Goal: Information Seeking & Learning: Learn about a topic

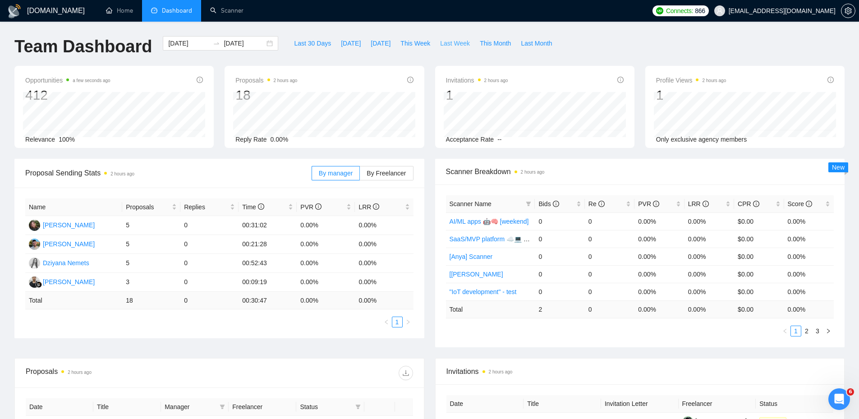
click at [447, 44] on span "Last Week" at bounding box center [455, 43] width 30 height 10
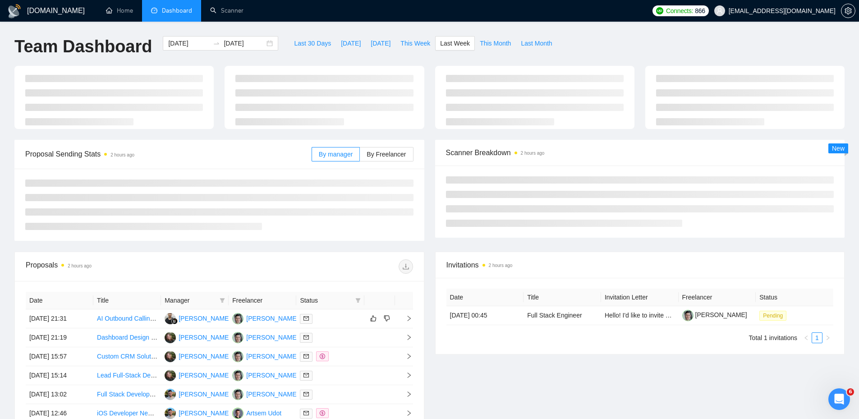
type input "[DATE]"
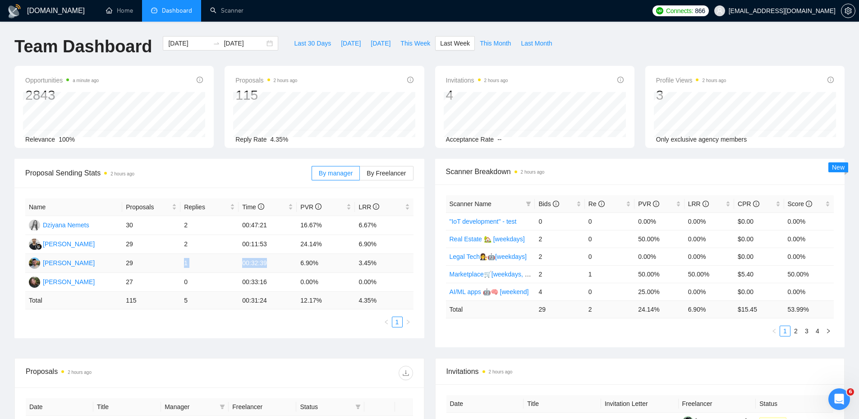
drag, startPoint x: 172, startPoint y: 256, endPoint x: 296, endPoint y: 258, distance: 124.4
click at [292, 259] on tr "[PERSON_NAME] 29 1 00:32:39 6.90% 3.45%" at bounding box center [219, 263] width 388 height 19
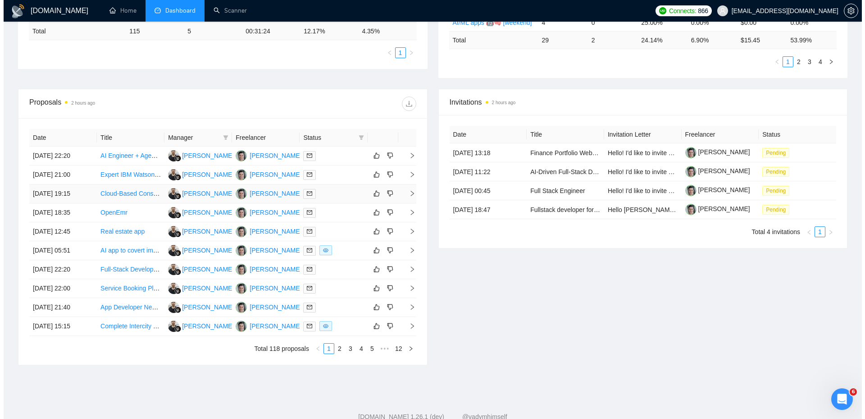
scroll to position [270, 0]
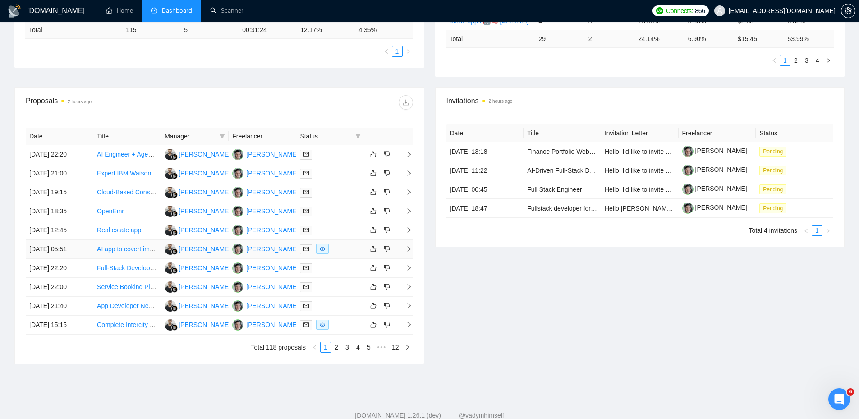
click at [345, 253] on div at bounding box center [330, 249] width 60 height 10
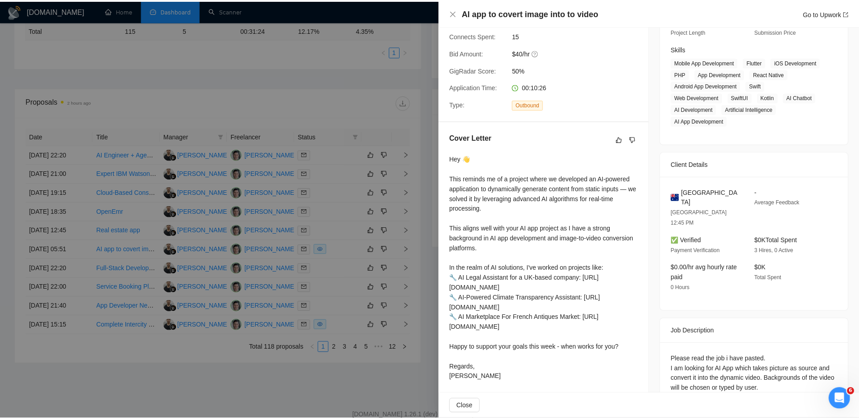
scroll to position [134, 0]
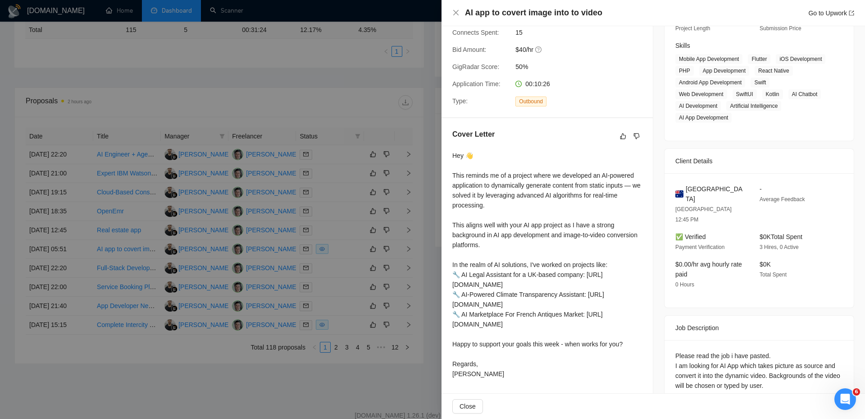
click at [389, 211] on div at bounding box center [432, 209] width 865 height 419
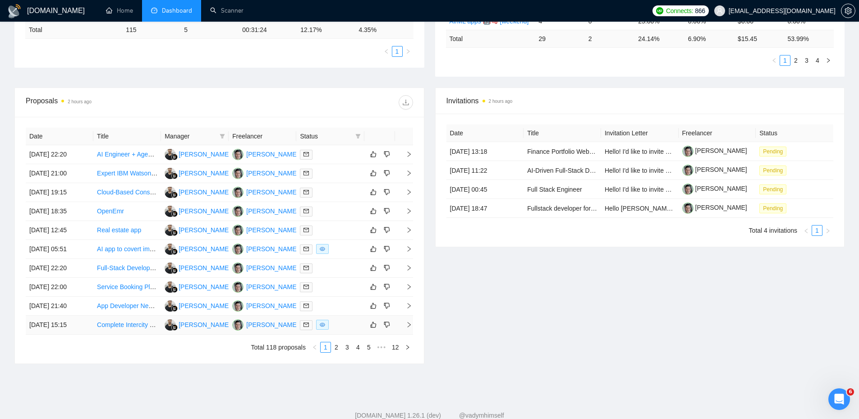
click at [337, 326] on div at bounding box center [330, 325] width 60 height 10
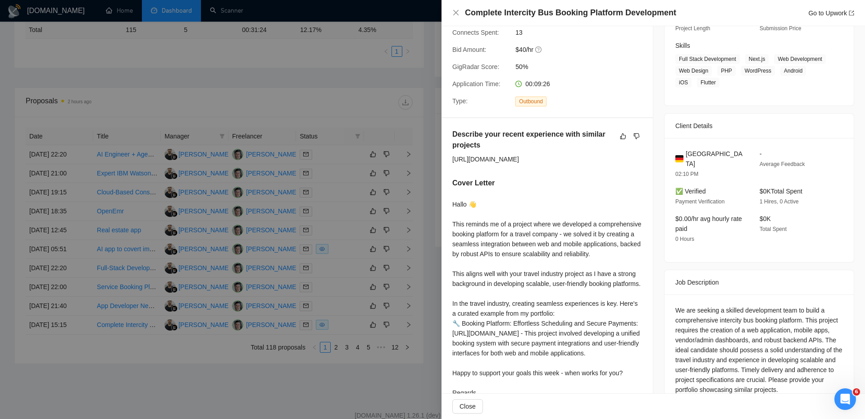
click at [228, 57] on div at bounding box center [432, 209] width 865 height 419
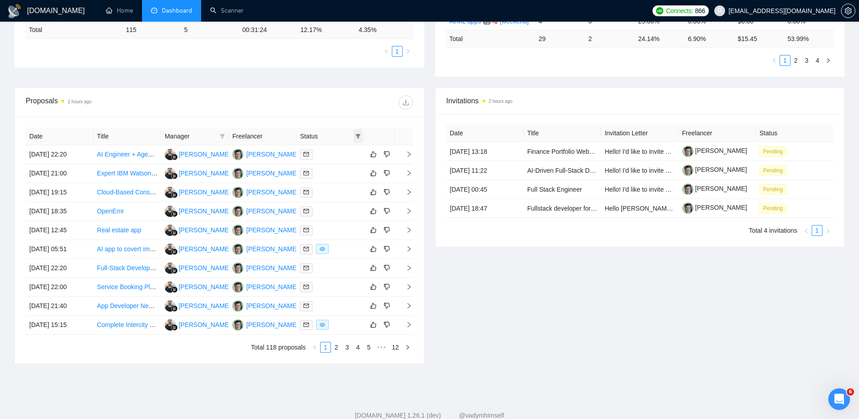
click at [356, 134] on icon "filter" at bounding box center [357, 135] width 5 height 5
click at [332, 167] on span "Sent" at bounding box center [328, 167] width 17 height 7
click at [334, 117] on div "Date Title Manager Freelancer Status [DATE] 22:20 AI Engineer + Agents | LLM + …" at bounding box center [219, 240] width 409 height 247
click at [356, 136] on icon "filter" at bounding box center [357, 135] width 5 height 5
click at [331, 165] on span "Sent" at bounding box center [328, 167] width 17 height 7
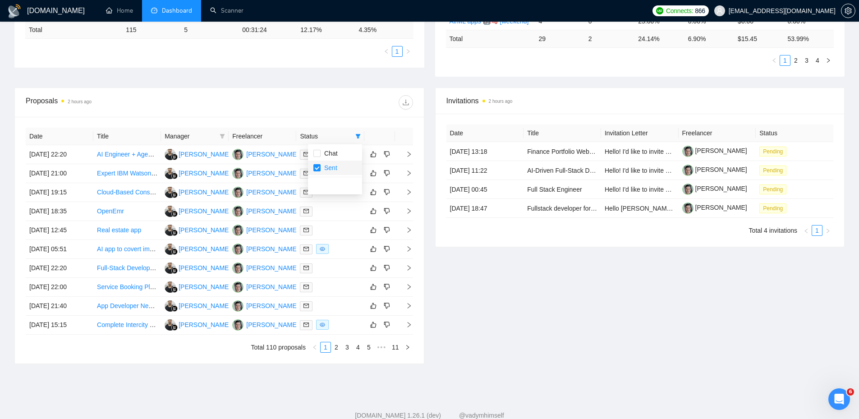
checkbox input "false"
click at [326, 155] on span "Chat" at bounding box center [328, 153] width 17 height 7
click at [327, 89] on div "Proposals 2 hours ago" at bounding box center [219, 102] width 387 height 29
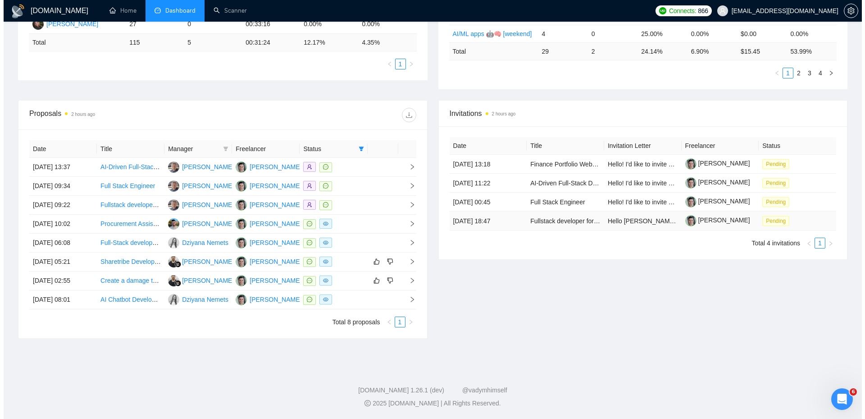
scroll to position [258, 0]
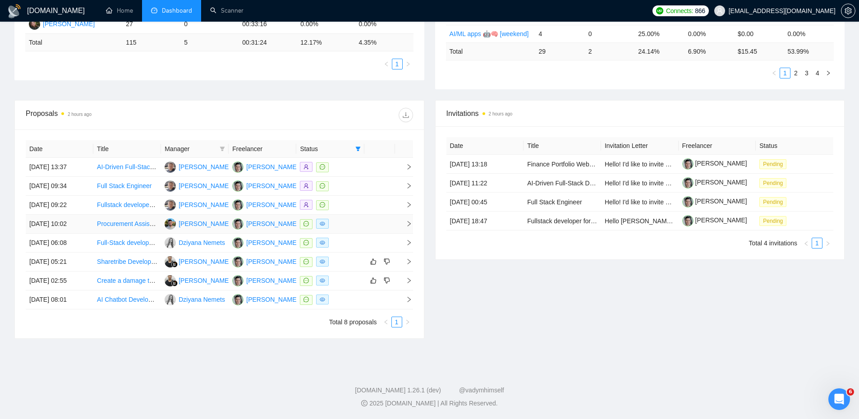
click at [365, 224] on td at bounding box center [379, 224] width 31 height 19
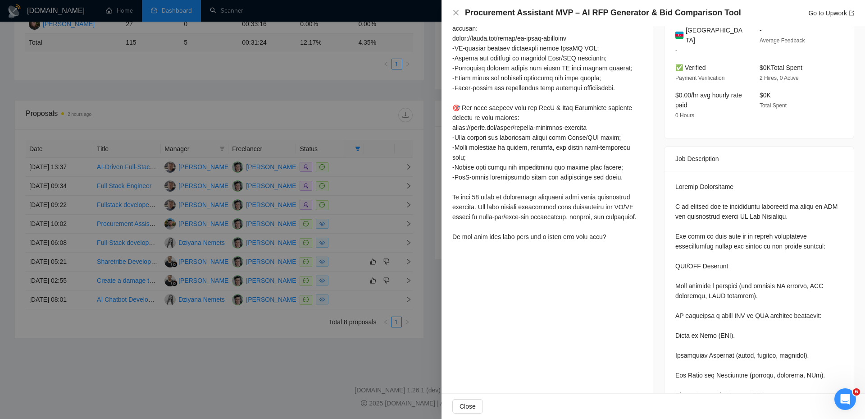
scroll to position [270, 0]
click at [690, 32] on span "[GEOGRAPHIC_DATA]" at bounding box center [715, 34] width 59 height 20
click at [696, 29] on span "[GEOGRAPHIC_DATA]" at bounding box center [715, 34] width 59 height 20
copy span "[GEOGRAPHIC_DATA]"
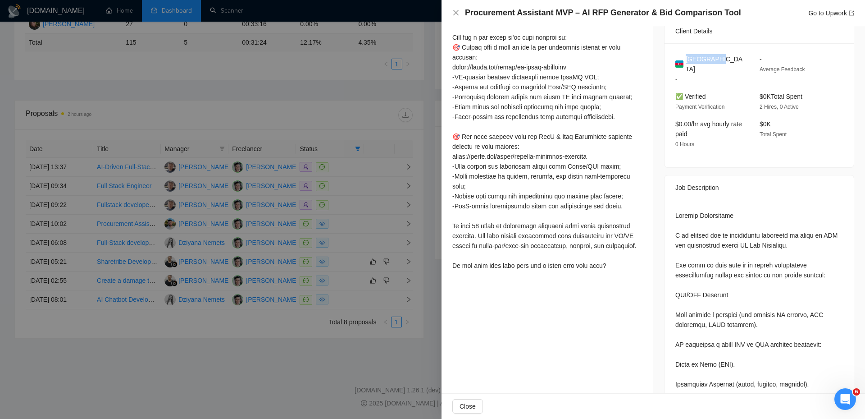
scroll to position [225, 0]
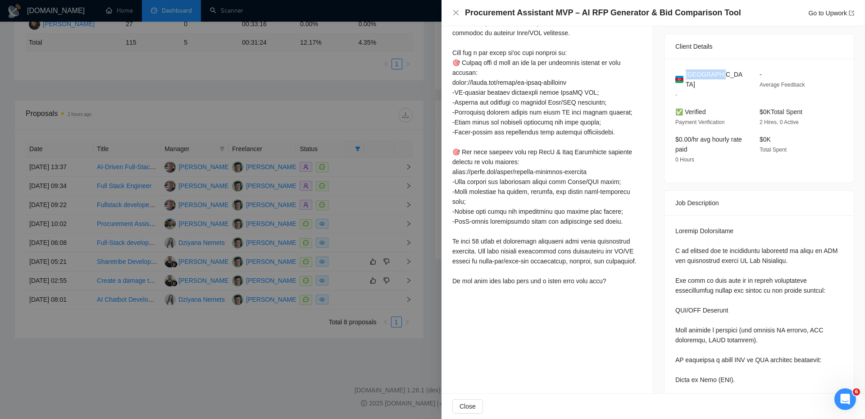
click at [729, 79] on div "[GEOGRAPHIC_DATA] -" at bounding box center [710, 84] width 77 height 30
click at [730, 80] on div "[GEOGRAPHIC_DATA] -" at bounding box center [710, 84] width 77 height 30
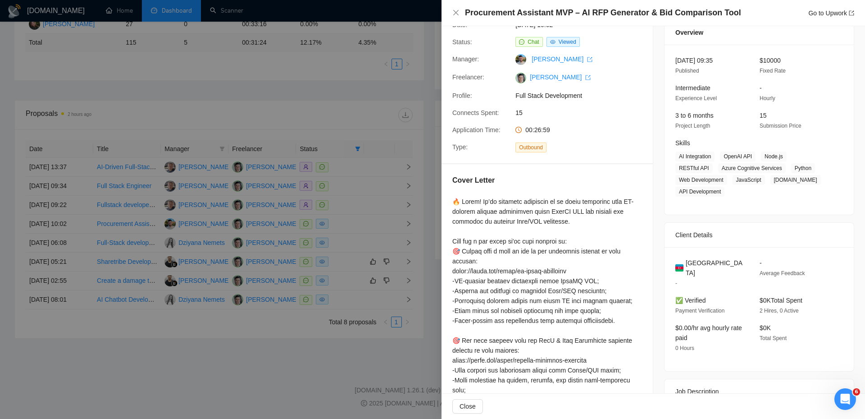
scroll to position [0, 0]
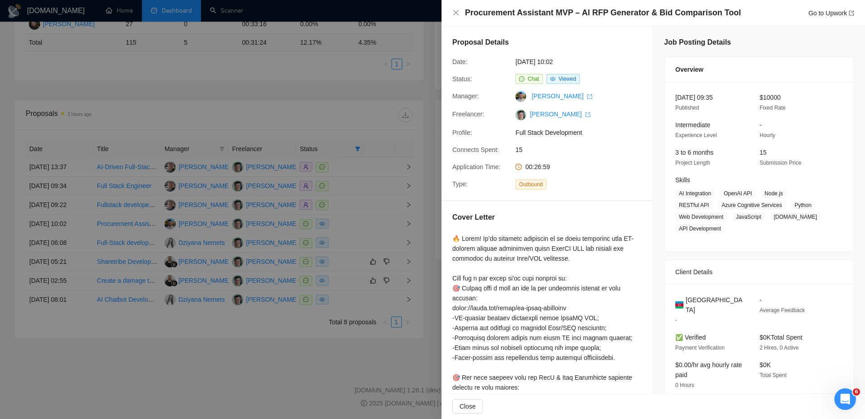
click at [327, 114] on div at bounding box center [432, 209] width 865 height 419
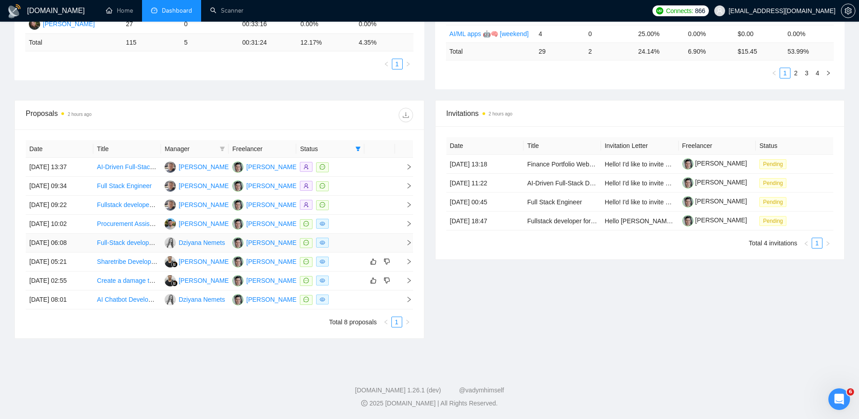
click at [365, 244] on td at bounding box center [379, 242] width 31 height 19
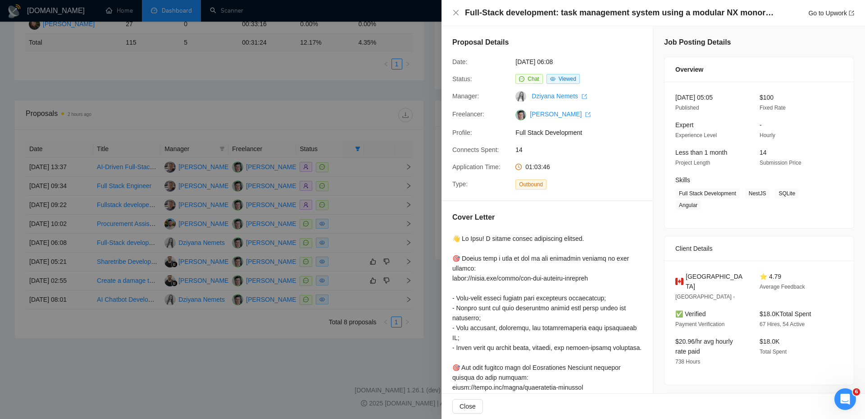
click at [365, 238] on div at bounding box center [432, 209] width 865 height 419
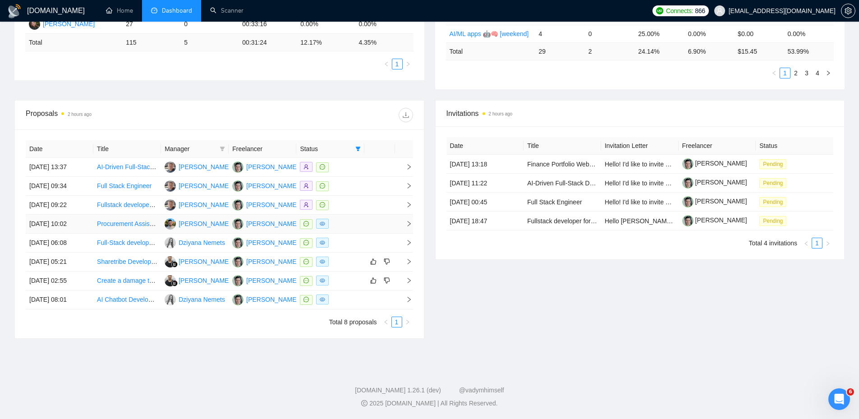
click at [347, 228] on div at bounding box center [330, 224] width 60 height 10
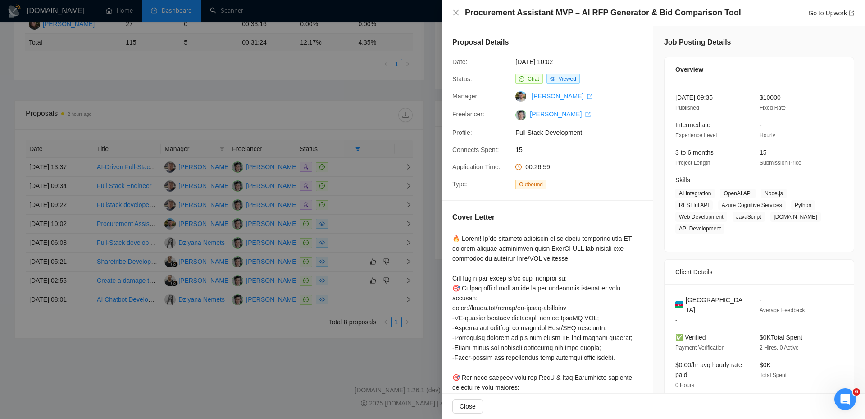
click at [347, 229] on div at bounding box center [432, 209] width 865 height 419
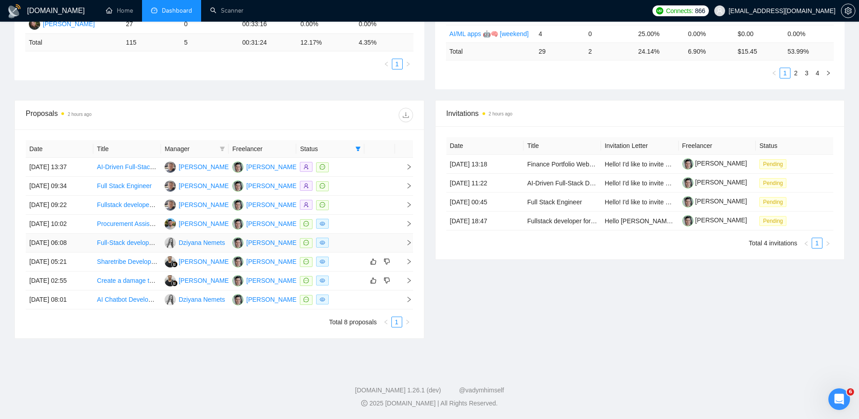
click at [356, 239] on div at bounding box center [330, 243] width 60 height 10
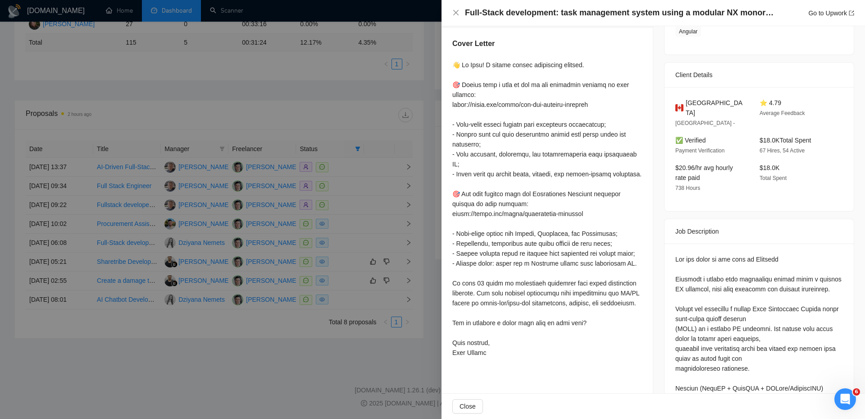
scroll to position [180, 0]
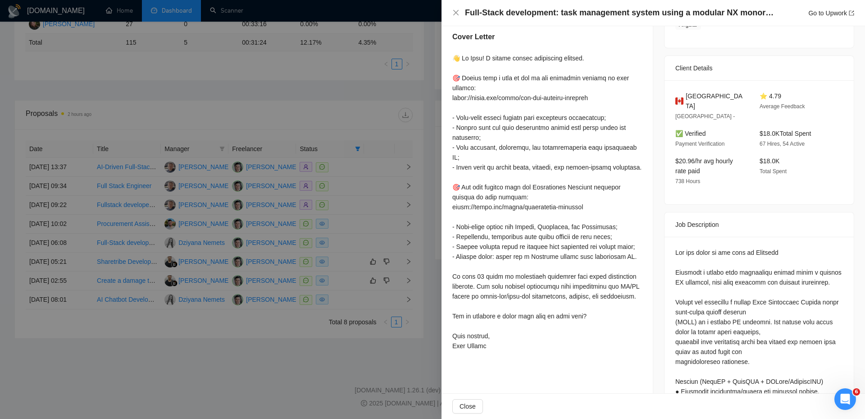
click at [366, 223] on div at bounding box center [432, 209] width 865 height 419
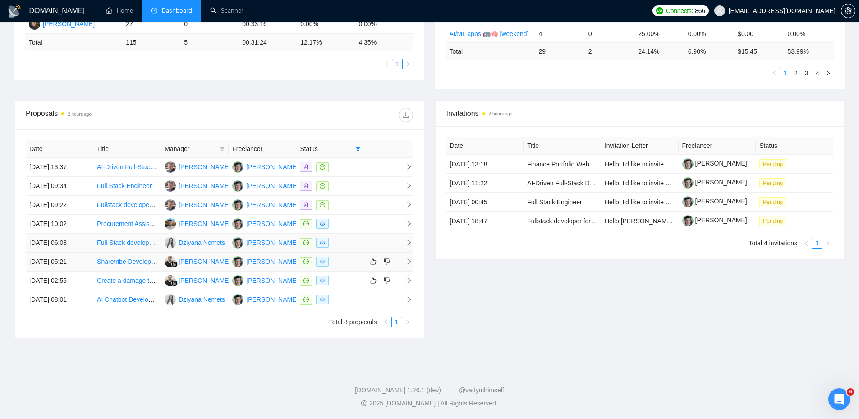
click at [349, 240] on div at bounding box center [330, 243] width 60 height 10
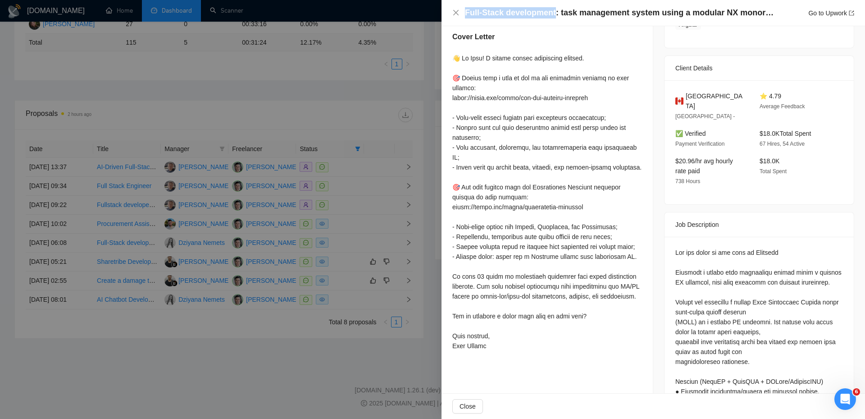
drag, startPoint x: 466, startPoint y: 9, endPoint x: 551, endPoint y: 13, distance: 85.3
click at [551, 13] on h4 "Full-Stack development: task management system using a modular NX monorepo" at bounding box center [620, 12] width 311 height 11
copy h4 "Full-Stack development"
click at [385, 172] on div at bounding box center [432, 209] width 865 height 419
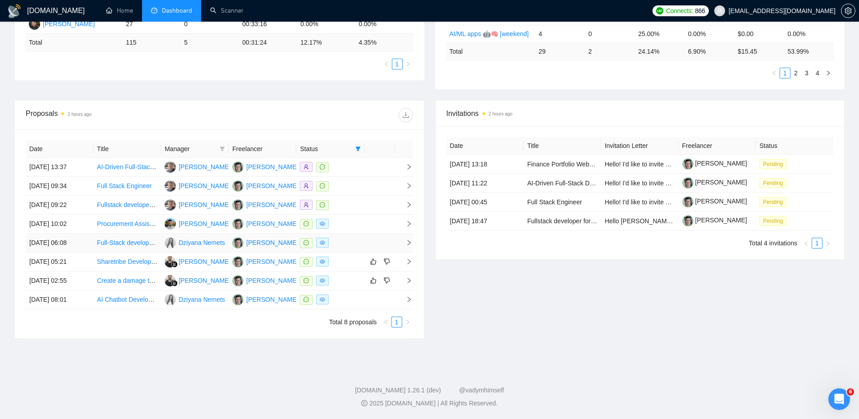
click at [351, 245] on div at bounding box center [330, 243] width 60 height 10
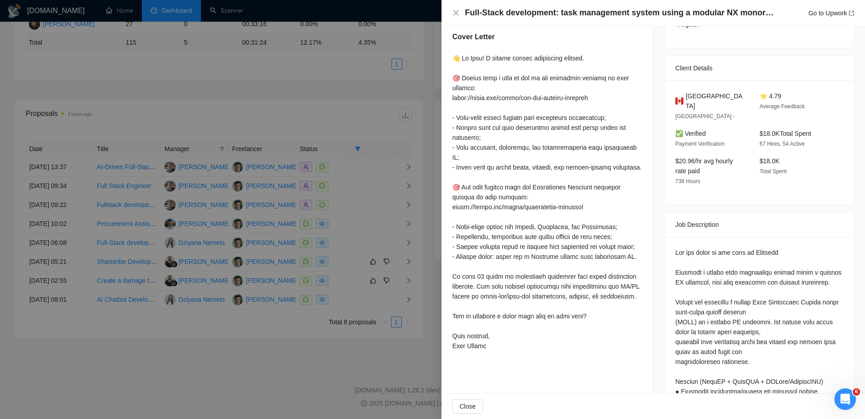
click at [381, 88] on div at bounding box center [432, 209] width 865 height 419
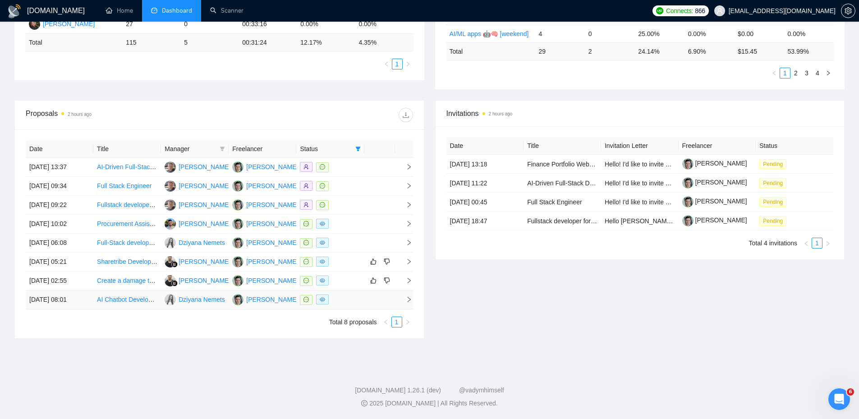
click at [343, 297] on div at bounding box center [330, 299] width 60 height 10
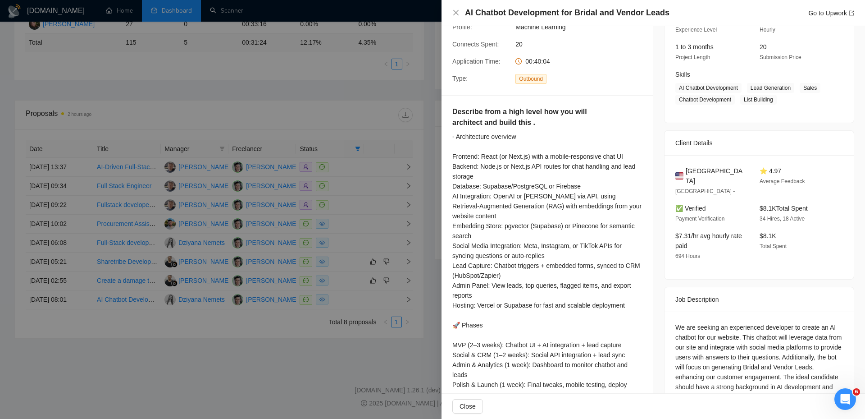
scroll to position [0, 0]
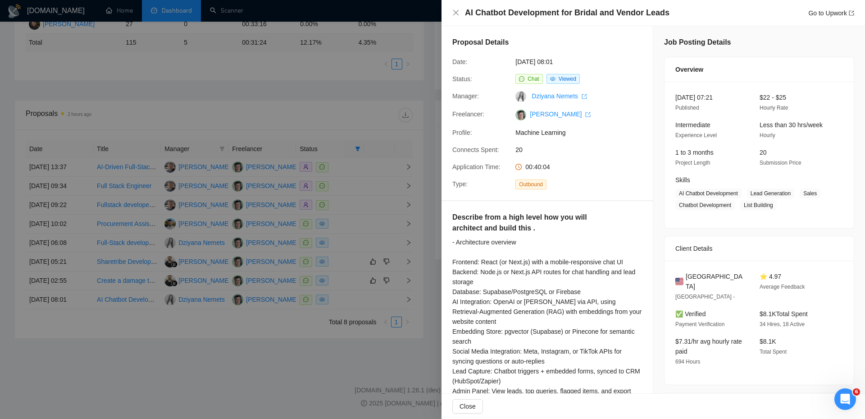
click at [375, 199] on div at bounding box center [432, 209] width 865 height 419
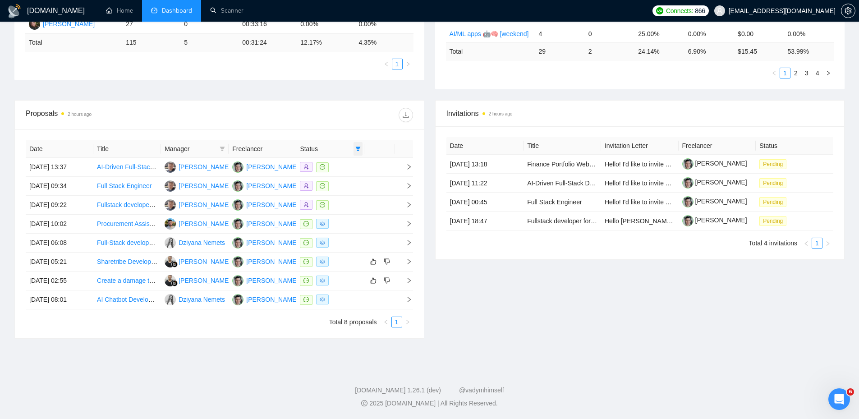
click at [361, 145] on span at bounding box center [357, 149] width 9 height 14
click at [345, 165] on span "Chat" at bounding box center [334, 166] width 43 height 10
click at [340, 113] on div at bounding box center [315, 115] width 193 height 14
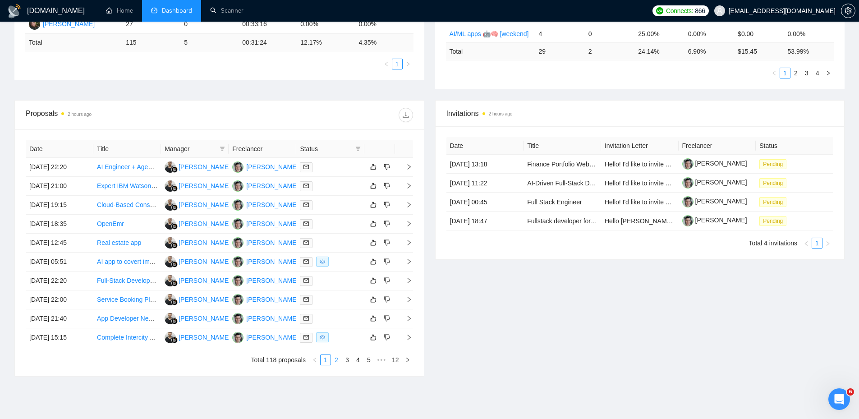
click at [338, 360] on link "2" at bounding box center [336, 360] width 10 height 10
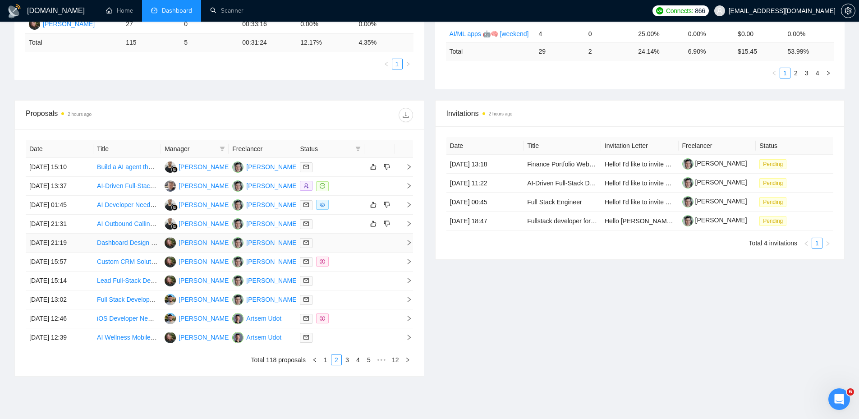
click at [352, 238] on td at bounding box center [330, 242] width 68 height 19
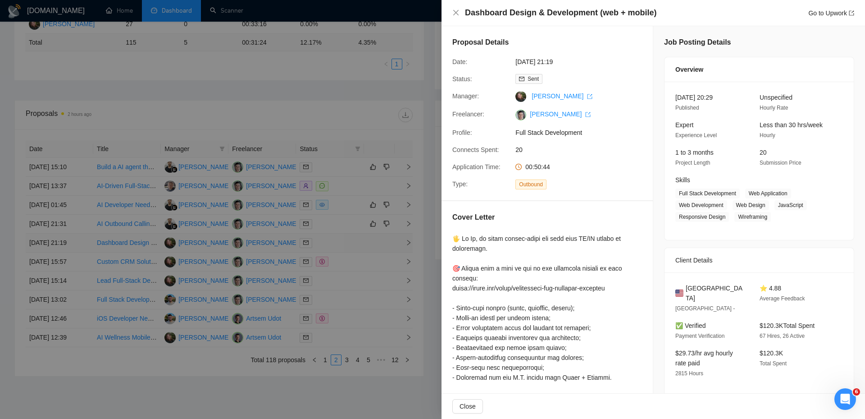
click at [352, 238] on div at bounding box center [432, 209] width 865 height 419
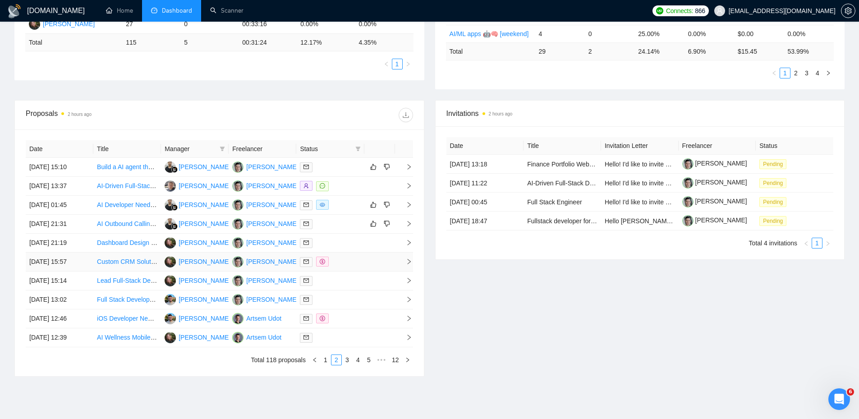
click at [352, 265] on div at bounding box center [330, 261] width 60 height 10
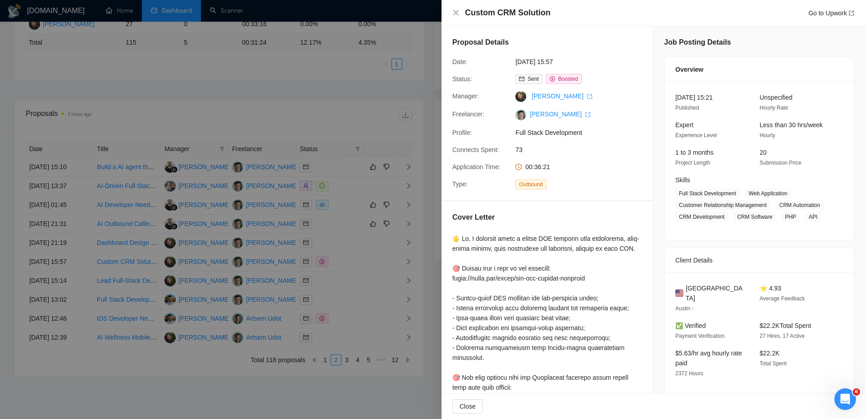
click at [352, 272] on div at bounding box center [432, 209] width 865 height 419
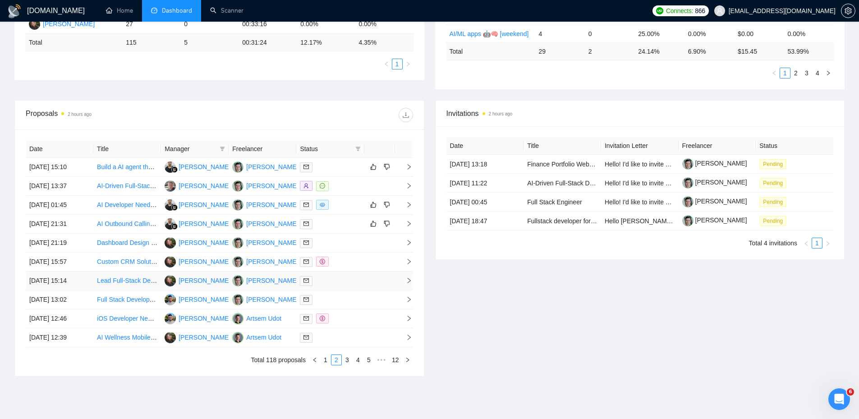
click at [344, 278] on div at bounding box center [330, 280] width 60 height 10
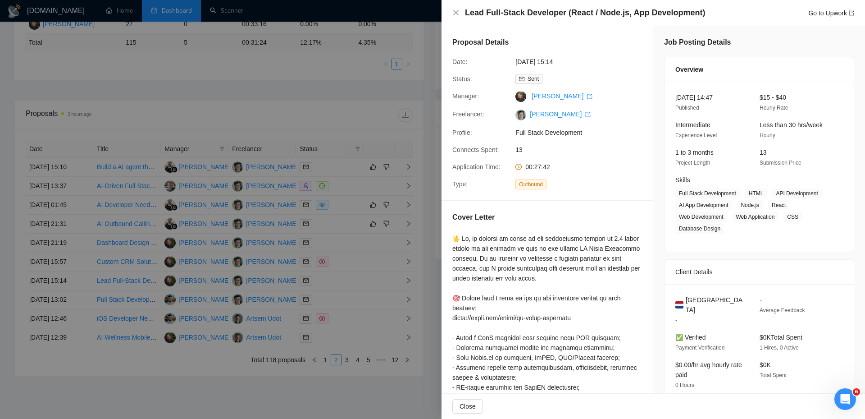
click at [338, 294] on div at bounding box center [432, 209] width 865 height 419
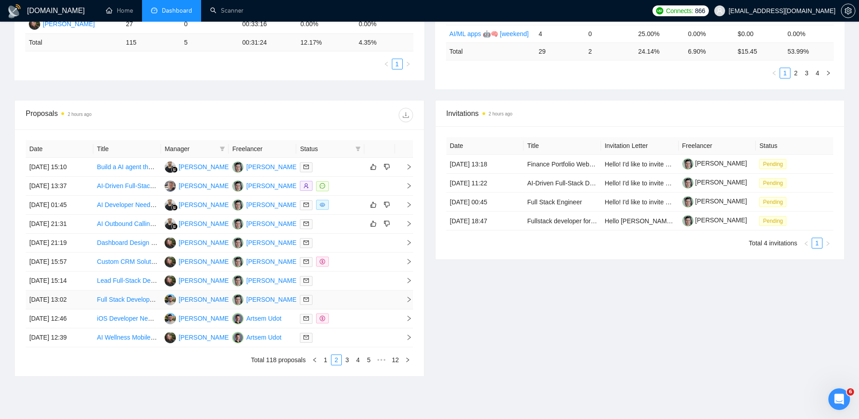
click at [340, 302] on div at bounding box center [330, 299] width 60 height 10
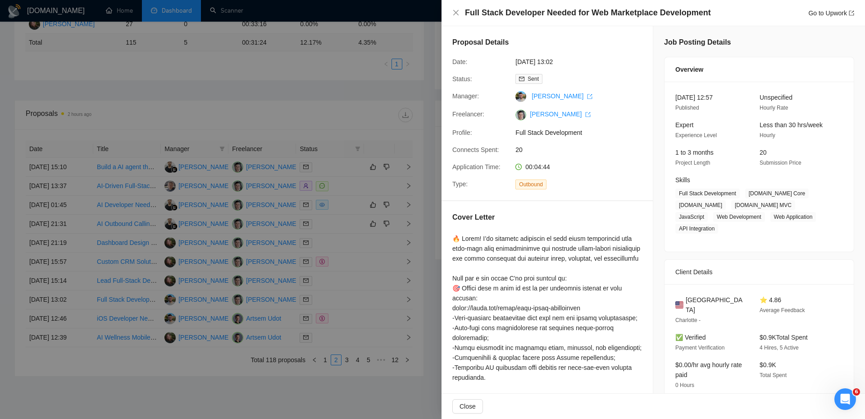
click at [340, 299] on div at bounding box center [432, 209] width 865 height 419
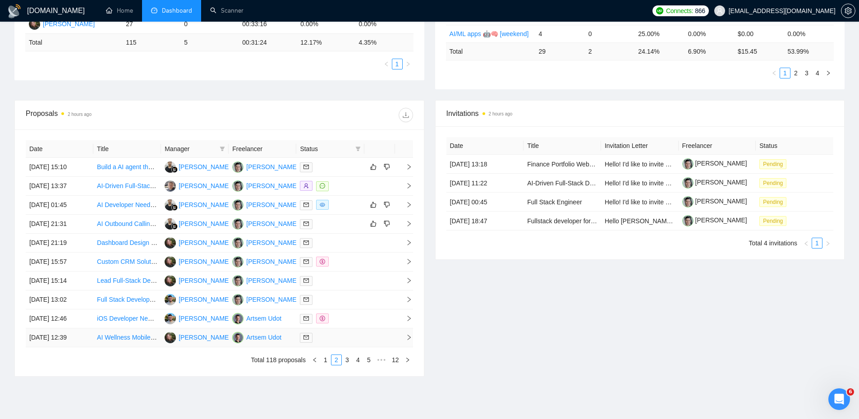
click at [344, 337] on div at bounding box center [330, 337] width 60 height 10
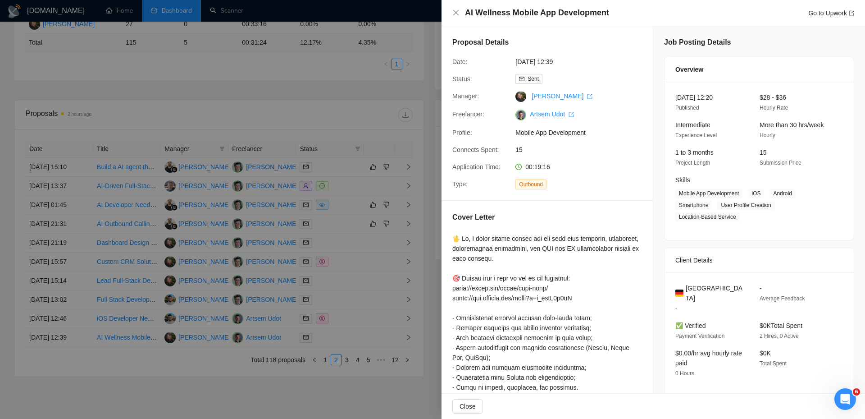
click at [358, 275] on div at bounding box center [432, 209] width 865 height 419
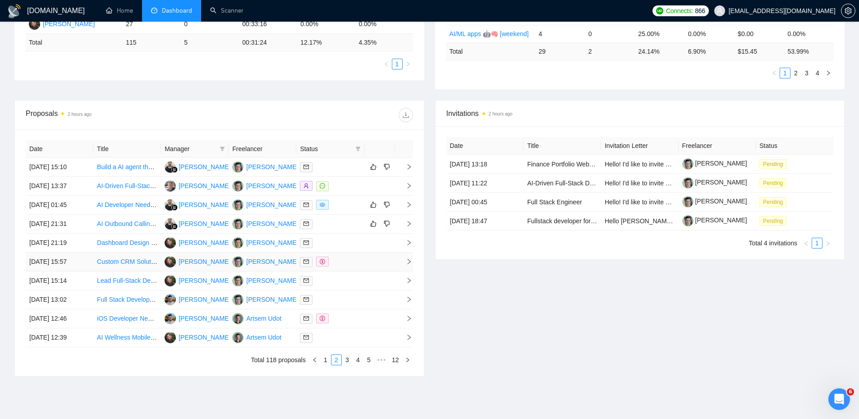
click at [356, 259] on div at bounding box center [330, 261] width 60 height 10
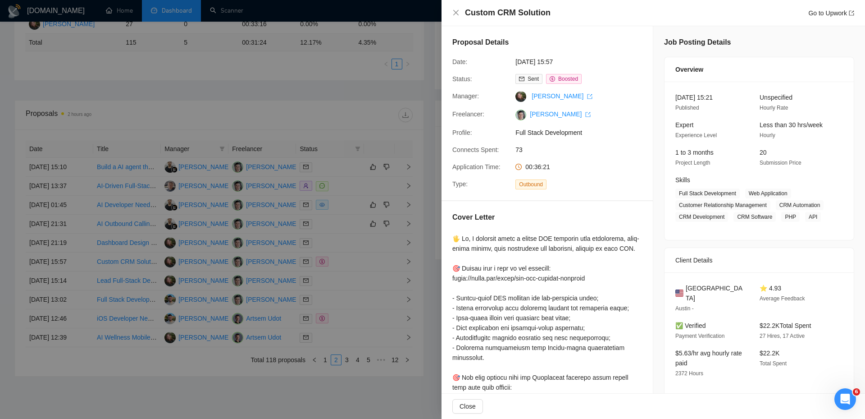
click at [326, 81] on div at bounding box center [432, 209] width 865 height 419
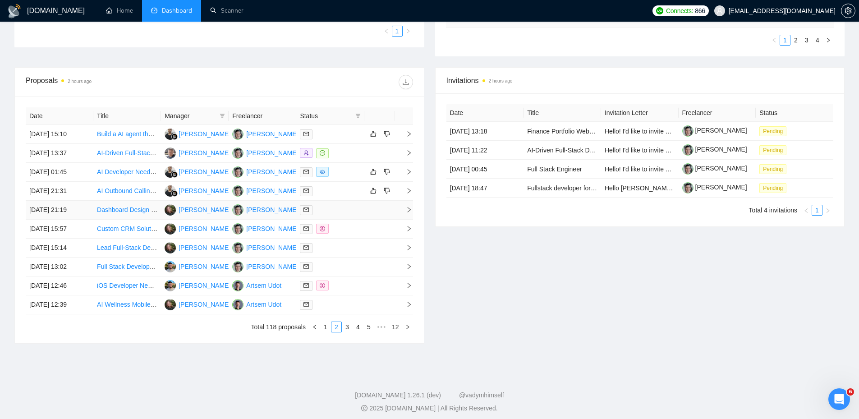
scroll to position [296, 0]
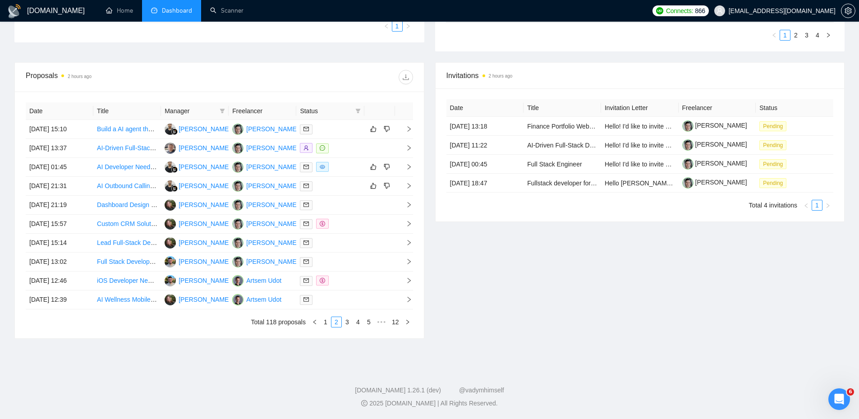
click at [325, 323] on link "1" at bounding box center [325, 322] width 10 height 10
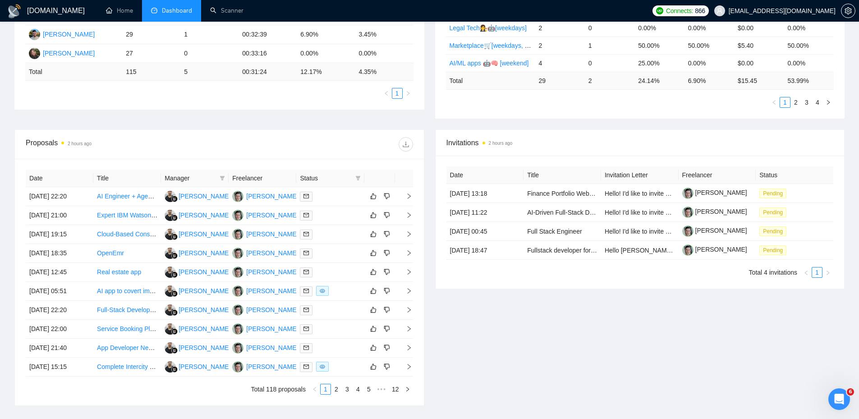
scroll to position [160, 0]
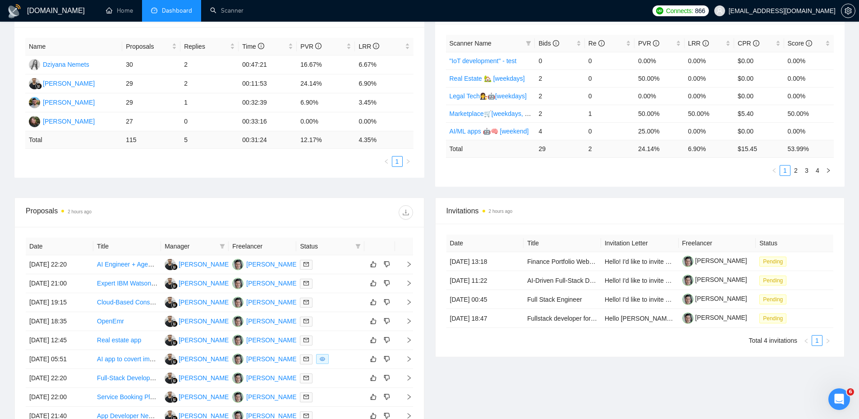
click at [428, 266] on div "Proposals 2 hours ago Date Title Manager Freelancer Status [DATE] 22:20 AI Engi…" at bounding box center [219, 335] width 420 height 276
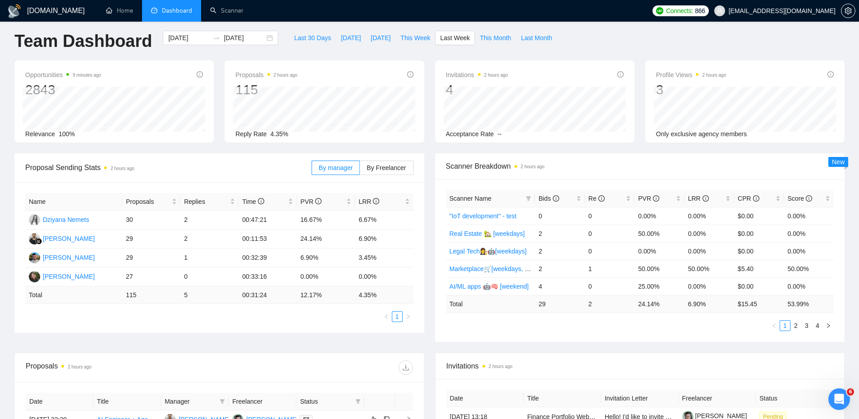
scroll to position [0, 0]
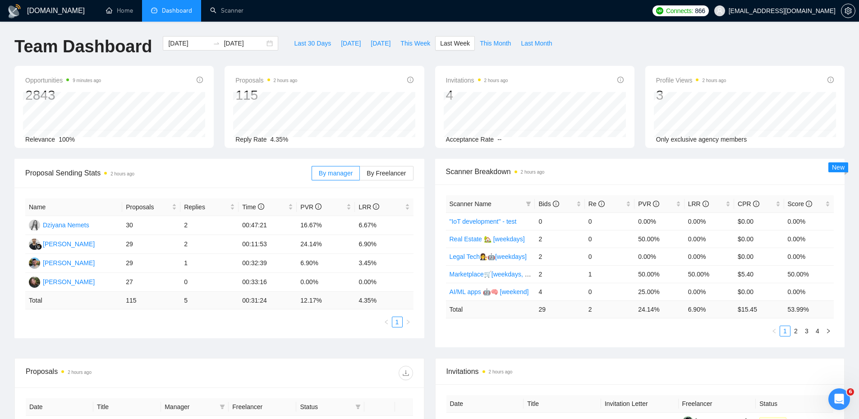
click at [428, 266] on div "Proposal Sending Stats 2 hours ago By manager By Freelancer Name Proposals Repl…" at bounding box center [219, 248] width 420 height 179
click at [217, 258] on td "1" at bounding box center [209, 263] width 58 height 19
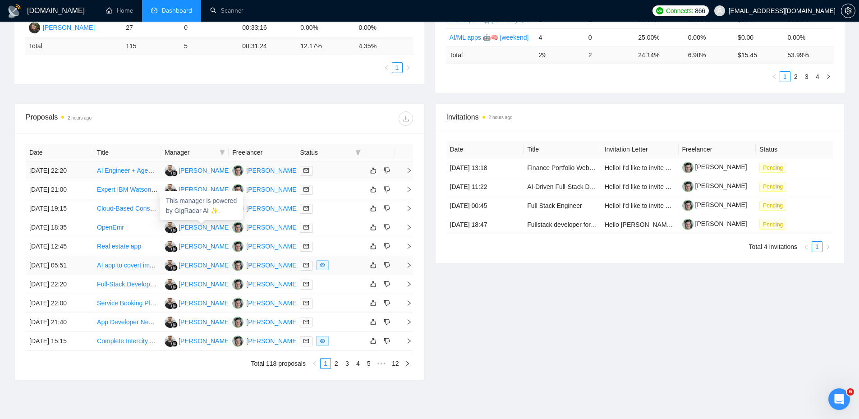
scroll to position [270, 0]
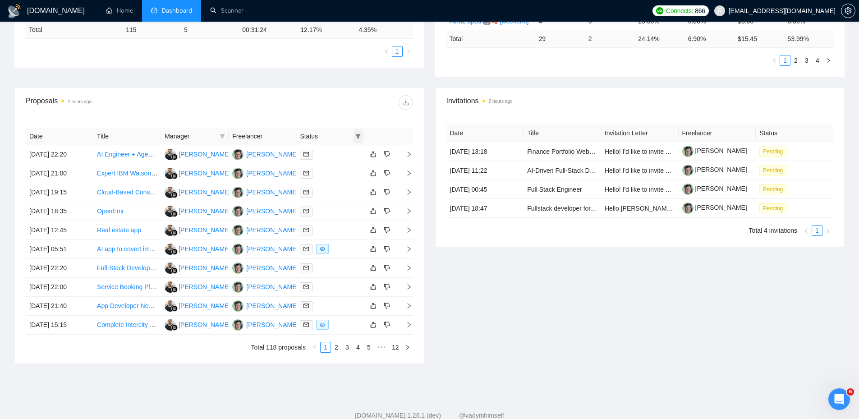
click at [356, 137] on icon "filter" at bounding box center [357, 135] width 5 height 5
click at [345, 159] on li "Chat" at bounding box center [335, 153] width 54 height 14
checkbox input "true"
click at [344, 110] on div "Proposals 2 hours ago" at bounding box center [219, 102] width 387 height 29
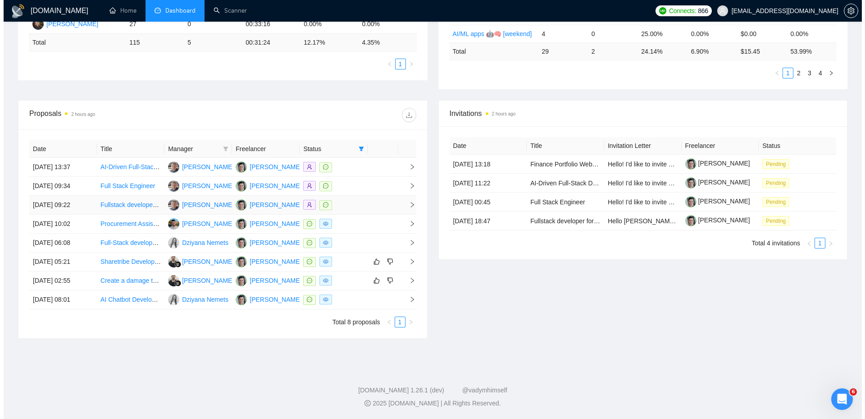
scroll to position [258, 0]
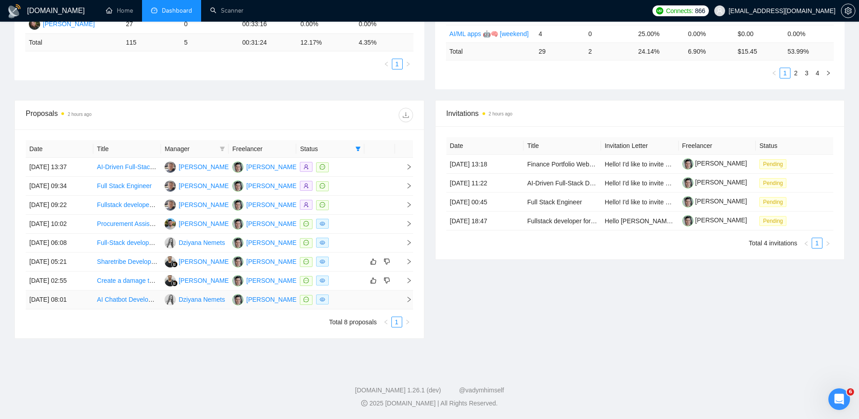
click at [343, 294] on div at bounding box center [330, 299] width 60 height 10
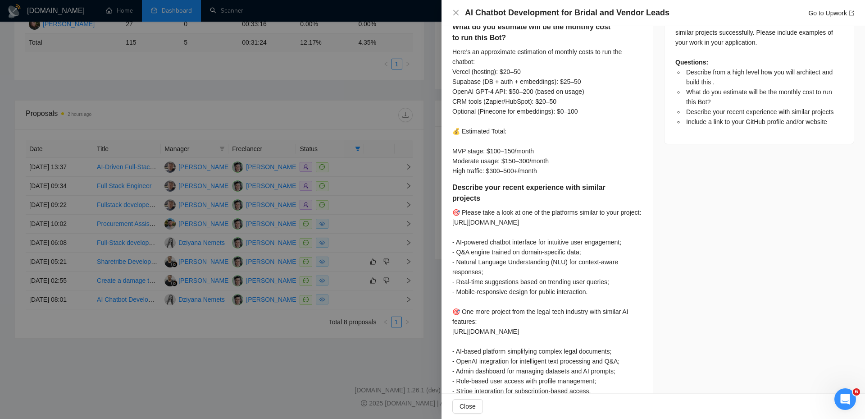
scroll to position [496, 0]
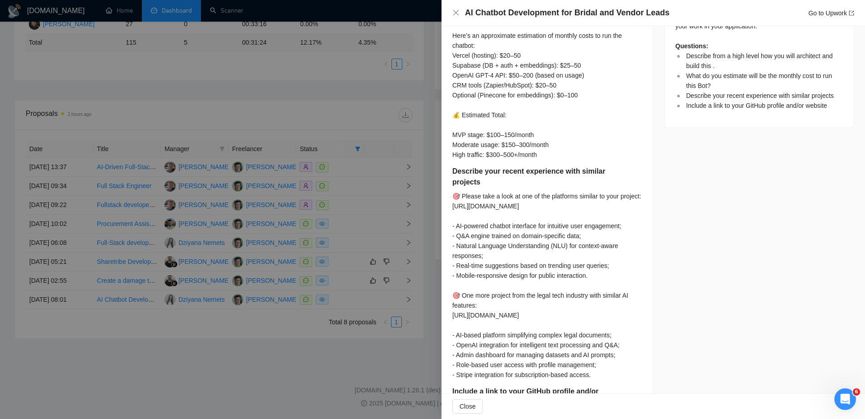
click at [345, 185] on div at bounding box center [432, 209] width 865 height 419
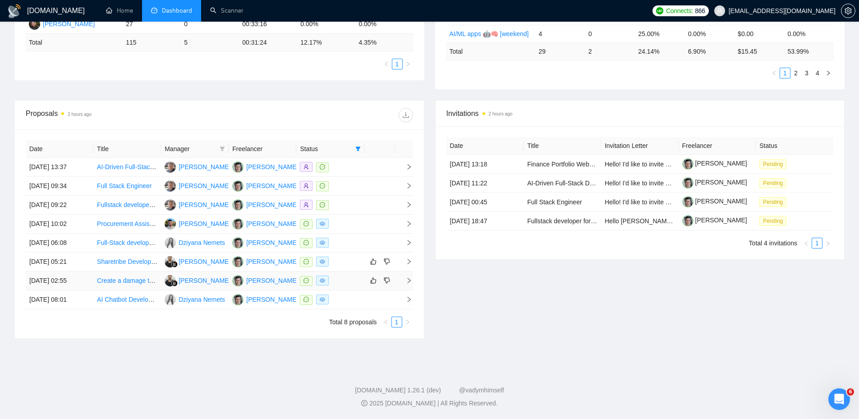
click at [340, 276] on div at bounding box center [330, 280] width 60 height 10
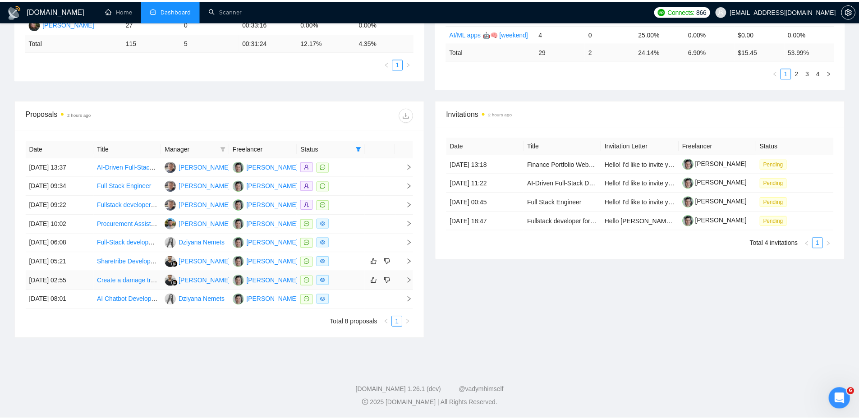
scroll to position [155, 0]
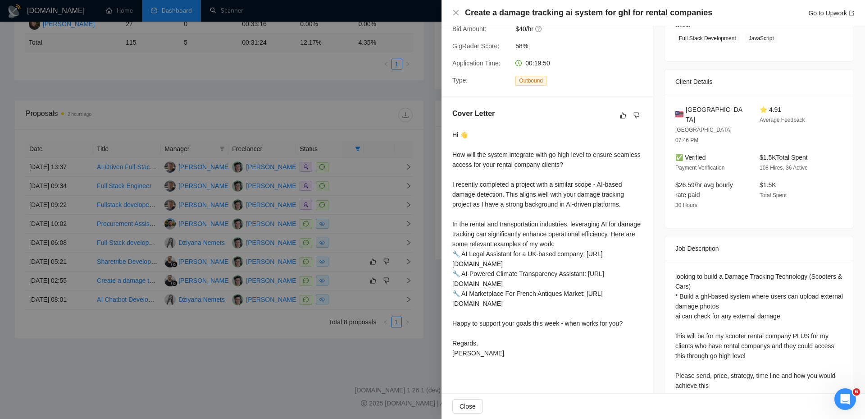
click at [333, 284] on div at bounding box center [432, 209] width 865 height 419
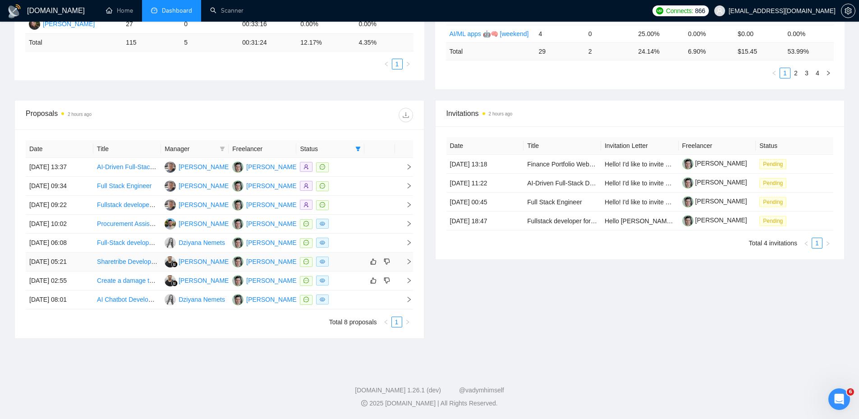
click at [347, 258] on div at bounding box center [330, 261] width 60 height 10
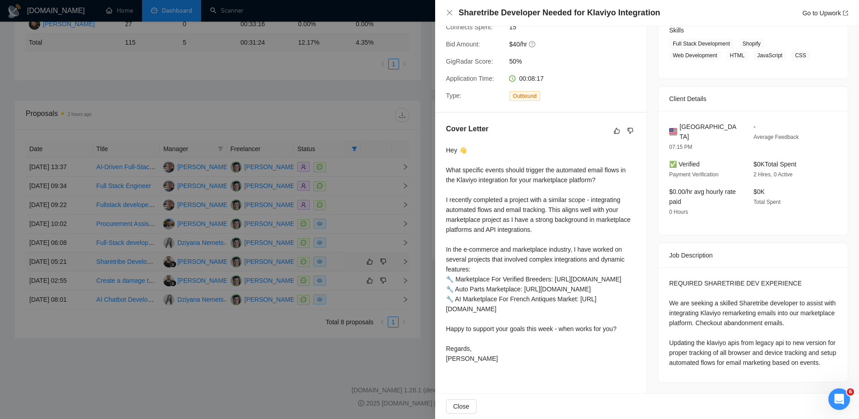
scroll to position [154, 0]
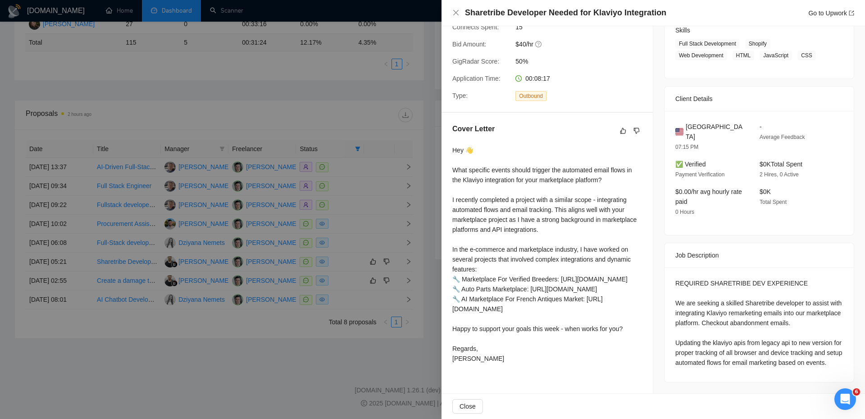
click at [347, 242] on div at bounding box center [432, 209] width 865 height 419
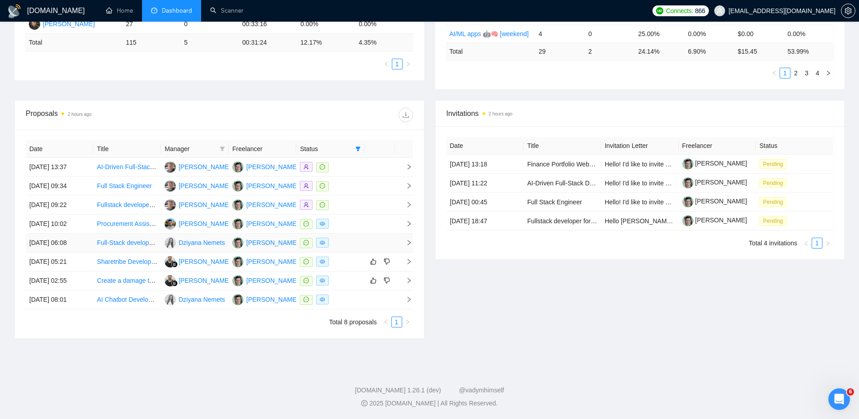
click at [347, 242] on div at bounding box center [330, 243] width 60 height 10
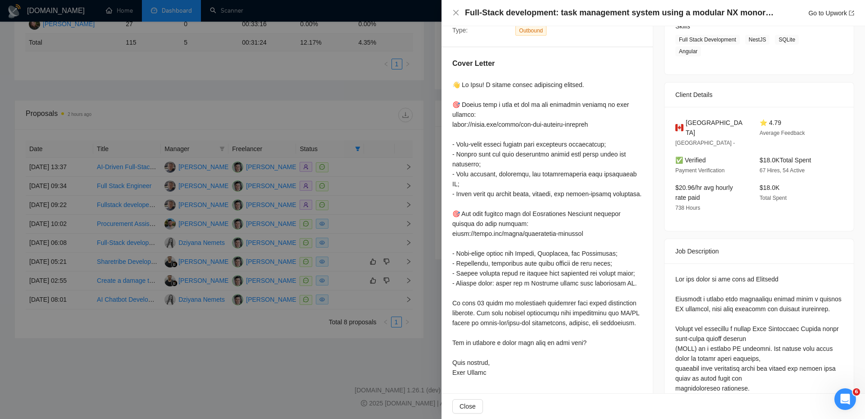
click at [338, 238] on div at bounding box center [432, 209] width 865 height 419
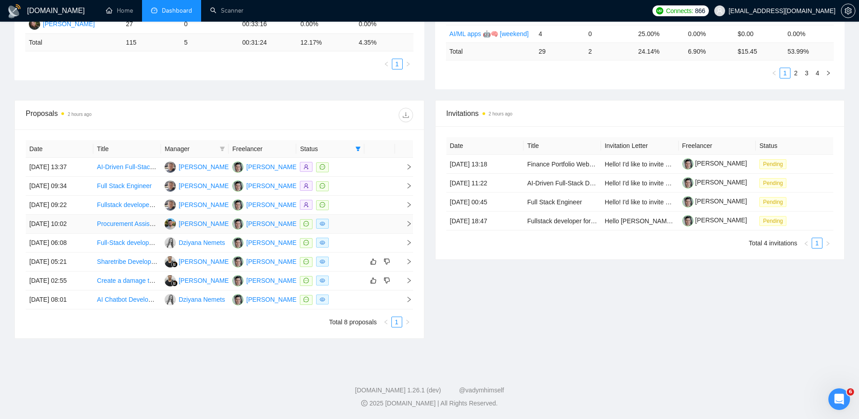
click at [342, 227] on div at bounding box center [330, 224] width 60 height 10
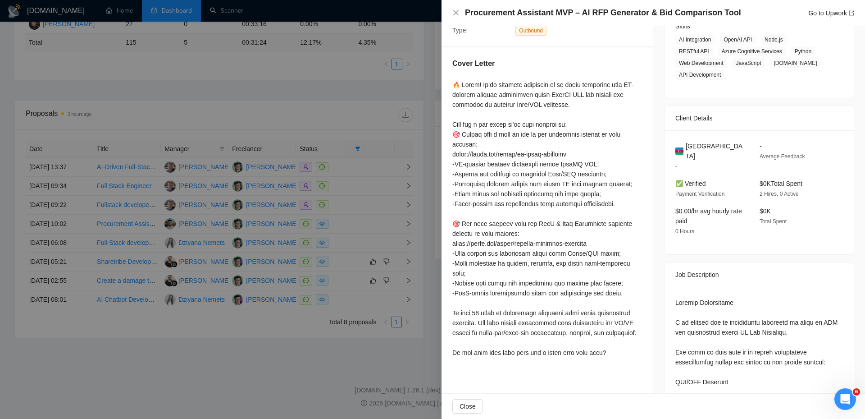
click at [372, 213] on div at bounding box center [432, 209] width 865 height 419
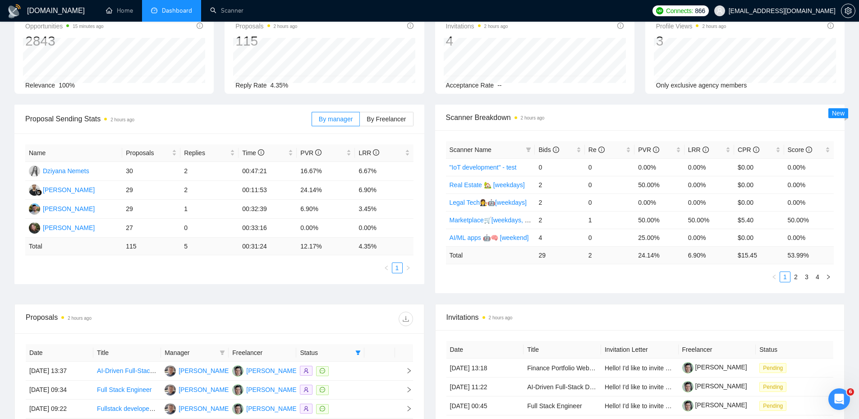
scroll to position [0, 0]
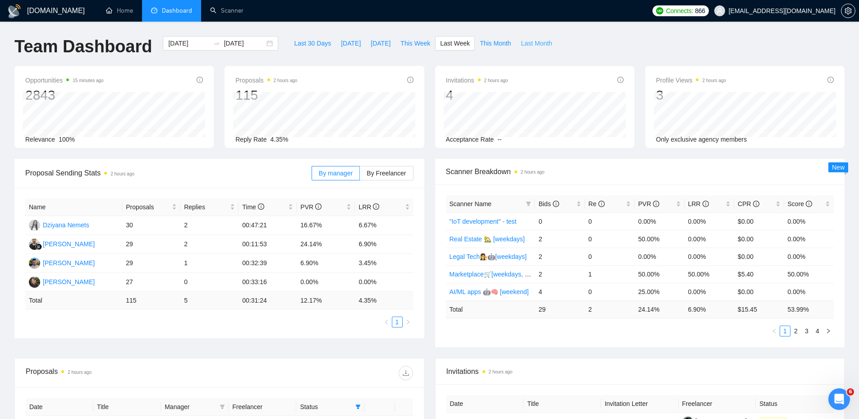
click at [521, 41] on span "Last Month" at bounding box center [536, 43] width 31 height 10
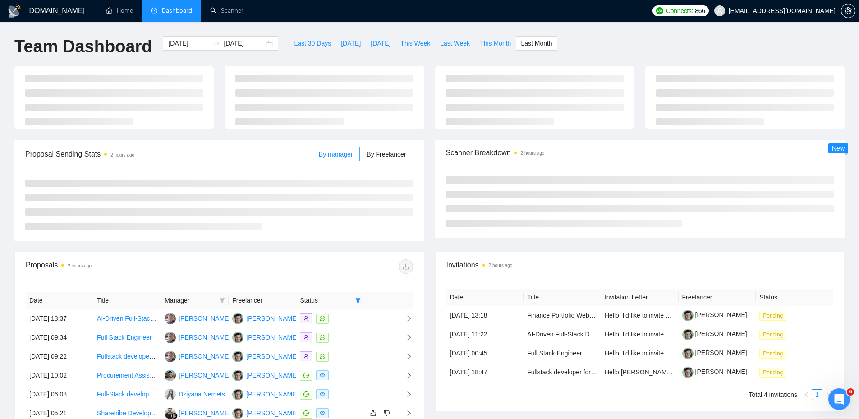
type input "[DATE]"
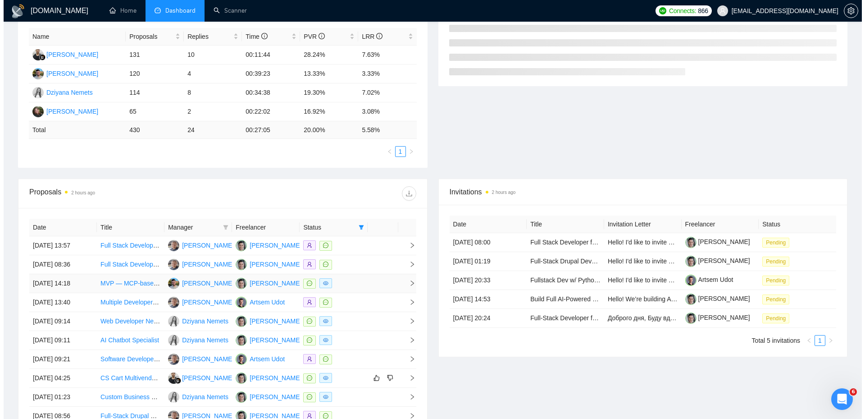
scroll to position [287, 0]
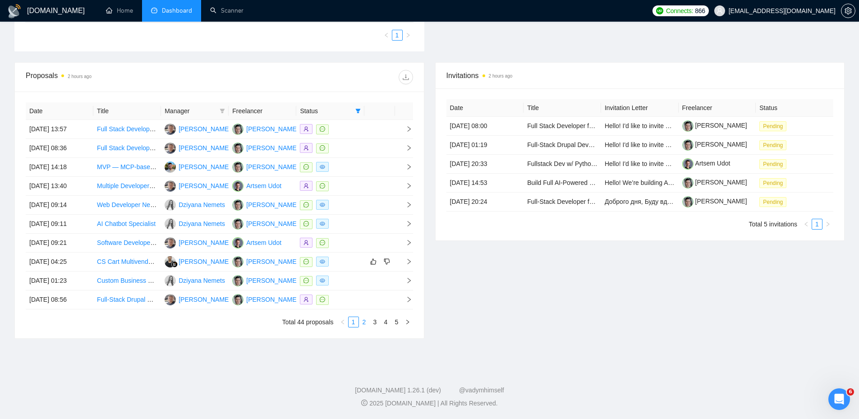
click at [364, 323] on link "2" at bounding box center [364, 322] width 10 height 10
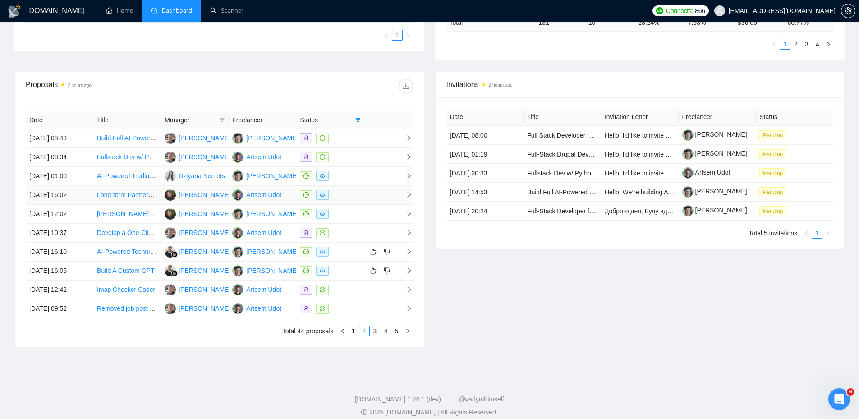
click at [362, 199] on td at bounding box center [330, 195] width 68 height 19
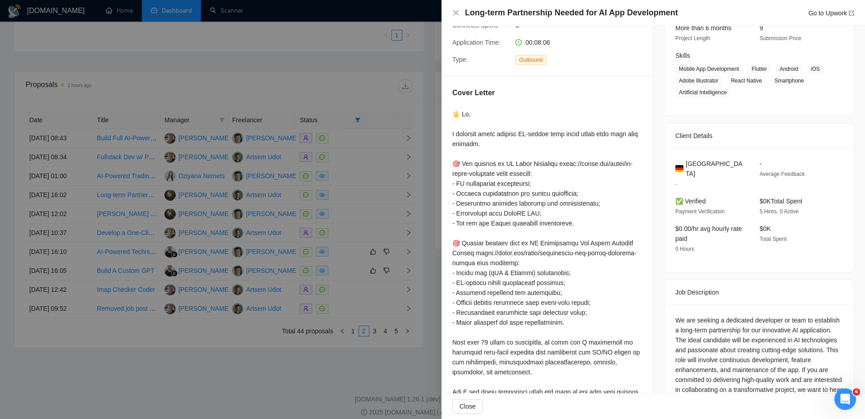
scroll to position [0, 0]
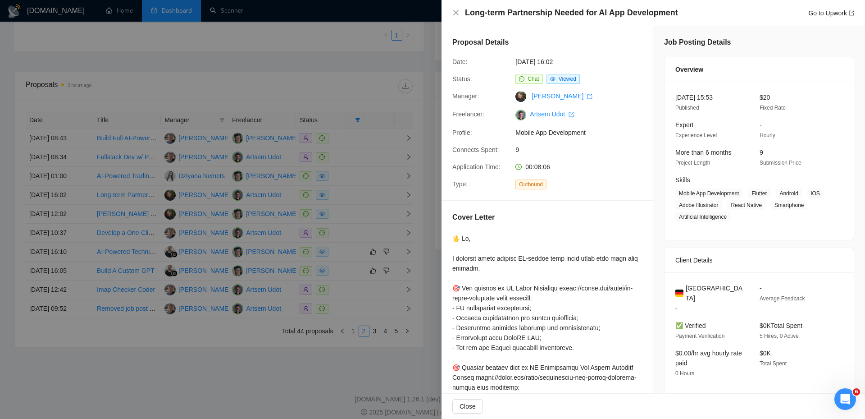
click at [360, 193] on div at bounding box center [432, 209] width 865 height 419
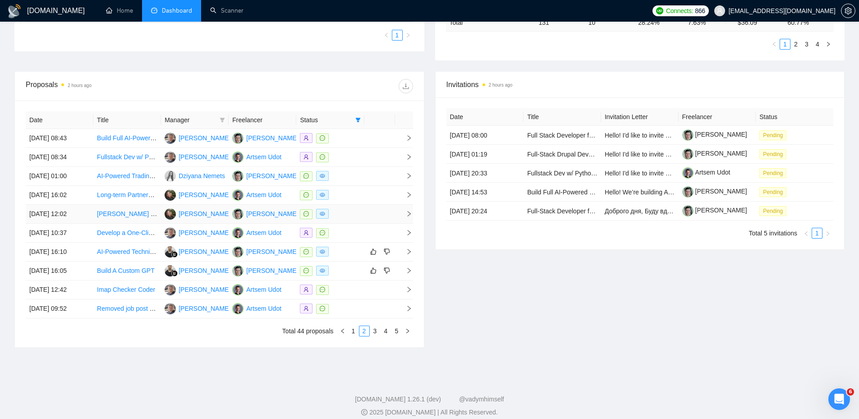
click at [352, 215] on div at bounding box center [330, 214] width 60 height 10
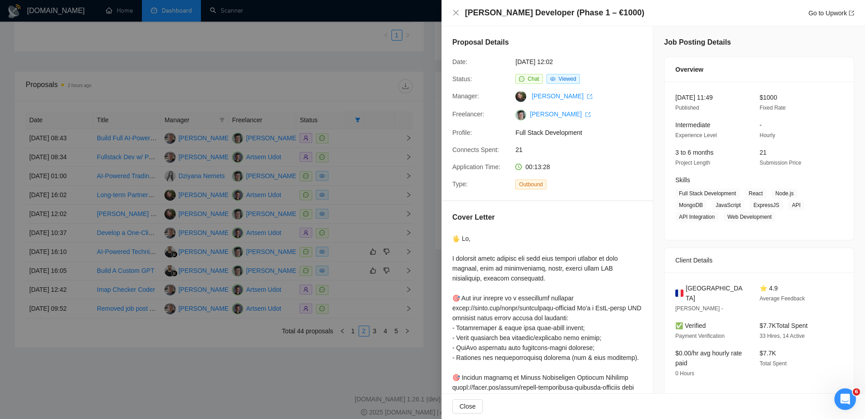
click at [362, 207] on div at bounding box center [432, 209] width 865 height 419
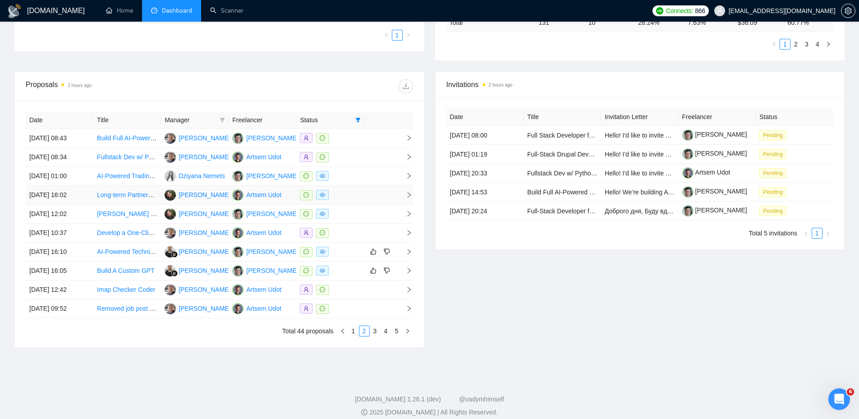
click at [354, 192] on div at bounding box center [330, 195] width 60 height 10
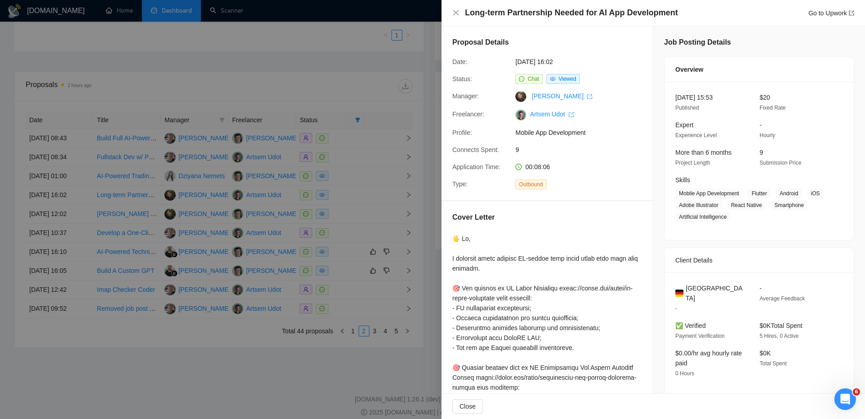
click at [397, 192] on div at bounding box center [432, 209] width 865 height 419
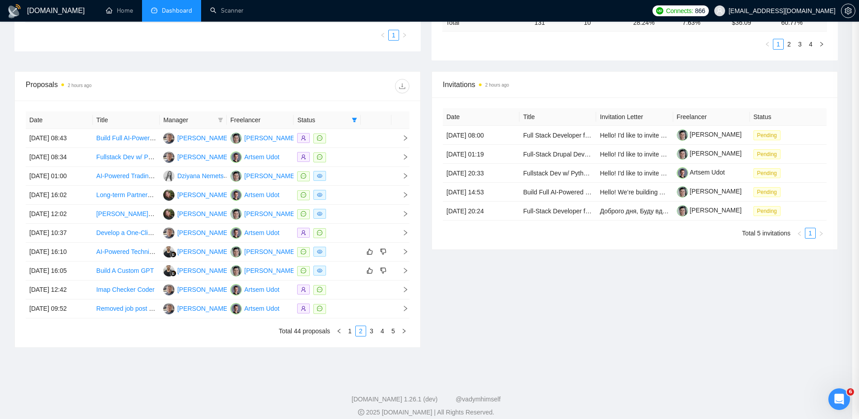
click at [370, 179] on td at bounding box center [376, 176] width 31 height 19
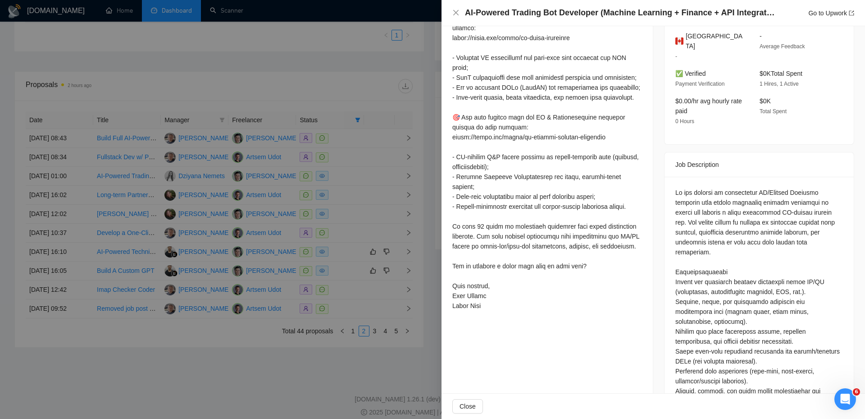
scroll to position [315, 0]
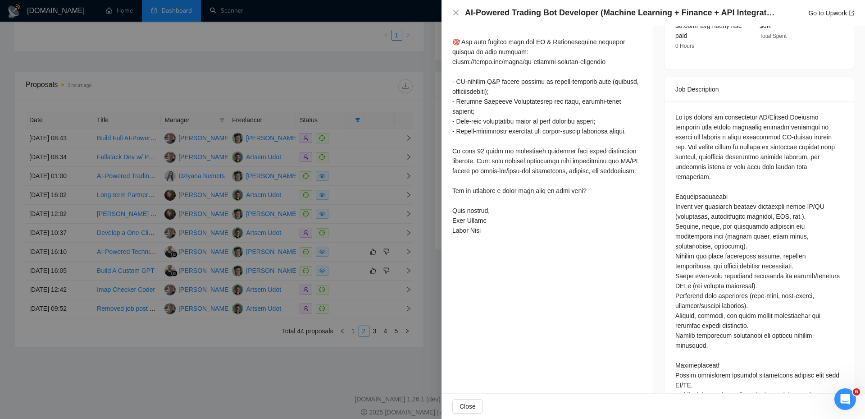
click at [370, 187] on div at bounding box center [432, 209] width 865 height 419
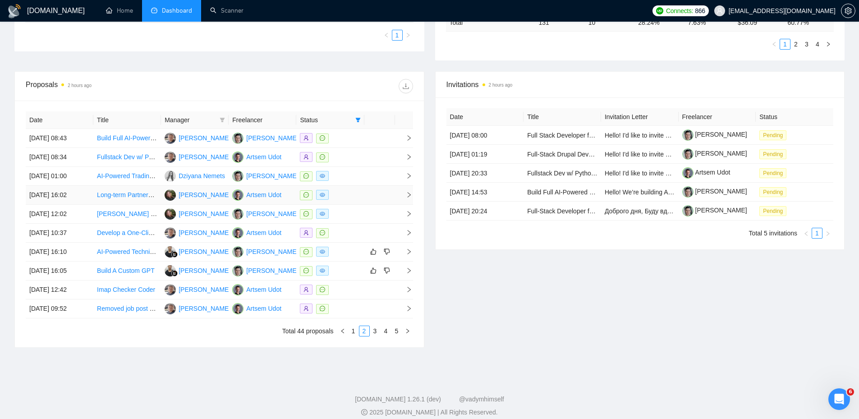
click at [357, 203] on td at bounding box center [330, 195] width 68 height 19
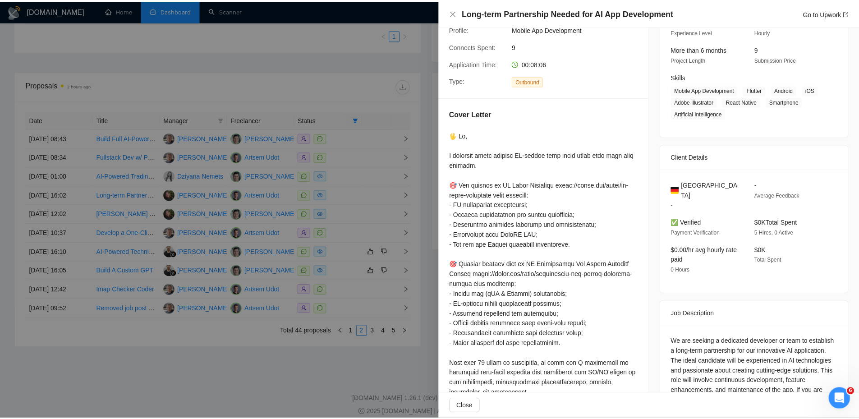
scroll to position [0, 0]
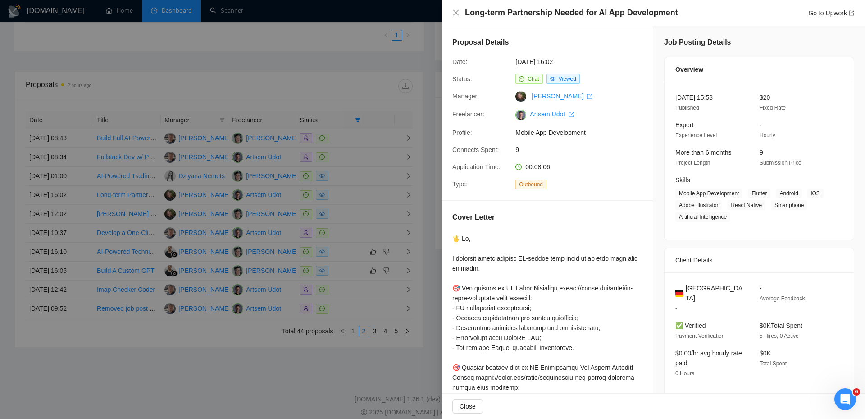
click at [369, 165] on div at bounding box center [432, 209] width 865 height 419
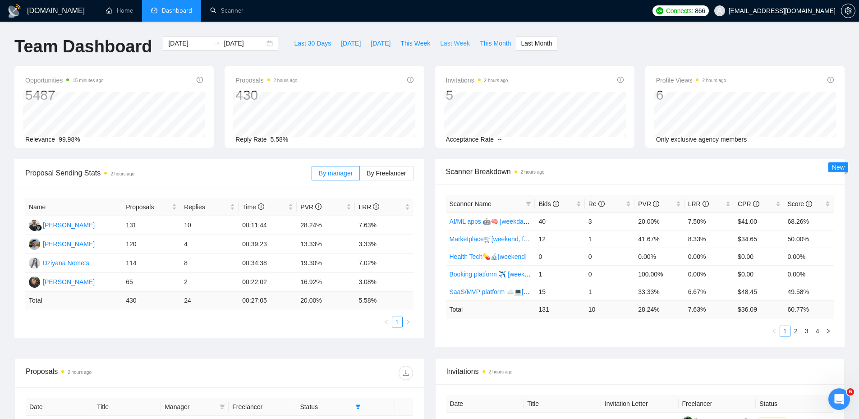
click at [452, 43] on span "Last Week" at bounding box center [455, 43] width 30 height 10
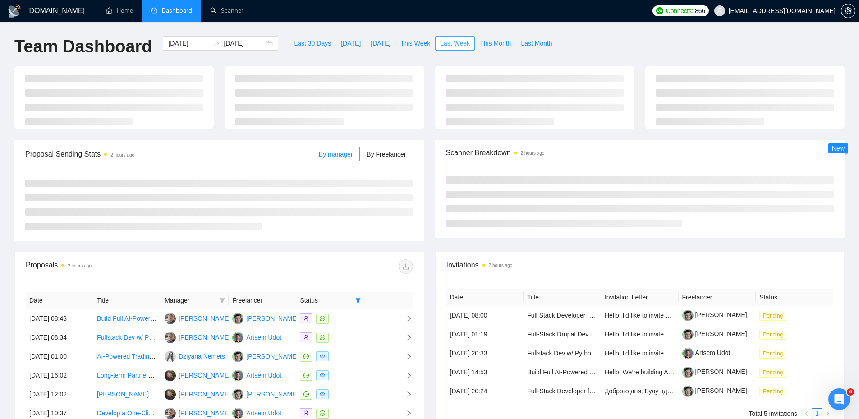
type input "[DATE]"
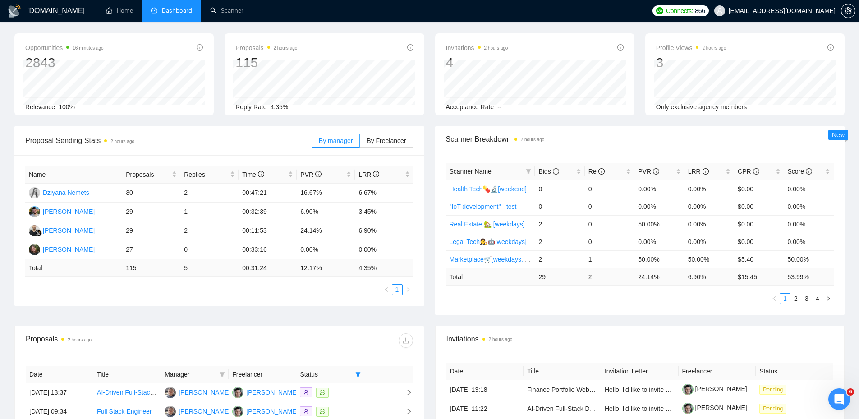
scroll to position [258, 0]
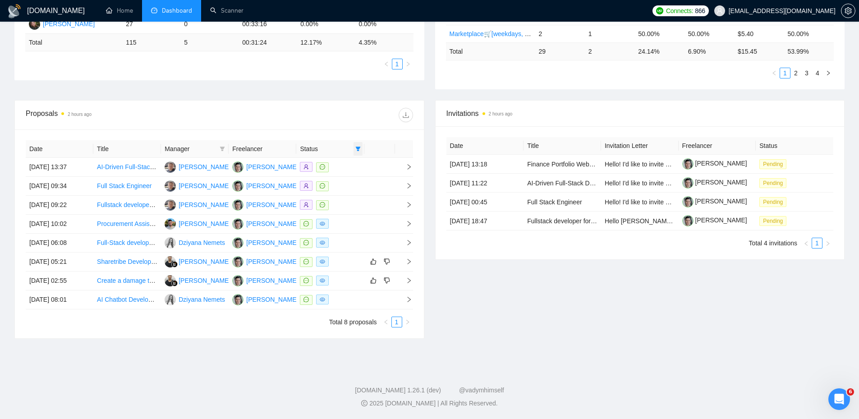
click at [354, 146] on span at bounding box center [357, 149] width 9 height 14
click at [343, 165] on span "Chat" at bounding box center [334, 166] width 43 height 10
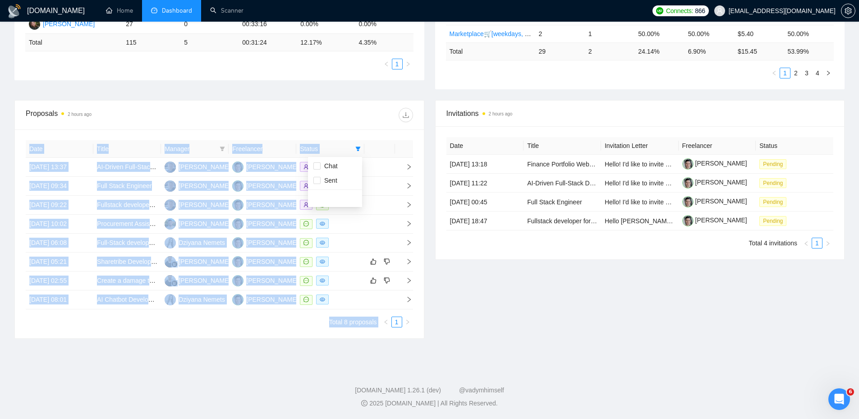
click at [372, 118] on div at bounding box center [315, 115] width 193 height 14
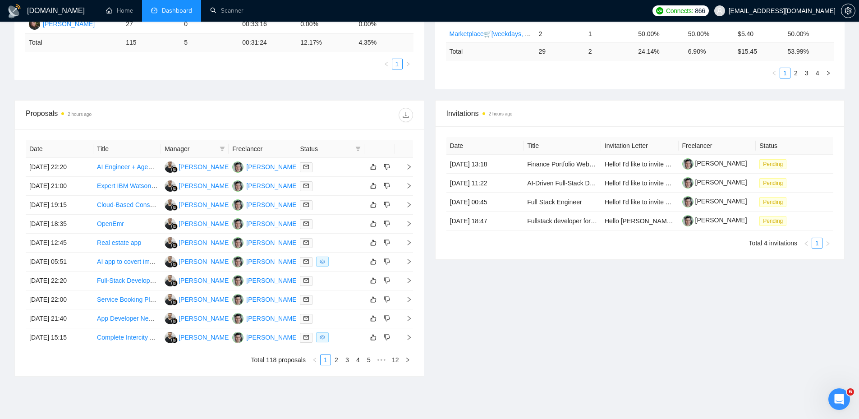
click at [347, 123] on div "Proposals 2 hours ago" at bounding box center [219, 115] width 387 height 29
click at [362, 151] on span at bounding box center [357, 149] width 9 height 14
click at [349, 122] on div "Proposals 2 hours ago" at bounding box center [219, 115] width 387 height 29
click at [337, 356] on link "2" at bounding box center [336, 360] width 10 height 10
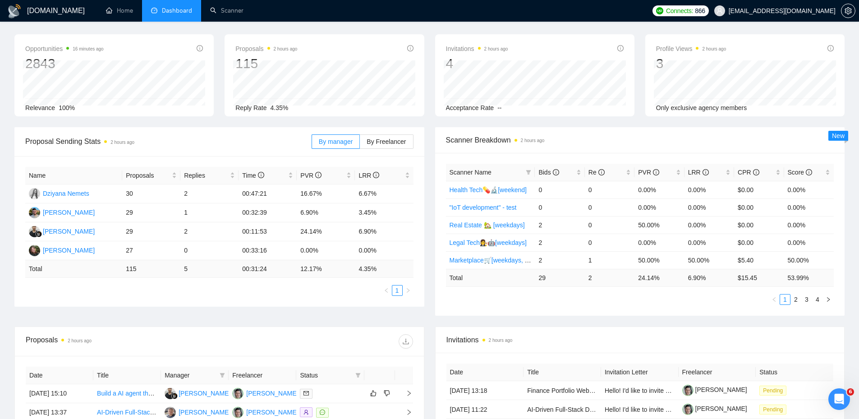
scroll to position [45, 0]
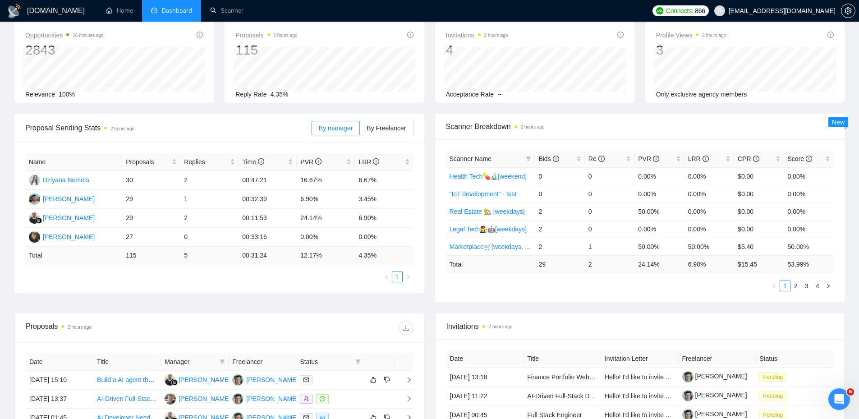
click at [422, 280] on div "Name Proposals Replies Time PVR LRR Dziyana Nemets 30 2 00:47:21 16.67% 6.67% […" at bounding box center [219, 217] width 410 height 151
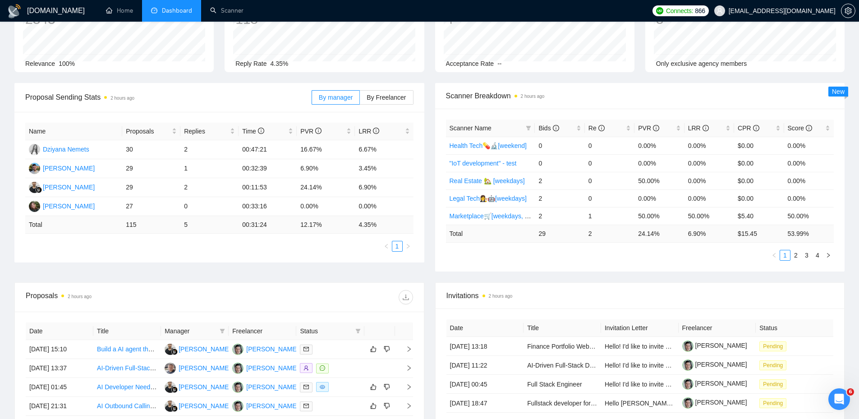
scroll to position [90, 0]
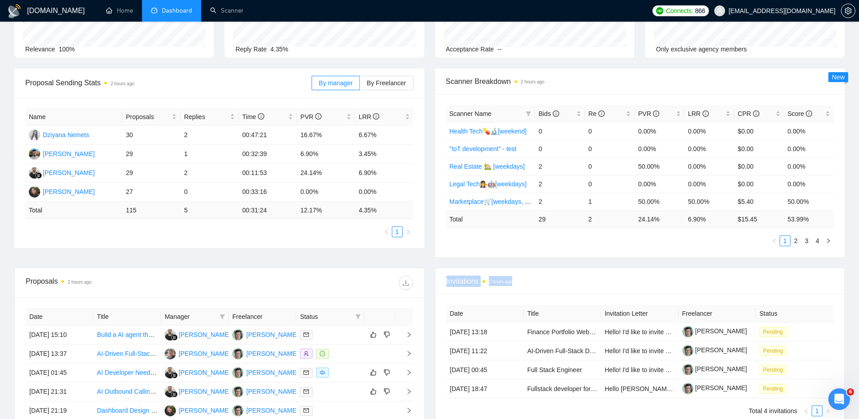
drag, startPoint x: 430, startPoint y: 270, endPoint x: 432, endPoint y: 321, distance: 51.4
click at [432, 321] on div "Invitations 2 hours ago Date Title Invitation Letter Freelancer Status [DATE] 1…" at bounding box center [640, 406] width 420 height 276
click at [430, 319] on div "Invitations 2 hours ago Date Title Invitation Letter Freelancer Status [DATE] 1…" at bounding box center [640, 406] width 420 height 276
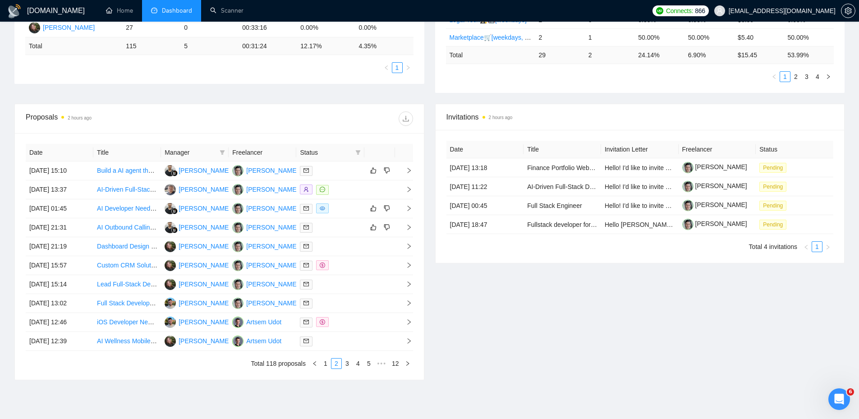
scroll to position [0, 0]
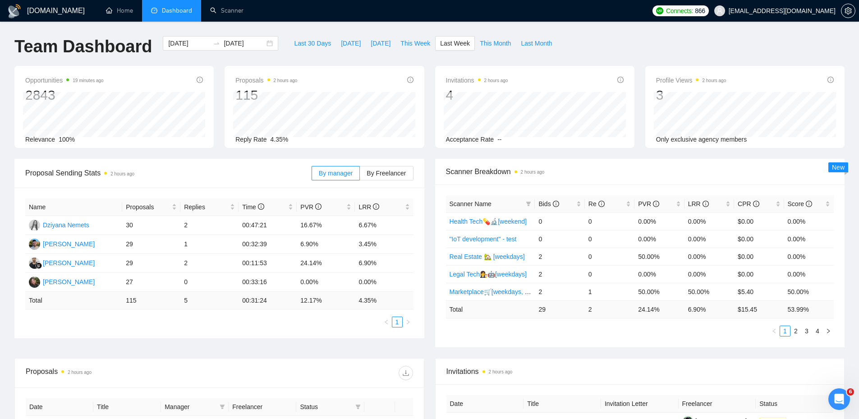
click at [286, 163] on div "Proposal Sending Stats 2 hours ago" at bounding box center [168, 173] width 286 height 26
click at [340, 316] on ul "1" at bounding box center [219, 321] width 388 height 11
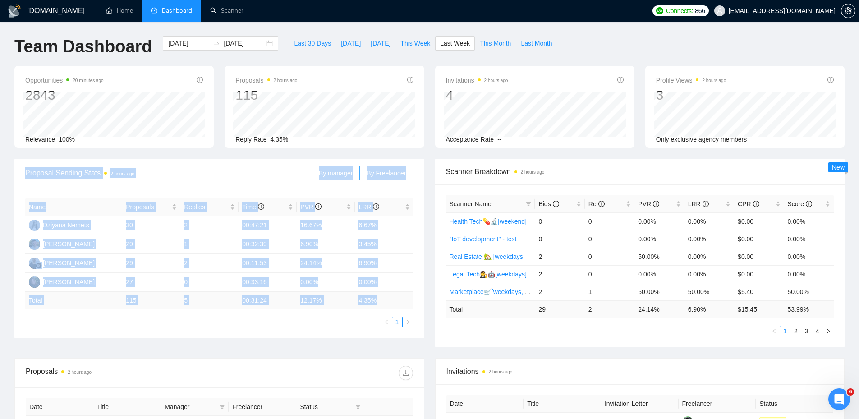
drag, startPoint x: 391, startPoint y: 295, endPoint x: 27, endPoint y: 171, distance: 384.4
click at [27, 171] on div "Proposal Sending Stats 2 hours ago By manager By Freelancer Name Proposals Repl…" at bounding box center [219, 248] width 410 height 179
click at [26, 171] on span "Proposal Sending Stats 2 hours ago" at bounding box center [168, 172] width 286 height 11
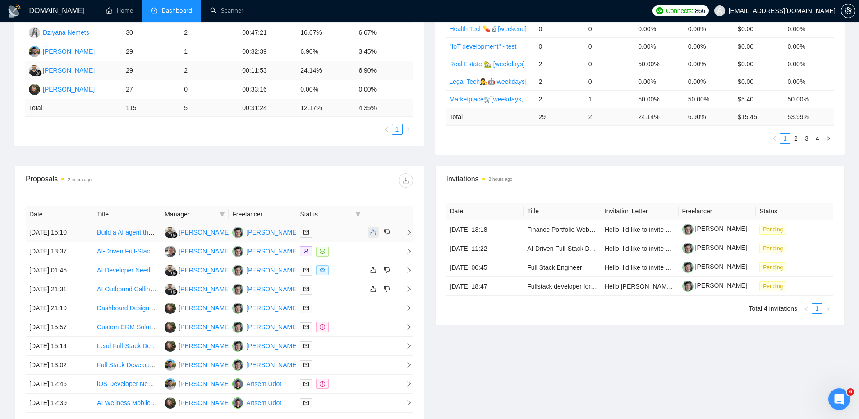
scroll to position [296, 0]
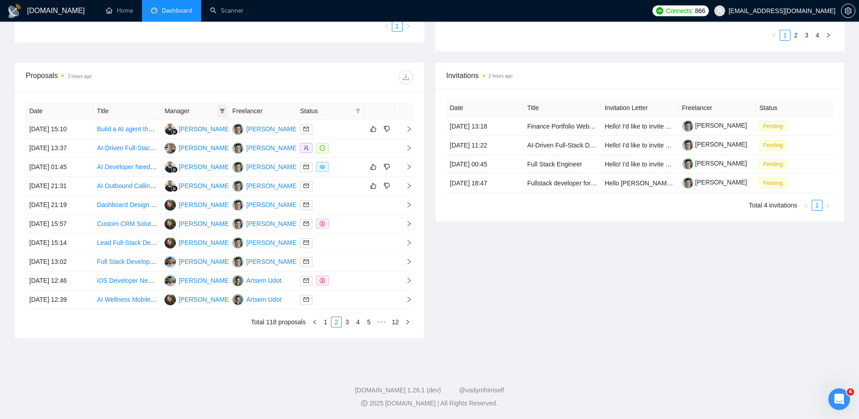
click at [223, 109] on icon "filter" at bounding box center [221, 110] width 5 height 5
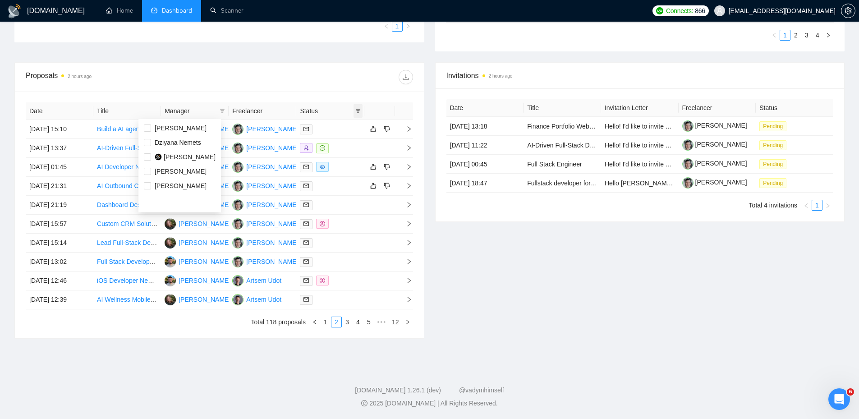
click at [354, 107] on span at bounding box center [357, 111] width 9 height 14
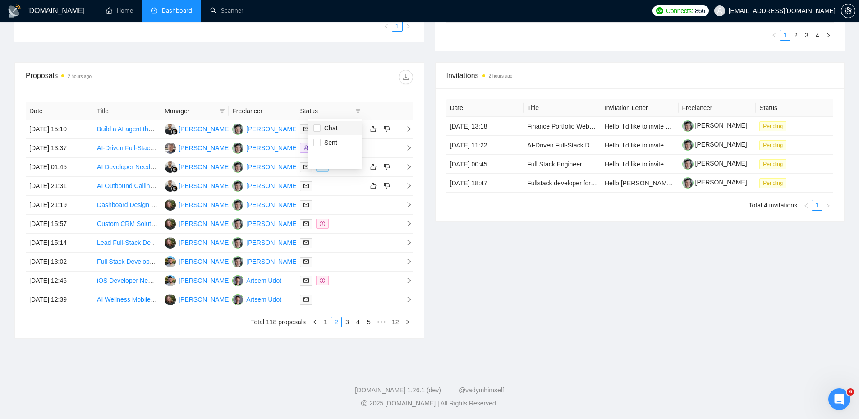
click at [338, 127] on span "Chat" at bounding box center [334, 128] width 43 height 10
click at [330, 74] on div at bounding box center [315, 77] width 193 height 14
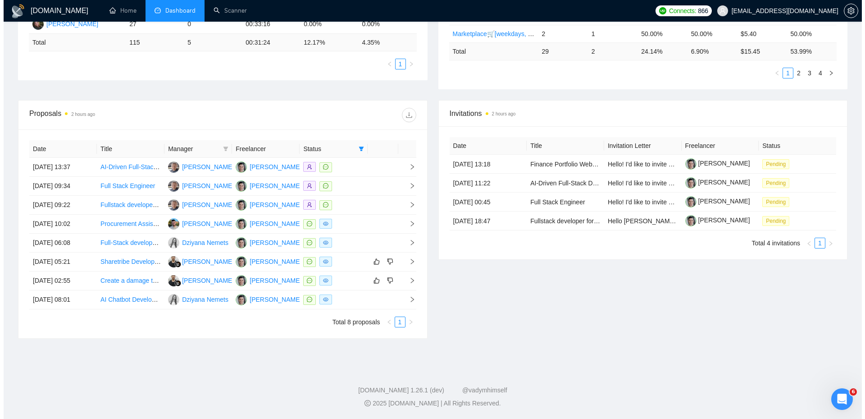
scroll to position [258, 0]
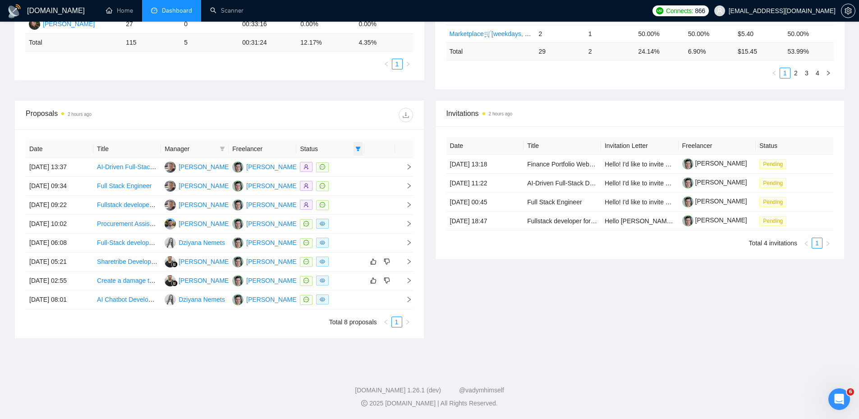
click at [361, 147] on span at bounding box center [357, 149] width 9 height 14
click at [344, 162] on span "Chat" at bounding box center [334, 166] width 43 height 10
checkbox input "false"
click at [349, 119] on div at bounding box center [315, 115] width 193 height 14
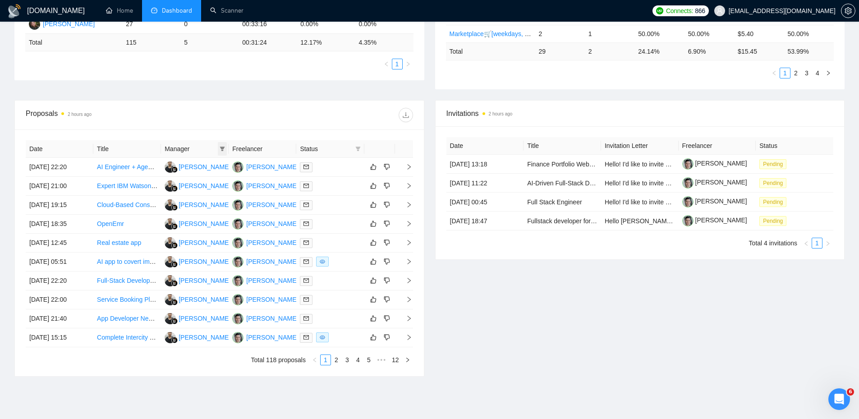
click at [220, 148] on icon "filter" at bounding box center [221, 148] width 5 height 5
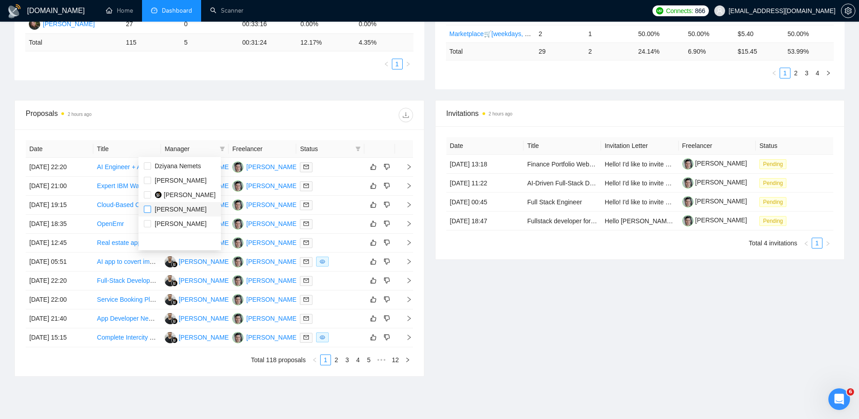
click at [148, 210] on input "checkbox" at bounding box center [147, 209] width 7 height 7
checkbox input "true"
click at [257, 124] on div "Proposals 2 hours ago" at bounding box center [219, 115] width 387 height 29
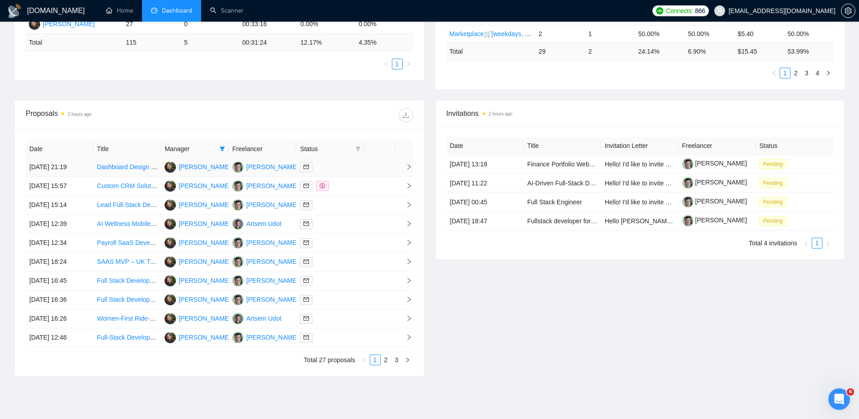
click at [334, 170] on div at bounding box center [330, 167] width 60 height 10
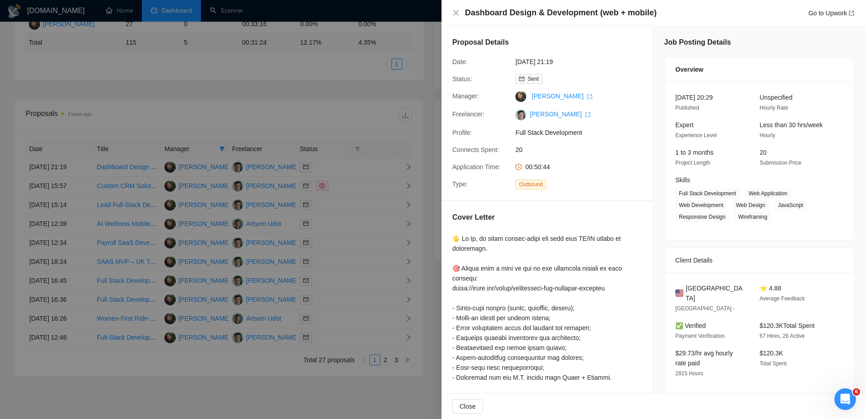
click at [295, 198] on div at bounding box center [432, 209] width 865 height 419
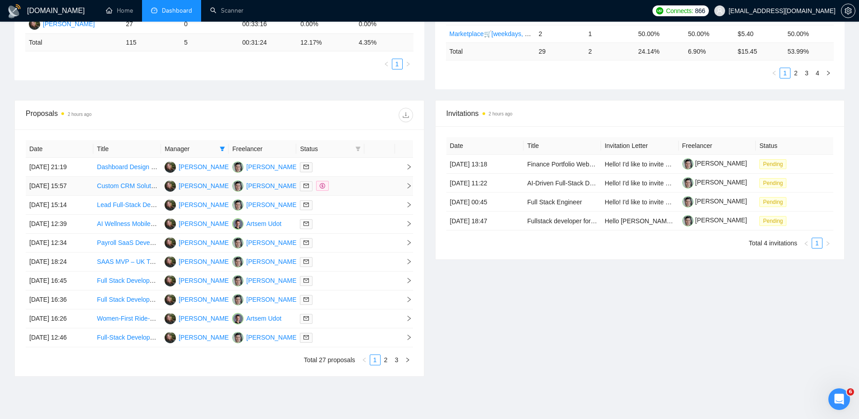
click at [356, 184] on div at bounding box center [330, 186] width 60 height 10
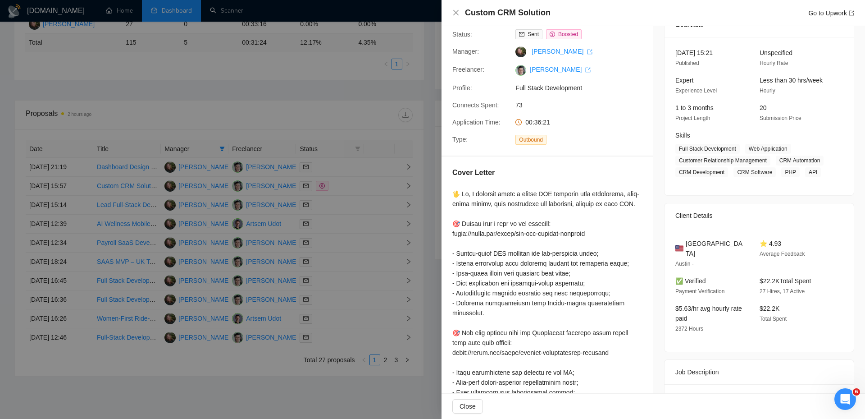
scroll to position [45, 0]
click at [351, 173] on div at bounding box center [432, 209] width 865 height 419
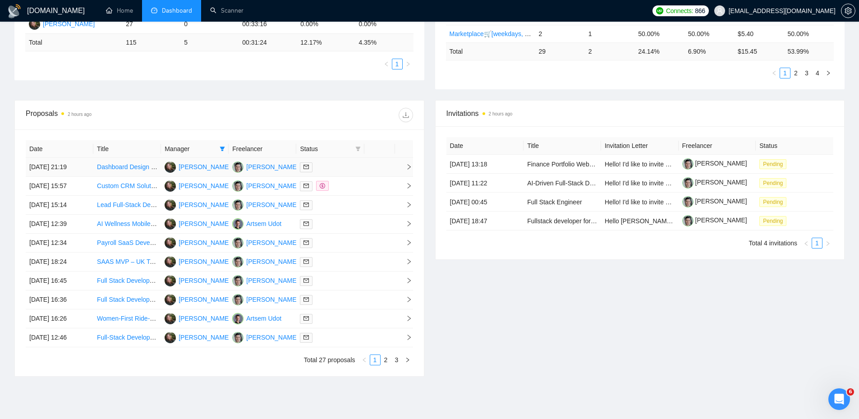
click at [326, 167] on div at bounding box center [330, 167] width 60 height 10
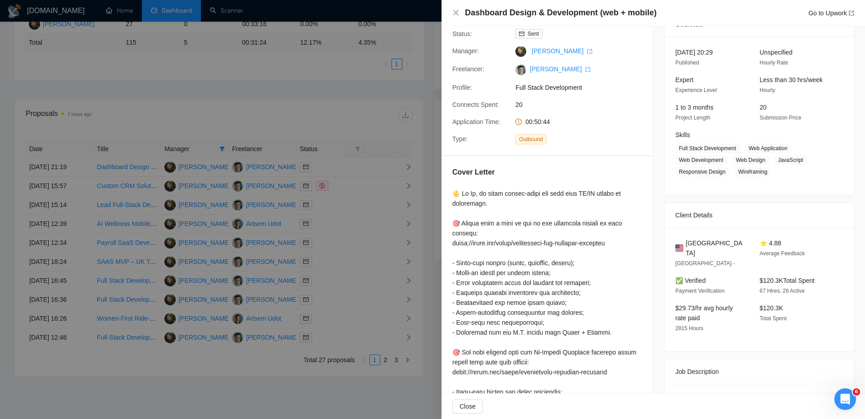
click at [327, 178] on div at bounding box center [432, 209] width 865 height 419
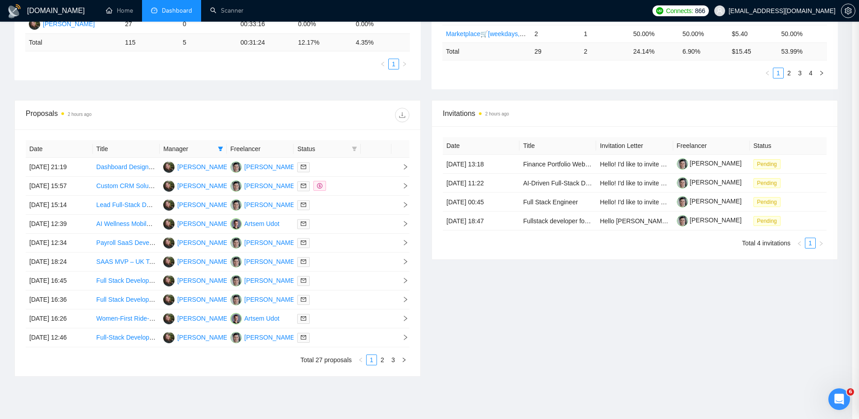
click at [346, 204] on div at bounding box center [327, 205] width 60 height 10
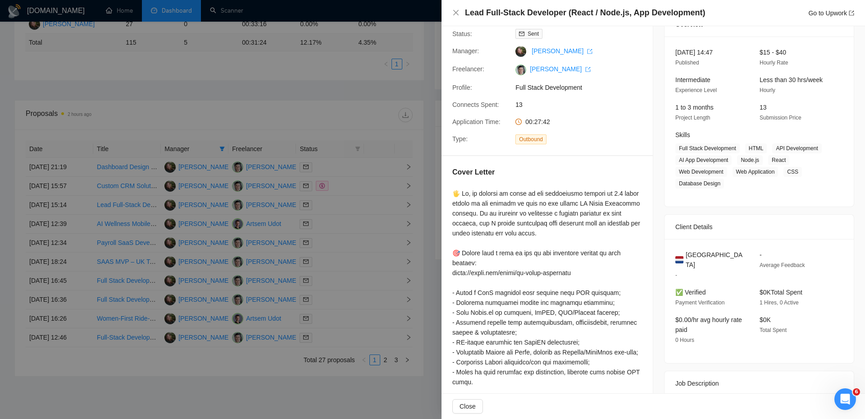
click at [339, 209] on div at bounding box center [432, 209] width 865 height 419
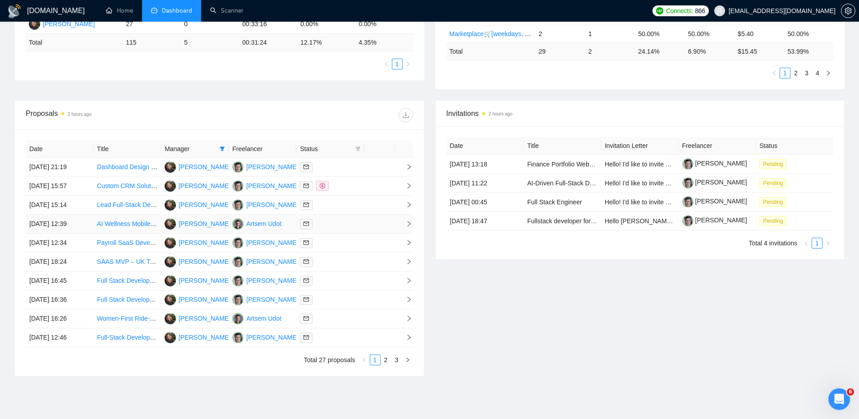
click at [331, 226] on div at bounding box center [330, 224] width 60 height 10
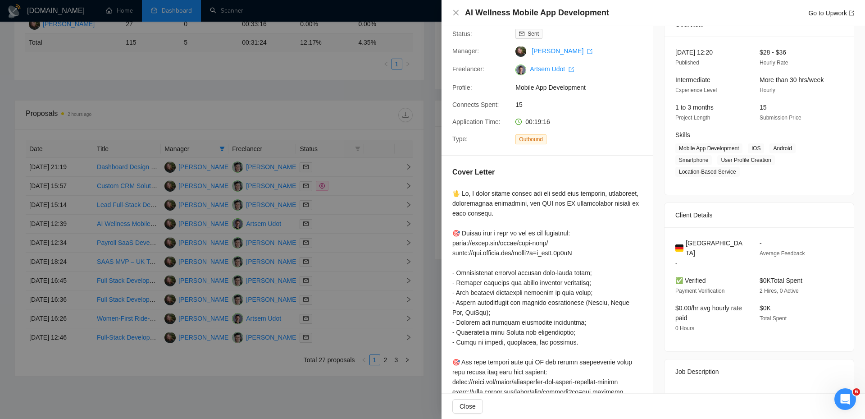
click at [331, 229] on div at bounding box center [432, 209] width 865 height 419
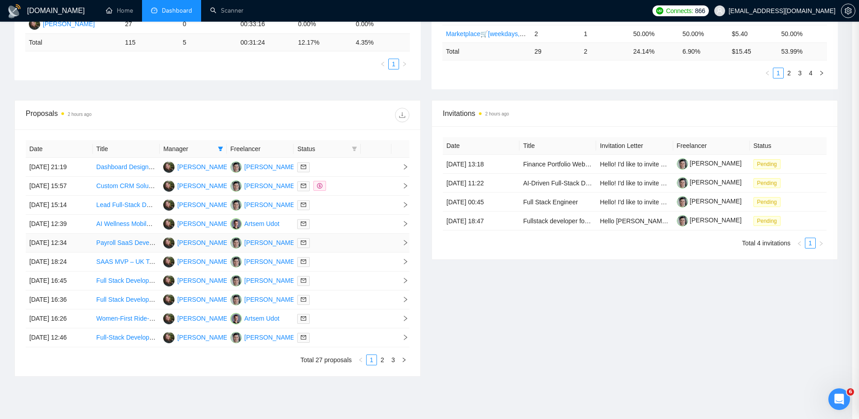
click at [332, 243] on div at bounding box center [327, 243] width 60 height 10
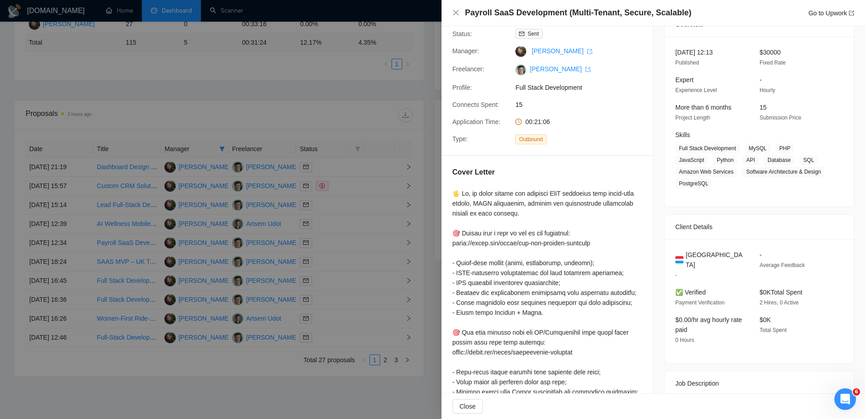
click at [334, 270] on div at bounding box center [432, 209] width 865 height 419
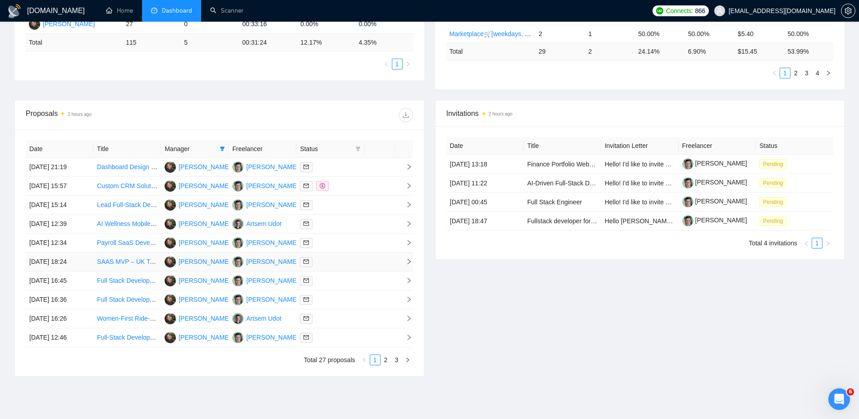
click at [333, 264] on div at bounding box center [330, 261] width 60 height 10
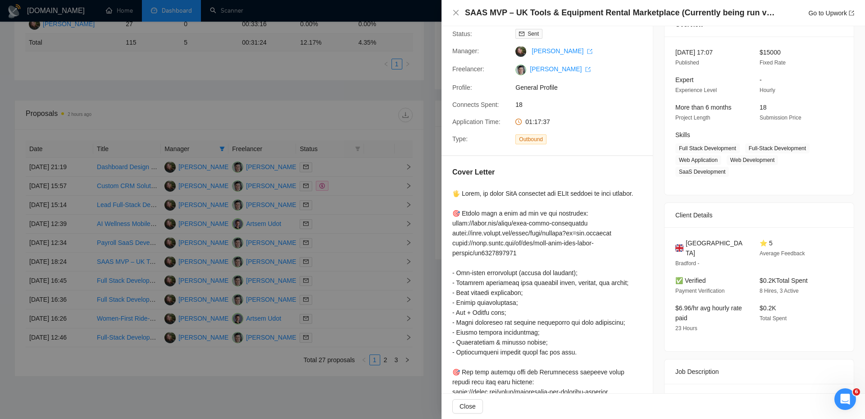
click at [333, 264] on div at bounding box center [432, 209] width 865 height 419
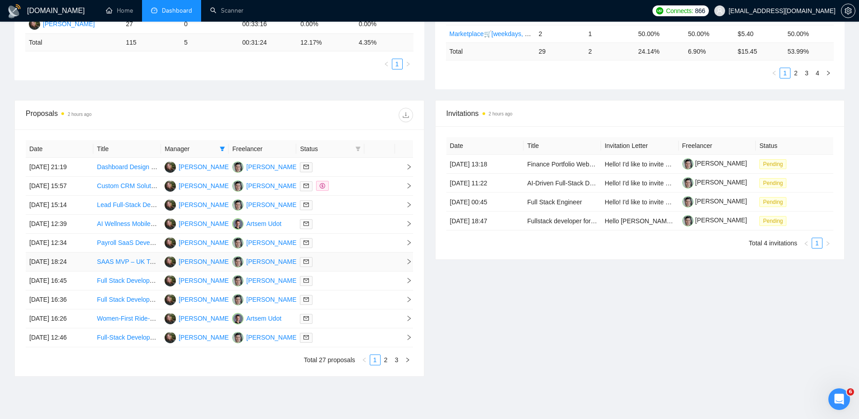
click at [334, 262] on div at bounding box center [330, 261] width 60 height 10
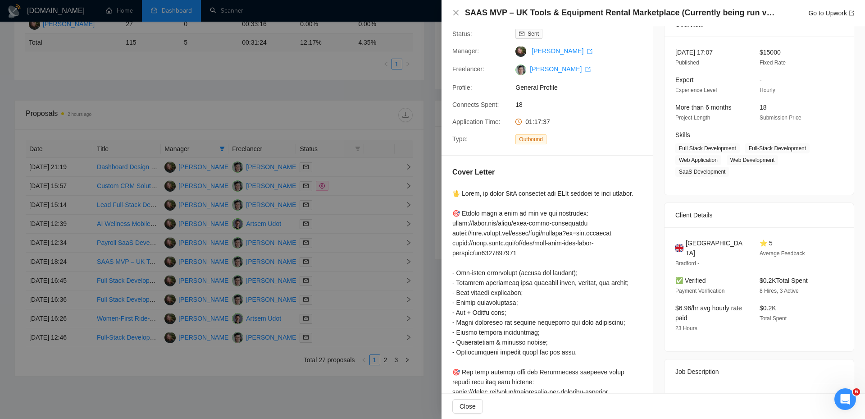
click at [351, 285] on div at bounding box center [432, 209] width 865 height 419
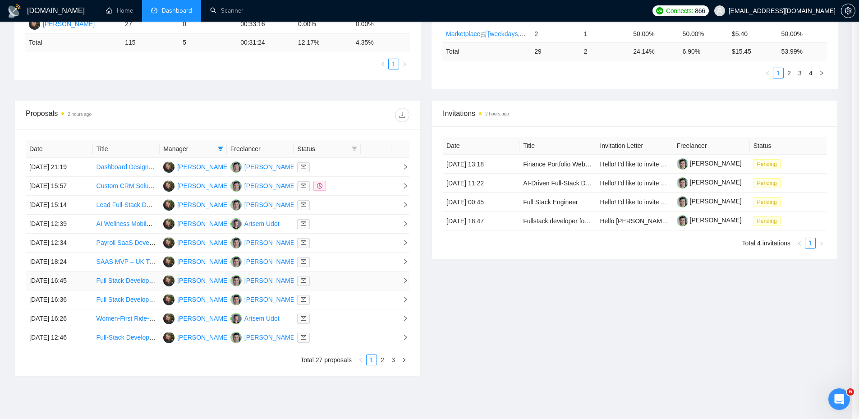
click at [341, 279] on div at bounding box center [327, 280] width 60 height 10
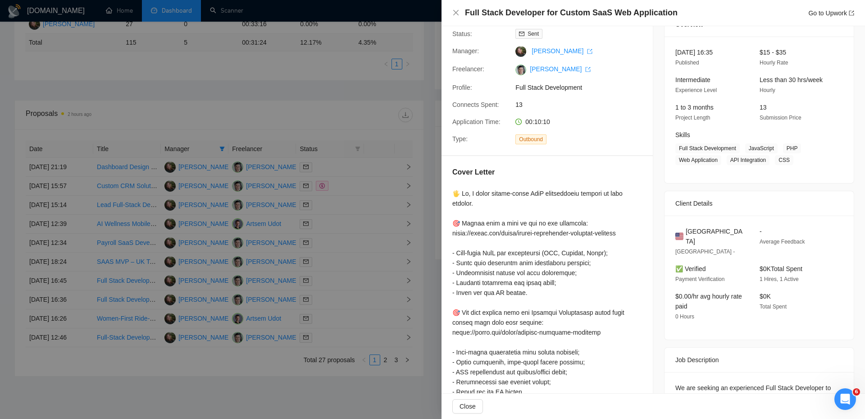
click at [338, 288] on div at bounding box center [432, 209] width 865 height 419
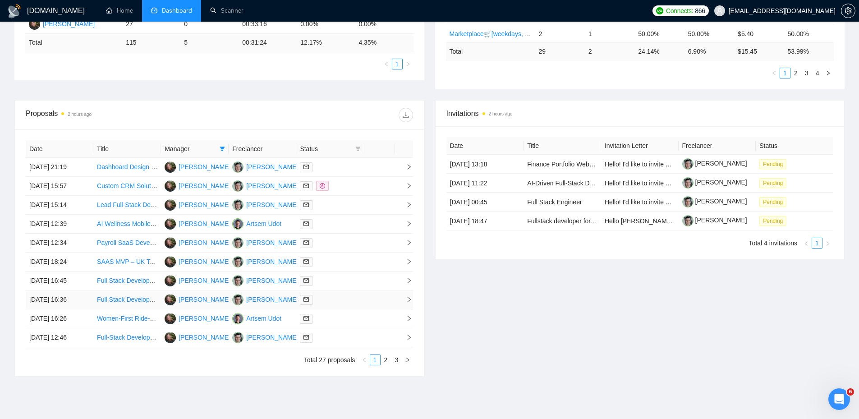
click at [338, 301] on div at bounding box center [330, 299] width 60 height 10
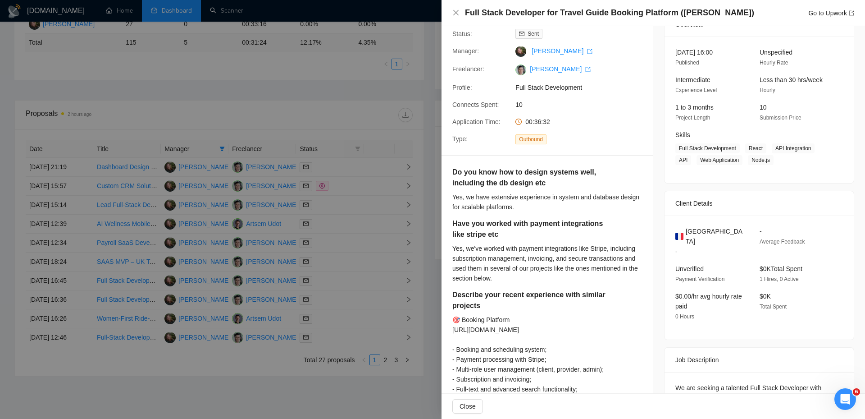
click at [338, 307] on div at bounding box center [432, 209] width 865 height 419
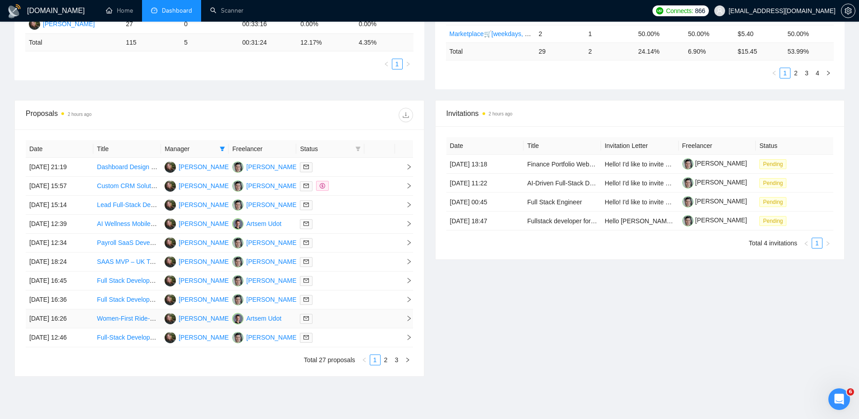
click at [334, 317] on div at bounding box center [330, 318] width 60 height 10
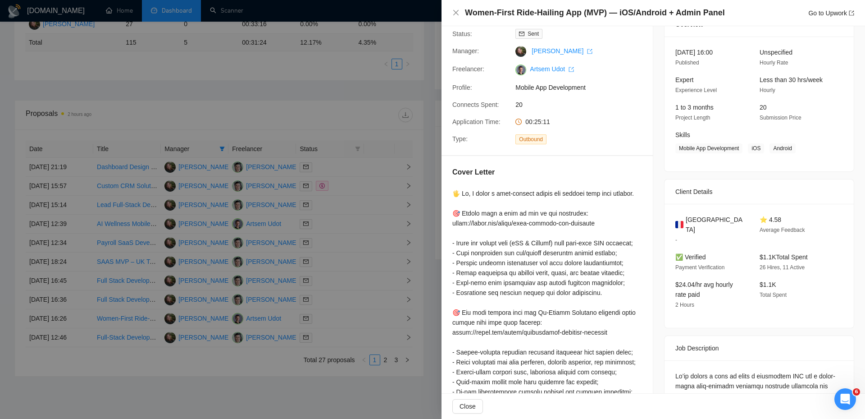
click at [335, 320] on div at bounding box center [432, 209] width 865 height 419
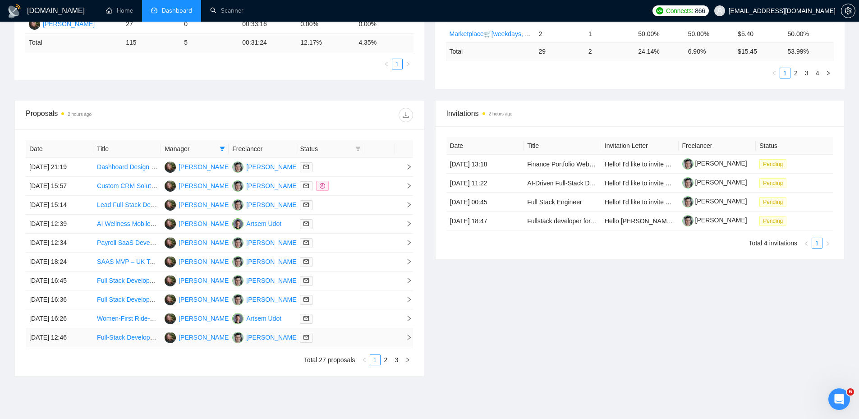
click at [338, 337] on div at bounding box center [330, 337] width 60 height 10
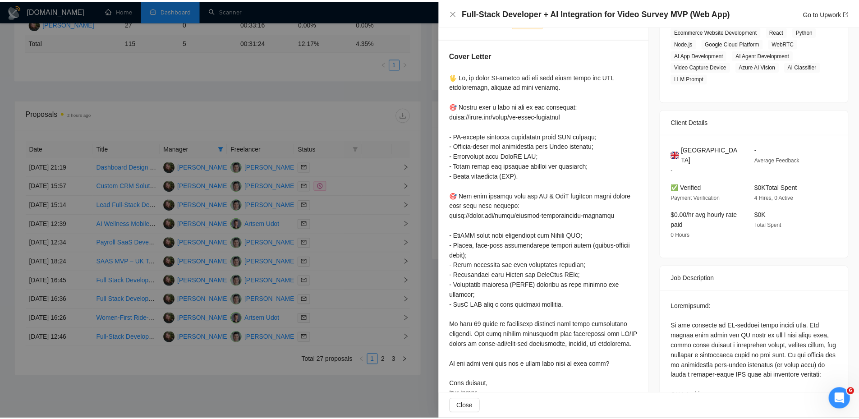
scroll to position [0, 0]
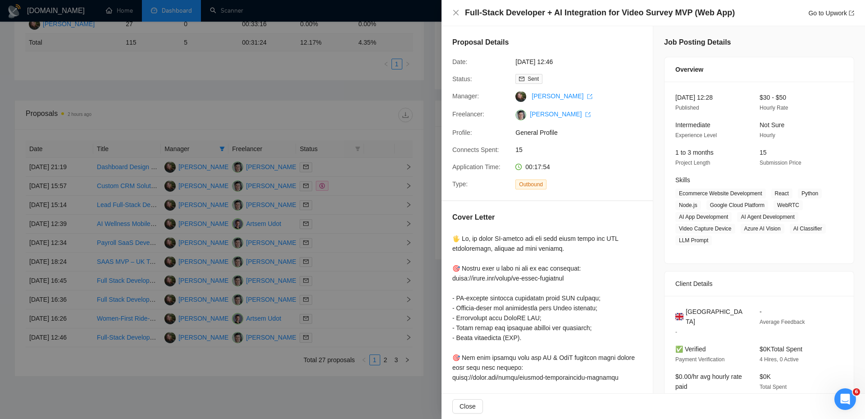
click at [817, 6] on div "Full-Stack Developer + AI Integration for Video Survey MVP (Web App) Go to Upwo…" at bounding box center [654, 13] width 424 height 26
click at [819, 7] on div "Full-Stack Developer + AI Integration for Video Survey MVP (Web App) Go to Upwo…" at bounding box center [654, 13] width 424 height 26
click at [845, 14] on link "Go to Upwork" at bounding box center [832, 12] width 46 height 7
click at [319, 87] on div at bounding box center [432, 209] width 865 height 419
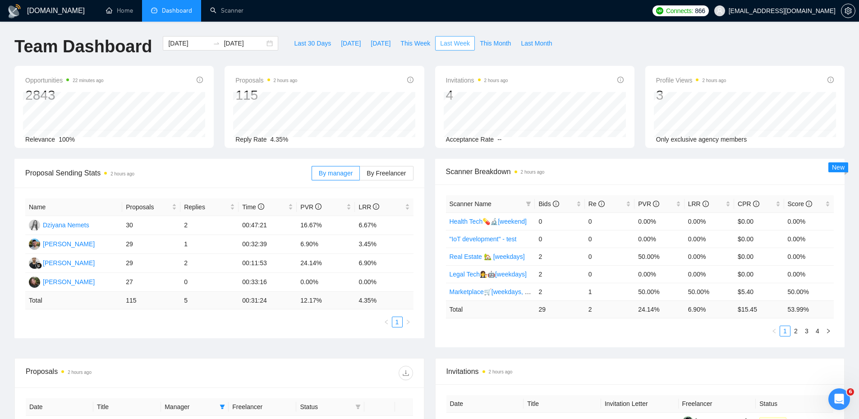
click at [440, 45] on span "Last Week" at bounding box center [455, 43] width 30 height 10
click at [357, 347] on div "Proposal Sending Stats 2 hours ago By manager By Freelancer Name Proposals Repl…" at bounding box center [429, 258] width 841 height 199
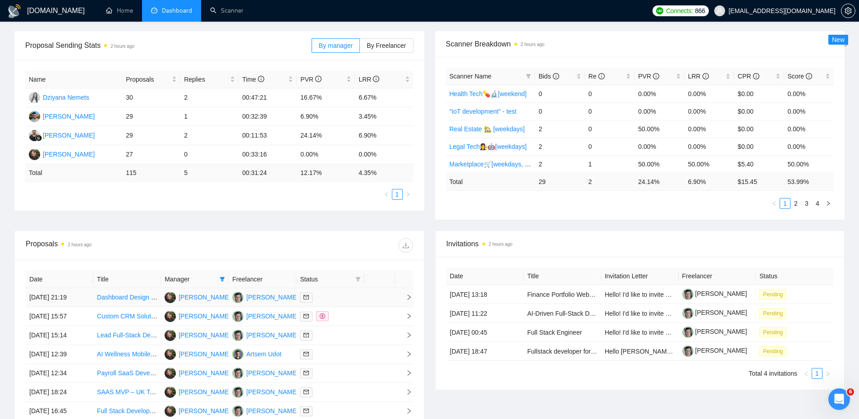
scroll to position [225, 0]
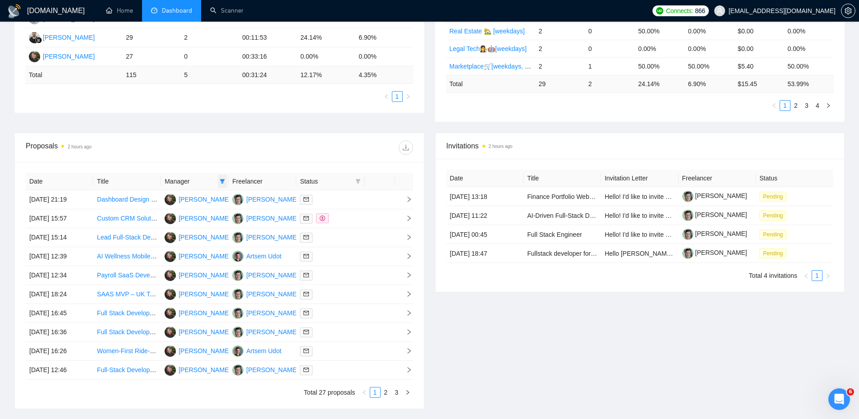
click at [221, 178] on icon "filter" at bounding box center [221, 180] width 5 height 5
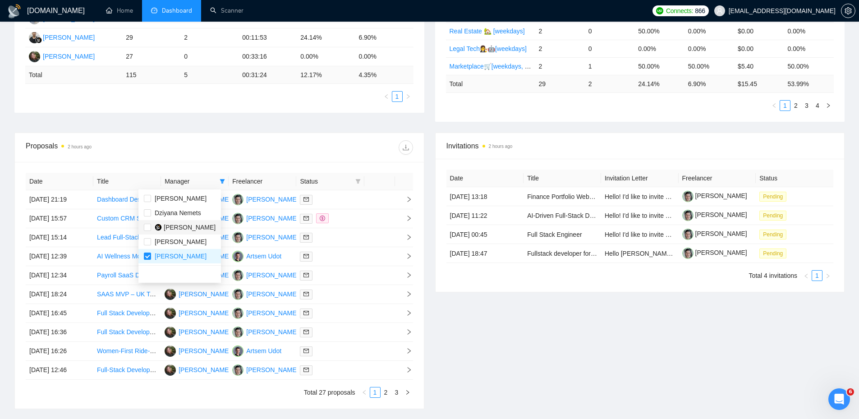
click at [187, 228] on span "[PERSON_NAME]" at bounding box center [190, 227] width 52 height 7
checkbox input "true"
click at [171, 258] on span "[PERSON_NAME]" at bounding box center [181, 255] width 52 height 7
checkbox input "false"
click at [352, 180] on div "Status" at bounding box center [330, 181] width 60 height 10
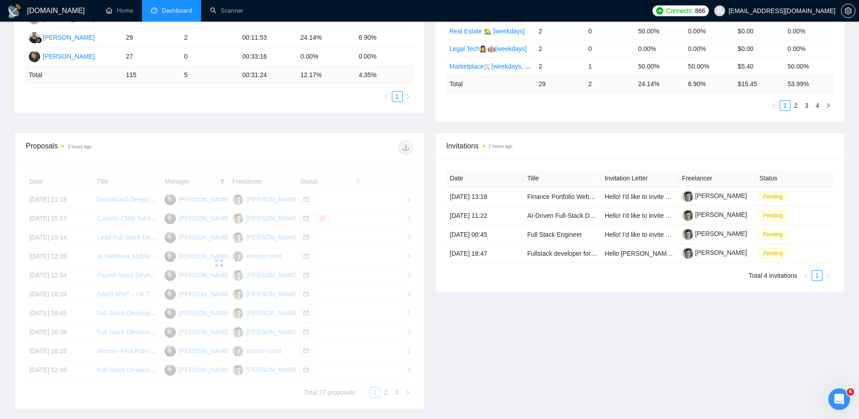
click at [356, 182] on div at bounding box center [219, 263] width 387 height 180
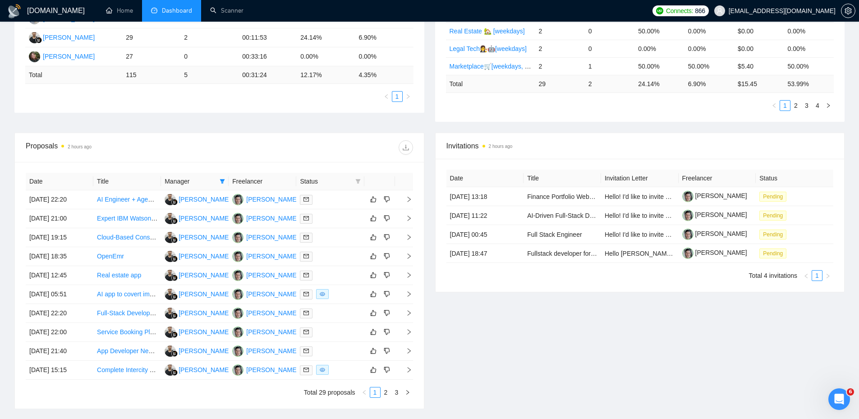
click at [356, 182] on icon "filter" at bounding box center [357, 180] width 5 height 5
click at [350, 194] on span "Chat" at bounding box center [334, 198] width 43 height 10
click at [312, 150] on div at bounding box center [315, 147] width 193 height 14
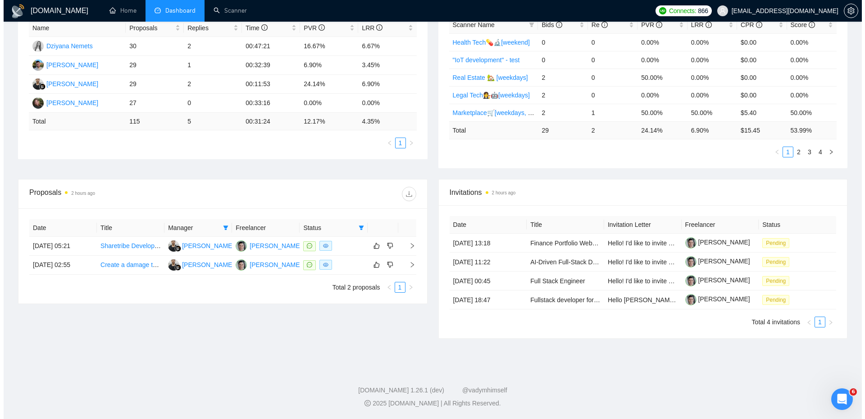
scroll to position [179, 0]
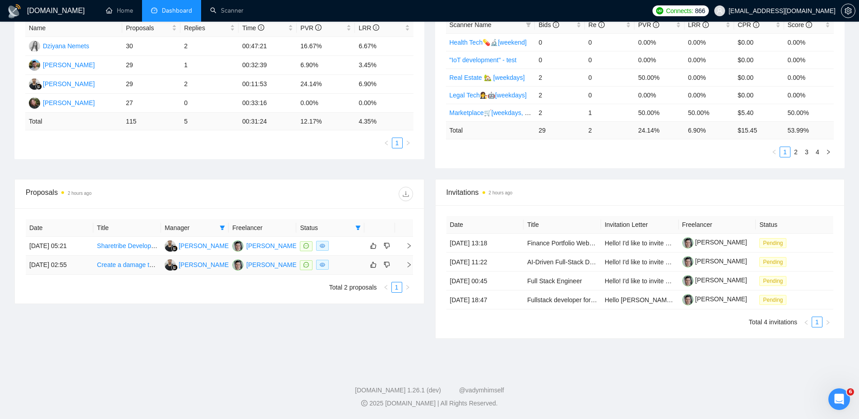
click at [336, 268] on div at bounding box center [330, 265] width 60 height 10
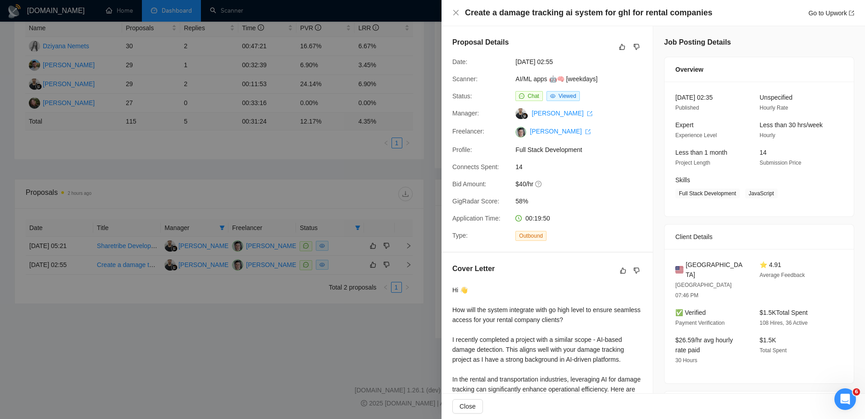
click at [326, 205] on div at bounding box center [432, 209] width 865 height 419
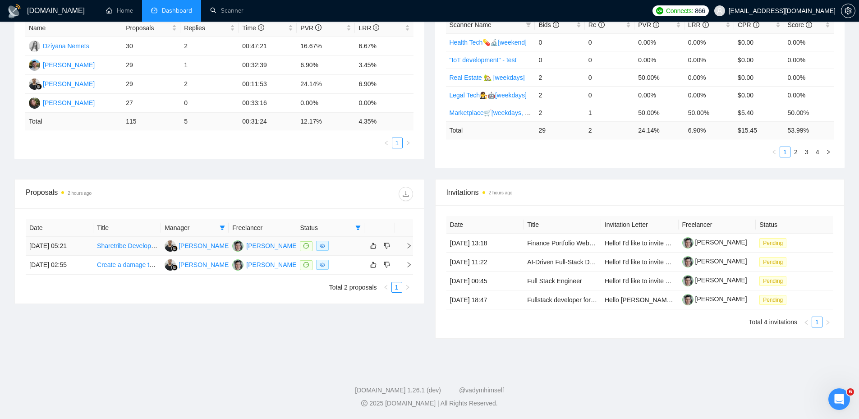
click at [342, 244] on div at bounding box center [330, 246] width 60 height 10
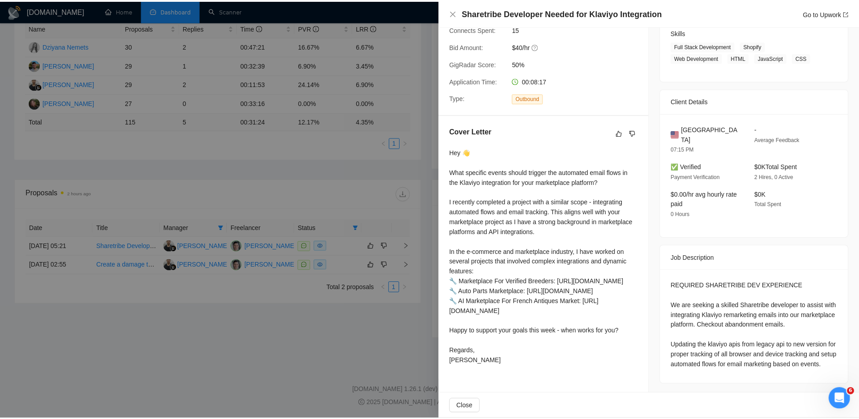
scroll to position [154, 0]
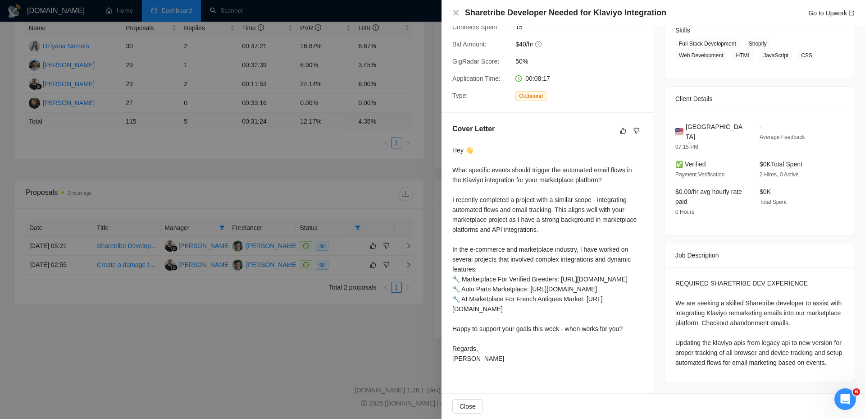
click at [319, 202] on div at bounding box center [432, 209] width 865 height 419
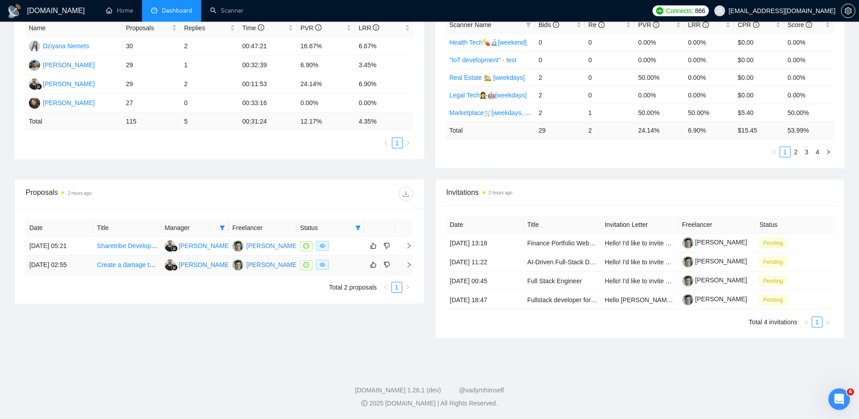
click at [342, 265] on div at bounding box center [330, 265] width 60 height 10
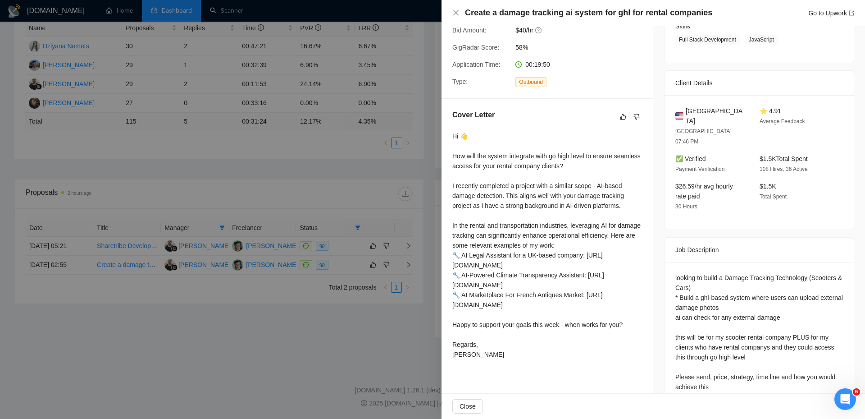
click at [348, 206] on div at bounding box center [432, 209] width 865 height 419
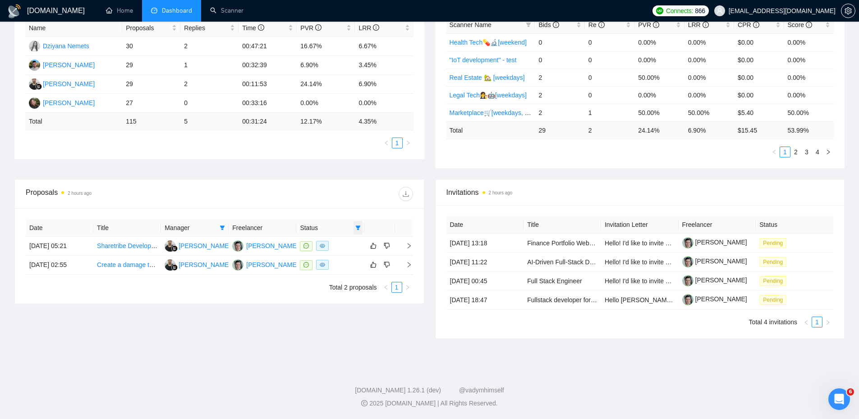
click at [356, 227] on icon "filter" at bounding box center [357, 227] width 5 height 5
click at [317, 242] on input "checkbox" at bounding box center [316, 244] width 7 height 7
checkbox input "false"
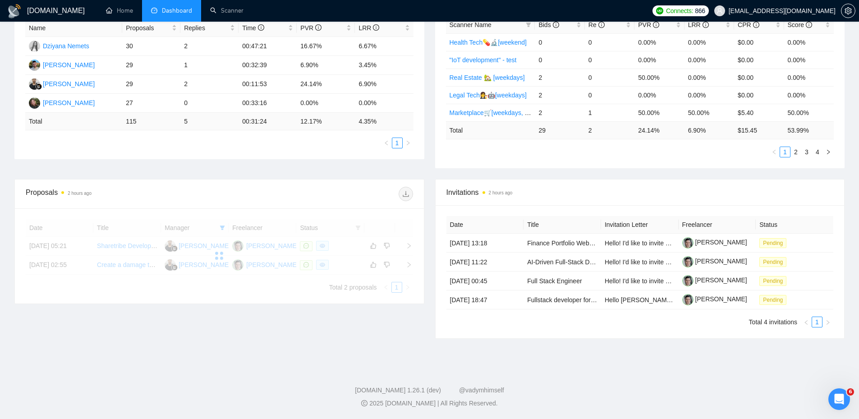
click at [323, 202] on div "Proposals 2 hours ago" at bounding box center [219, 193] width 387 height 29
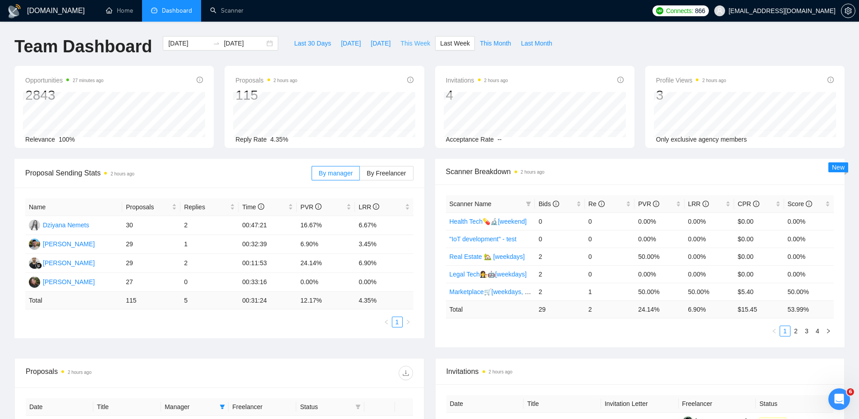
click at [404, 47] on span "This Week" at bounding box center [415, 43] width 30 height 10
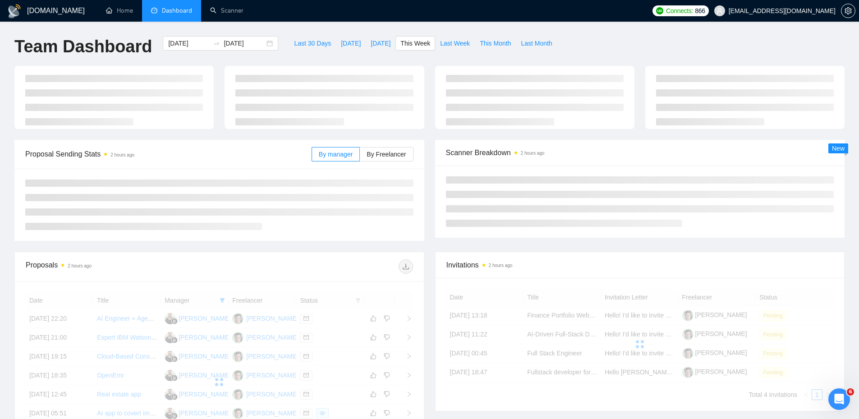
type input "[DATE]"
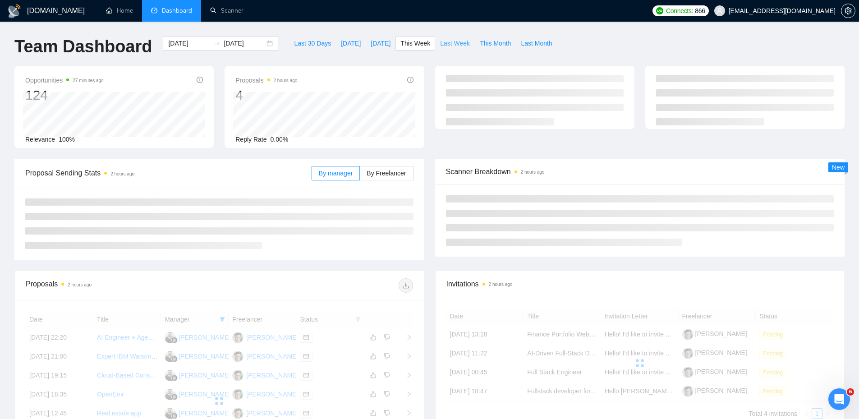
click at [454, 43] on span "Last Week" at bounding box center [455, 43] width 30 height 10
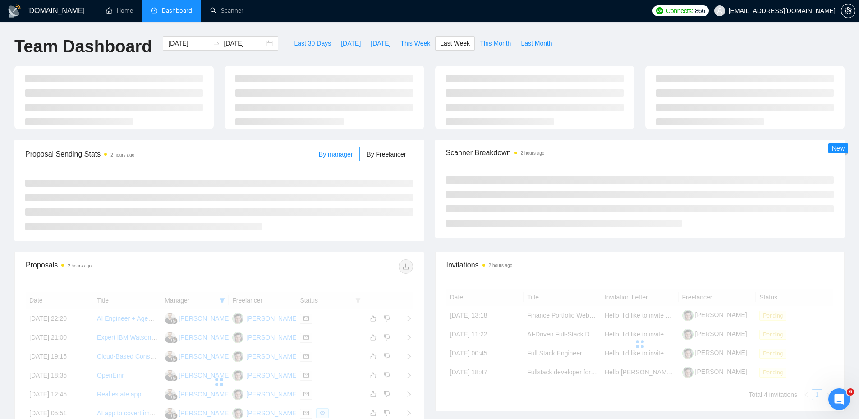
type input "[DATE]"
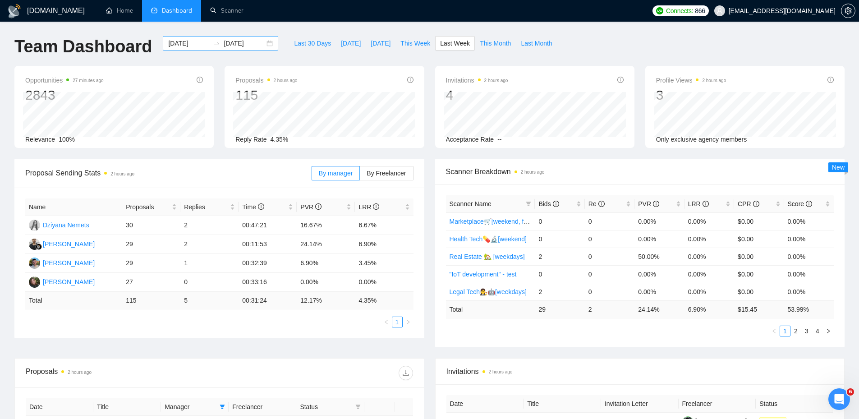
click at [163, 40] on div "[DATE] [DATE]" at bounding box center [220, 43] width 115 height 14
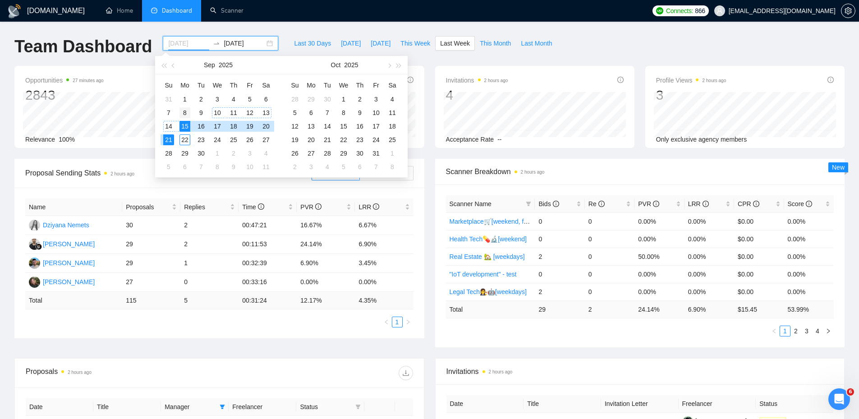
type input "[DATE]"
click at [184, 113] on div "8" at bounding box center [184, 112] width 11 height 11
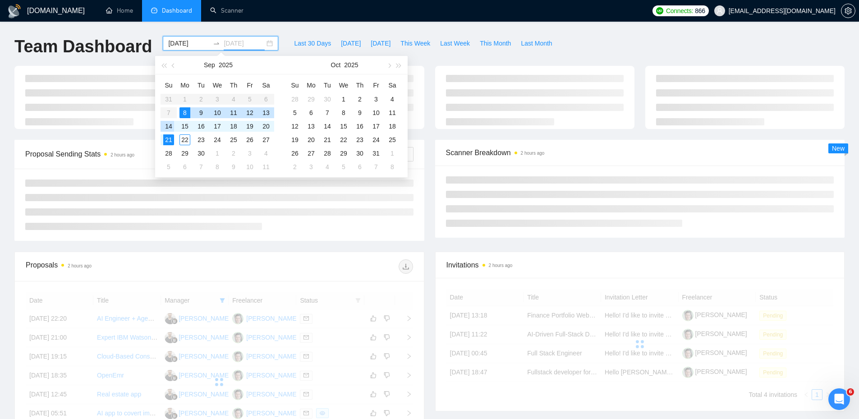
type input "[DATE]"
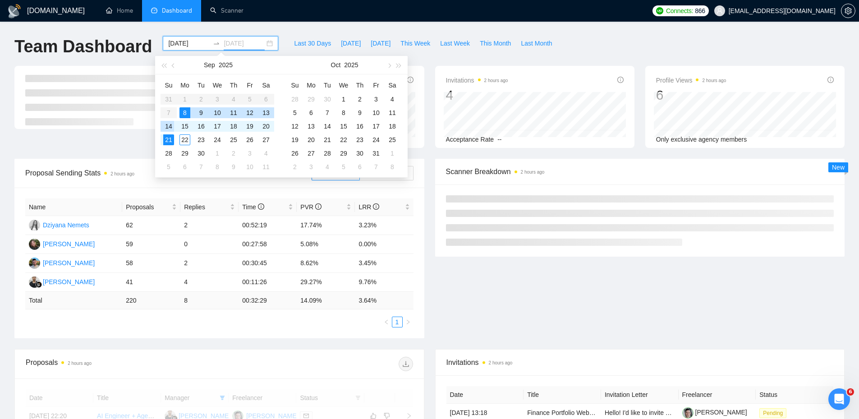
click at [171, 123] on div "14" at bounding box center [168, 126] width 11 height 11
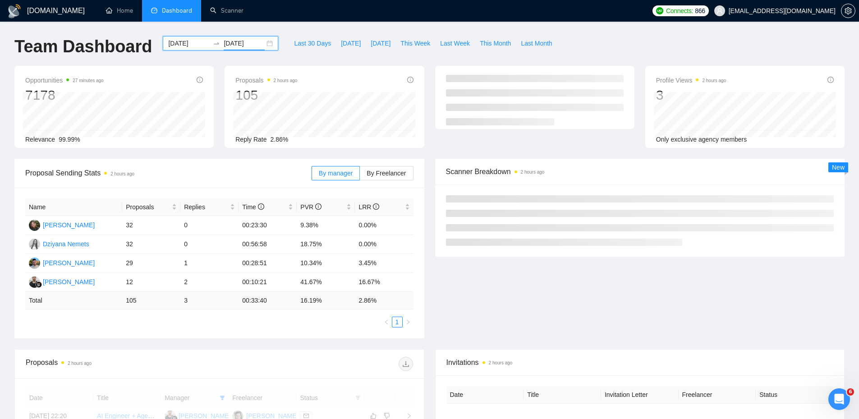
click at [428, 218] on div "Proposal Sending Stats 2 hours ago By manager By Freelancer Name Proposals Repl…" at bounding box center [219, 248] width 420 height 179
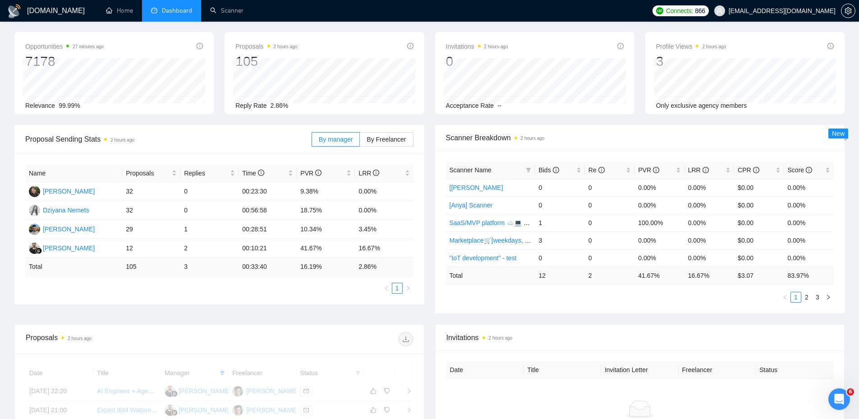
scroll to position [225, 0]
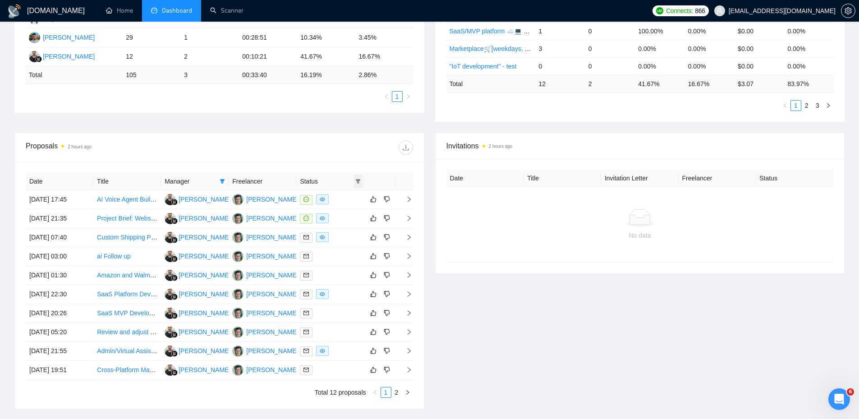
click at [355, 181] on icon "filter" at bounding box center [357, 180] width 5 height 5
click at [336, 162] on div "Date Title Manager Freelancer Status [DATE] 17:45 AI Voice Agent Builder ($1500…" at bounding box center [219, 285] width 409 height 247
click at [354, 182] on span at bounding box center [357, 181] width 9 height 14
click at [337, 167] on div "Date Title Manager Freelancer Status [DATE] 17:45 AI Voice Agent Builder ($1500…" at bounding box center [219, 285] width 409 height 247
click at [224, 179] on icon "filter" at bounding box center [221, 180] width 5 height 5
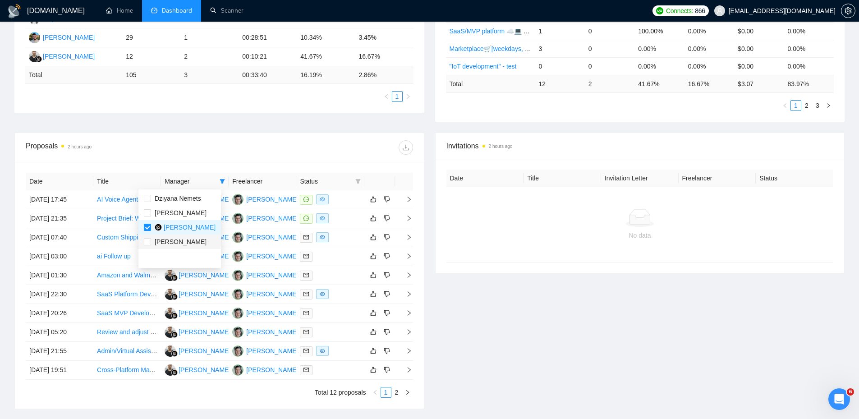
click at [179, 247] on li "[PERSON_NAME]" at bounding box center [179, 241] width 82 height 14
checkbox input "true"
click at [177, 230] on span "[PERSON_NAME]" at bounding box center [190, 227] width 52 height 7
checkbox input "false"
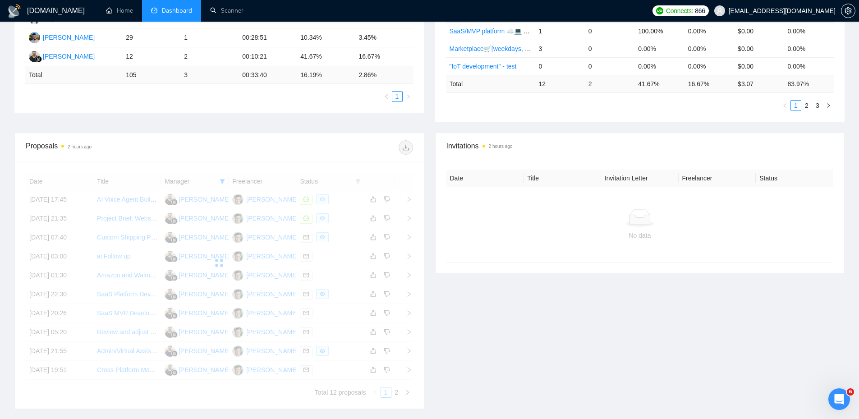
click at [257, 124] on div "Proposal Sending Stats 2 hours ago By manager By Freelancer Name Proposals Repl…" at bounding box center [429, 32] width 841 height 199
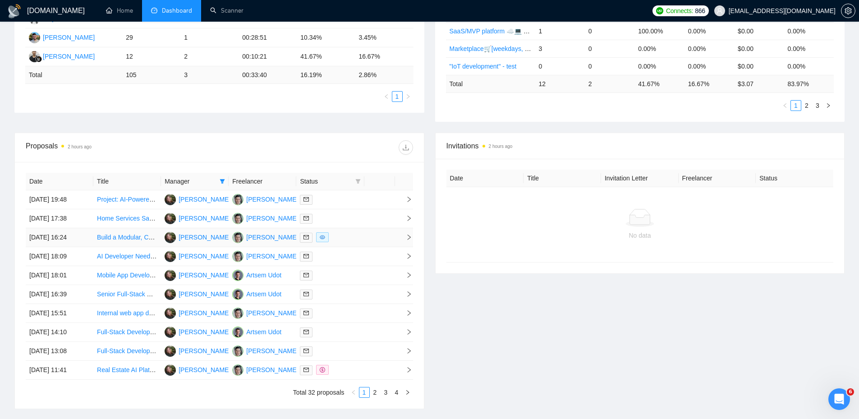
click at [355, 239] on div at bounding box center [330, 237] width 60 height 10
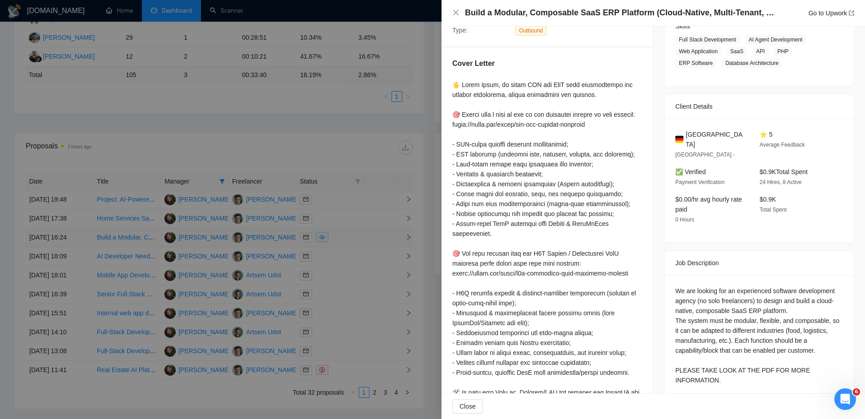
click at [355, 239] on div at bounding box center [432, 209] width 865 height 419
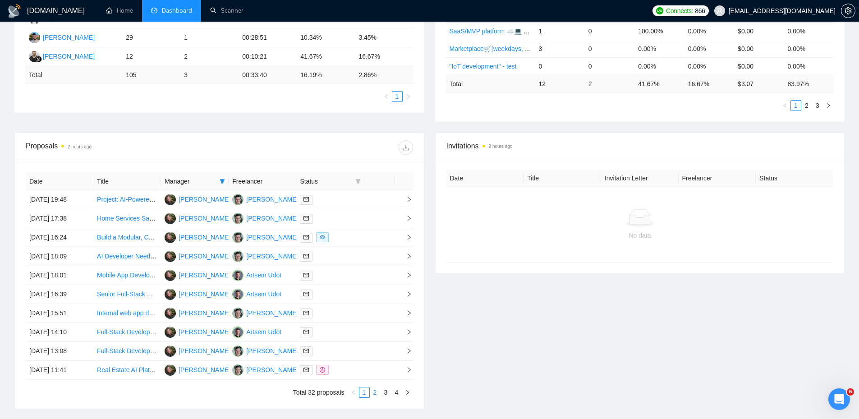
click at [375, 393] on link "2" at bounding box center [375, 392] width 10 height 10
click at [386, 393] on link "3" at bounding box center [386, 392] width 10 height 10
click at [398, 394] on link "4" at bounding box center [397, 392] width 10 height 10
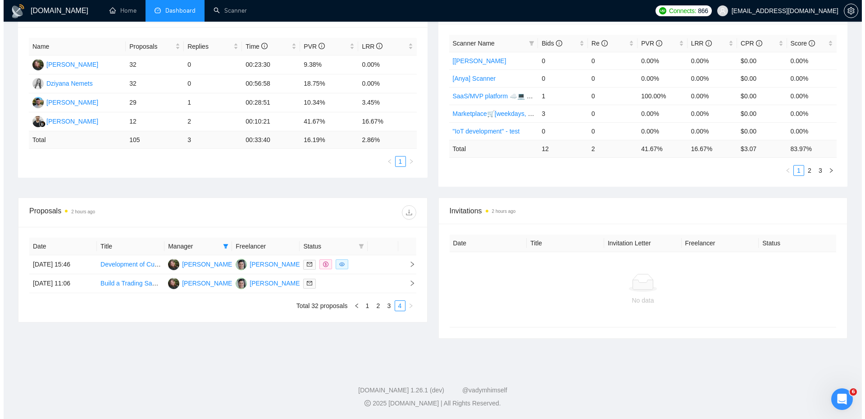
scroll to position [160, 0]
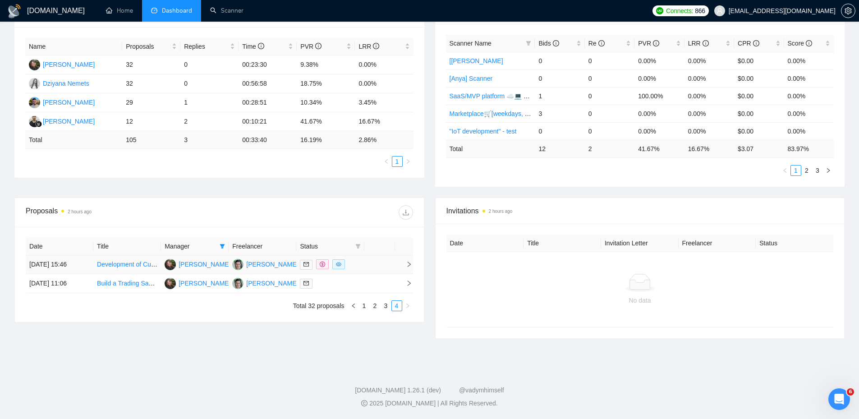
click at [376, 264] on td at bounding box center [379, 264] width 31 height 19
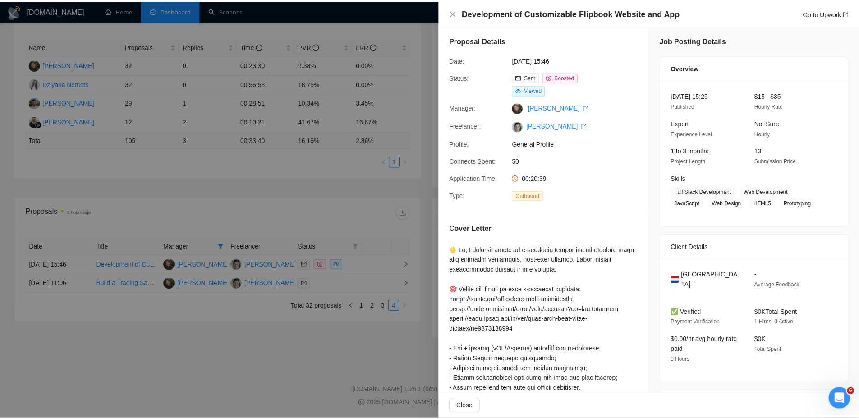
scroll to position [0, 0]
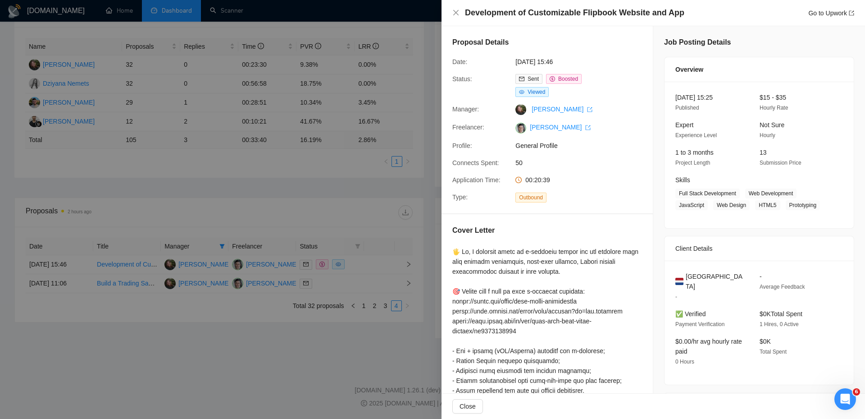
click at [384, 283] on div at bounding box center [432, 209] width 865 height 419
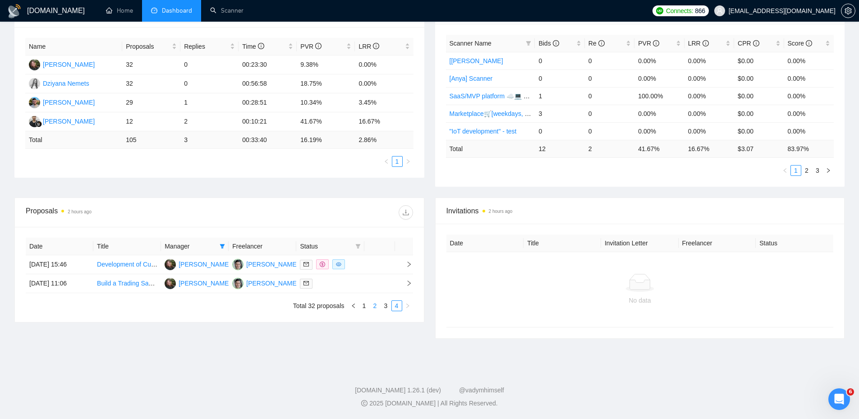
click at [375, 305] on link "2" at bounding box center [375, 306] width 10 height 10
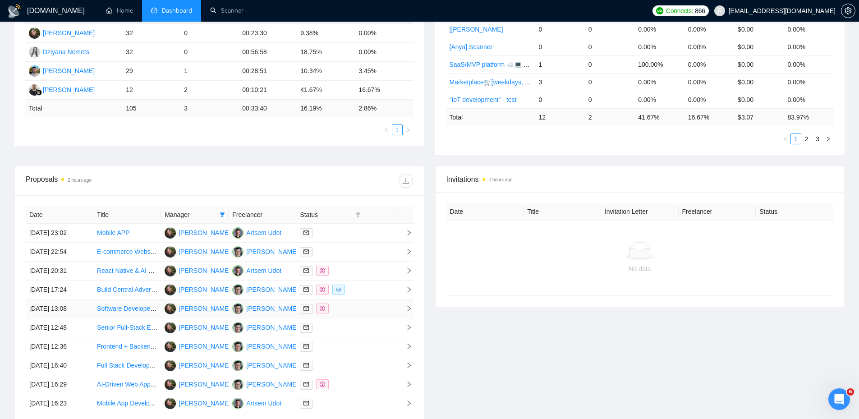
scroll to position [251, 0]
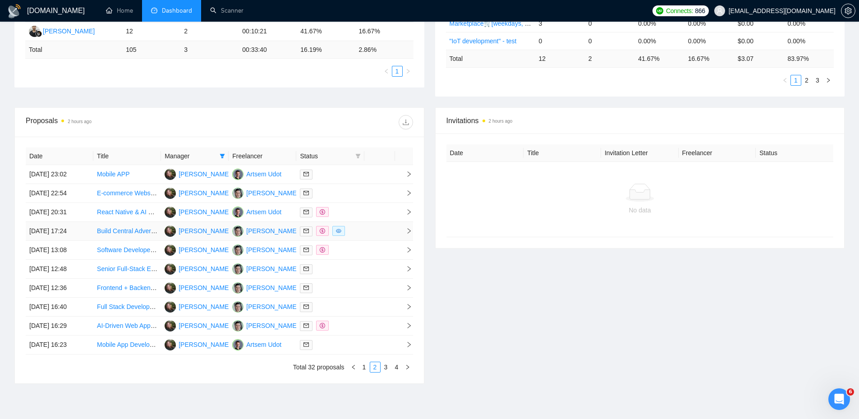
click at [362, 229] on td at bounding box center [330, 231] width 68 height 19
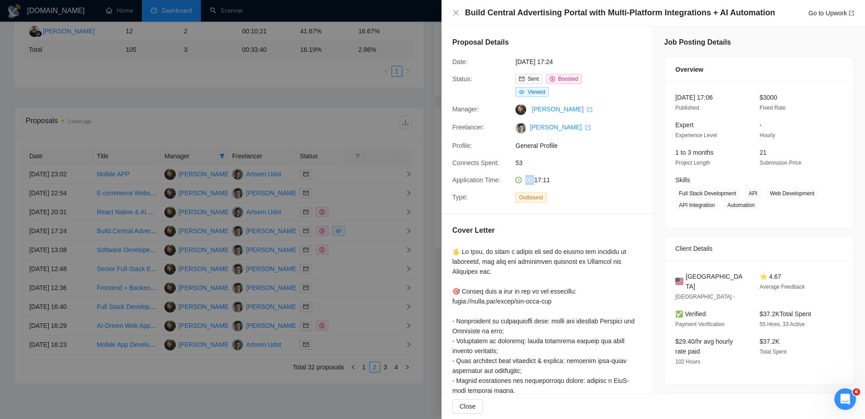
drag, startPoint x: 533, startPoint y: 178, endPoint x: 556, endPoint y: 178, distance: 23.0
click at [555, 178] on div "00:17:11" at bounding box center [559, 180] width 95 height 10
click at [371, 293] on div at bounding box center [432, 209] width 865 height 419
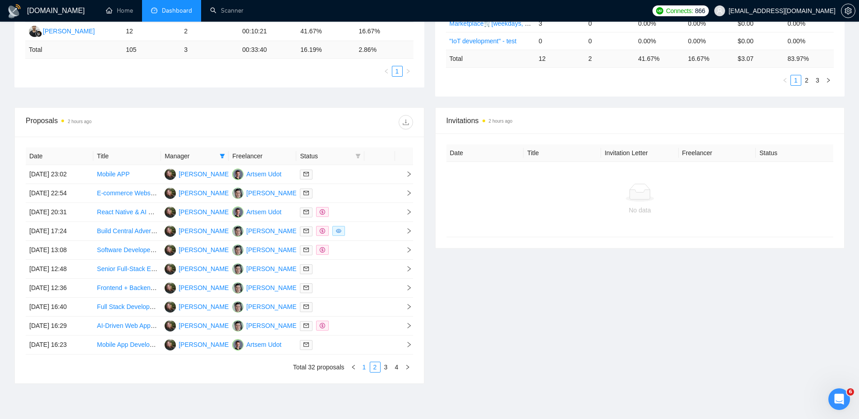
click at [361, 364] on link "1" at bounding box center [364, 367] width 10 height 10
click at [353, 216] on div at bounding box center [330, 212] width 60 height 10
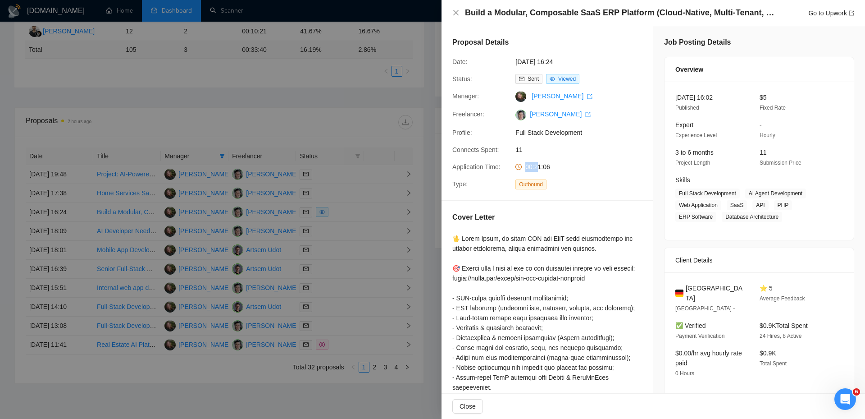
drag, startPoint x: 525, startPoint y: 161, endPoint x: 560, endPoint y: 166, distance: 35.4
click at [559, 166] on div "Proposal Details Date: [DATE] 16:24 Status: Sent Viewed Manager: [PERSON_NAME] …" at bounding box center [547, 113] width 211 height 174
click at [564, 168] on div "00:21:06" at bounding box center [559, 167] width 95 height 10
click at [375, 137] on div at bounding box center [432, 209] width 865 height 419
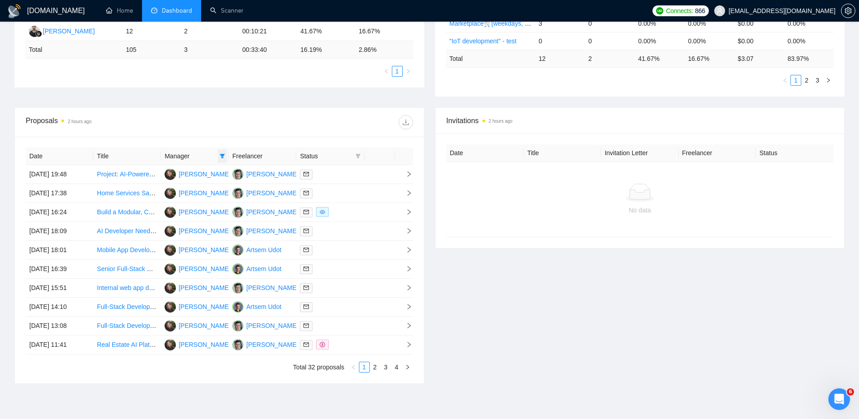
click at [227, 154] on span at bounding box center [222, 156] width 9 height 14
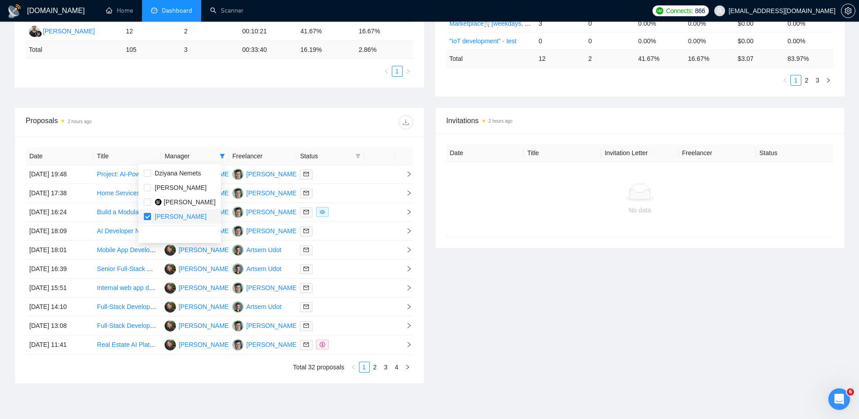
click at [178, 213] on span "[PERSON_NAME]" at bounding box center [181, 216] width 52 height 7
checkbox input "false"
click at [266, 86] on div "Name Proposals Replies Time PVR LRR [PERSON_NAME] 32 0 00:23:30 9.38% 0.00% Dzi…" at bounding box center [219, 12] width 410 height 151
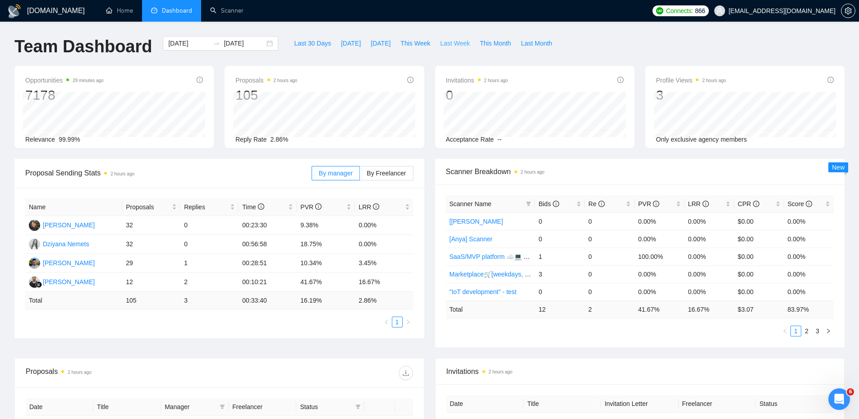
click at [440, 45] on span "Last Week" at bounding box center [455, 43] width 30 height 10
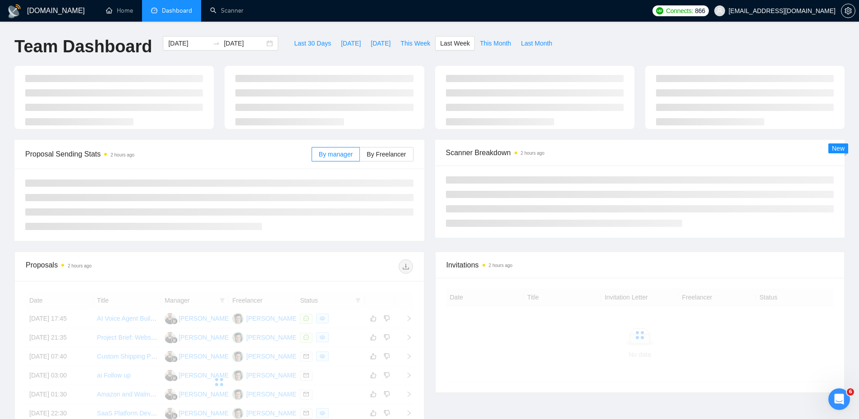
type input "[DATE]"
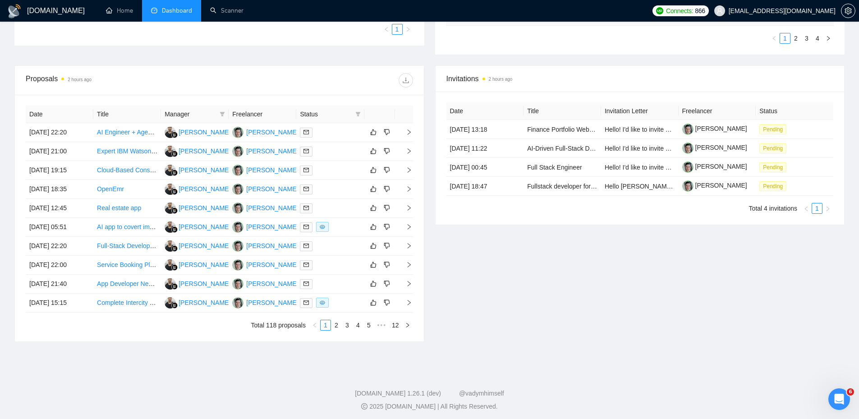
scroll to position [296, 0]
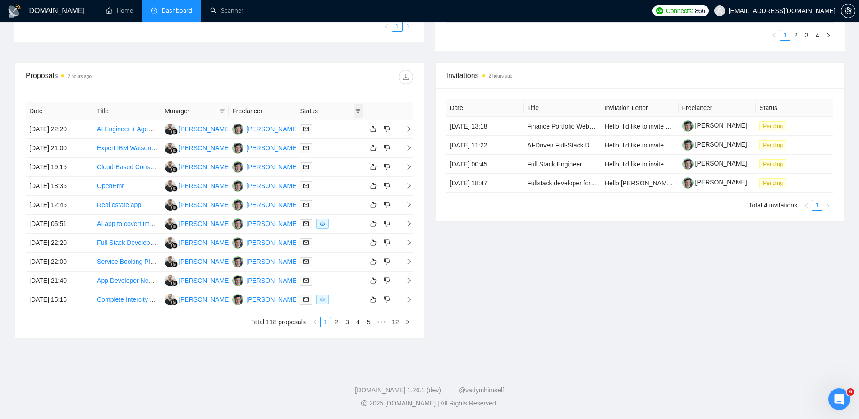
click at [361, 111] on span at bounding box center [357, 111] width 9 height 14
click at [337, 142] on span "Sent" at bounding box center [334, 142] width 43 height 10
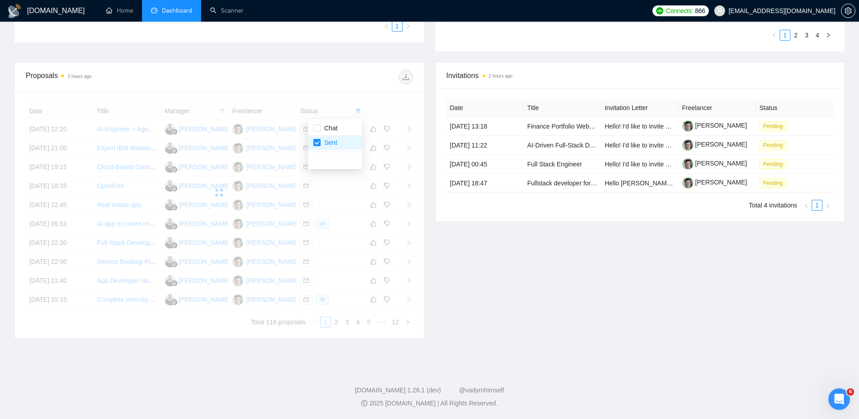
click at [342, 62] on div "Proposals 2 hours ago Date Title Manager Freelancer Status [DATE] 22:20 AI Engi…" at bounding box center [219, 200] width 410 height 276
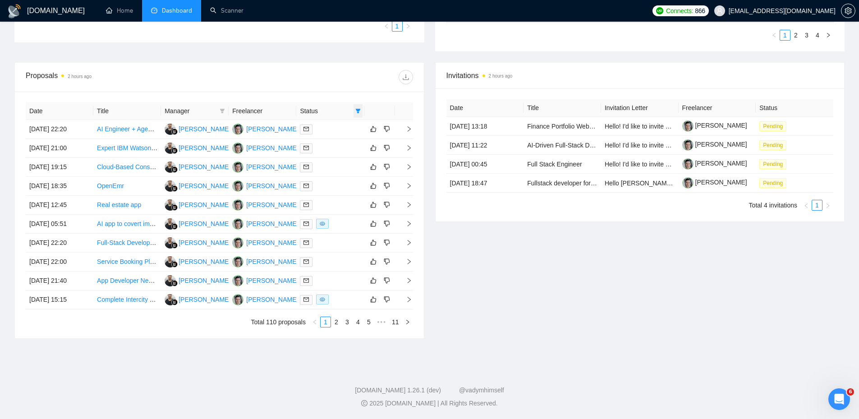
click at [355, 107] on span at bounding box center [357, 111] width 9 height 14
click at [328, 139] on span "Sent" at bounding box center [328, 142] width 17 height 7
checkbox input "false"
click at [328, 128] on span "Chat" at bounding box center [328, 127] width 17 height 7
checkbox input "true"
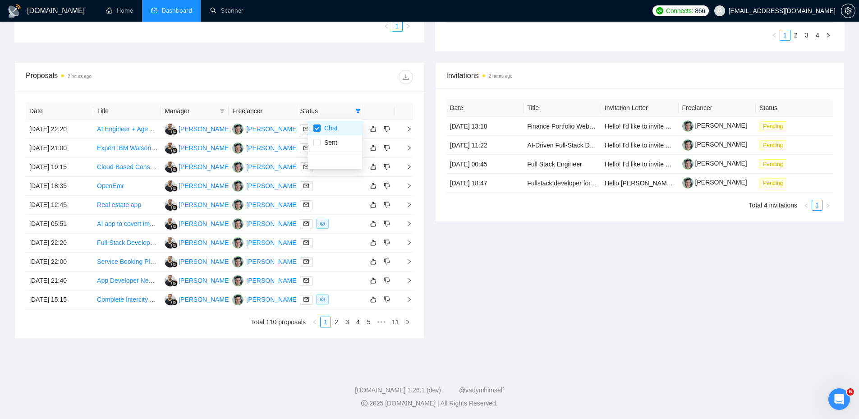
click at [340, 96] on div "Date Title Manager Freelancer Status [DATE] 22:20 AI Engineer + Agents | LLM + …" at bounding box center [219, 214] width 409 height 247
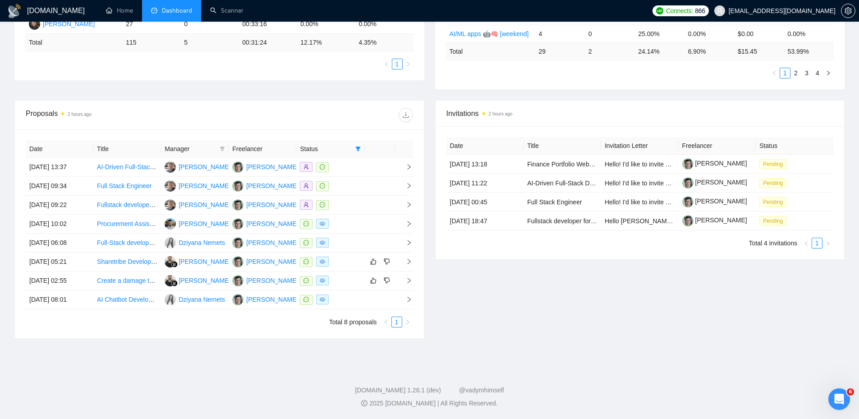
scroll to position [258, 0]
click at [346, 169] on div at bounding box center [330, 167] width 60 height 10
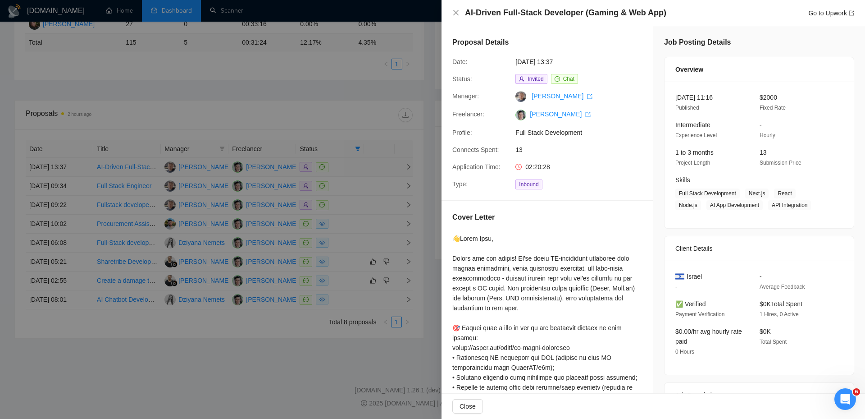
click at [346, 169] on div at bounding box center [432, 209] width 865 height 419
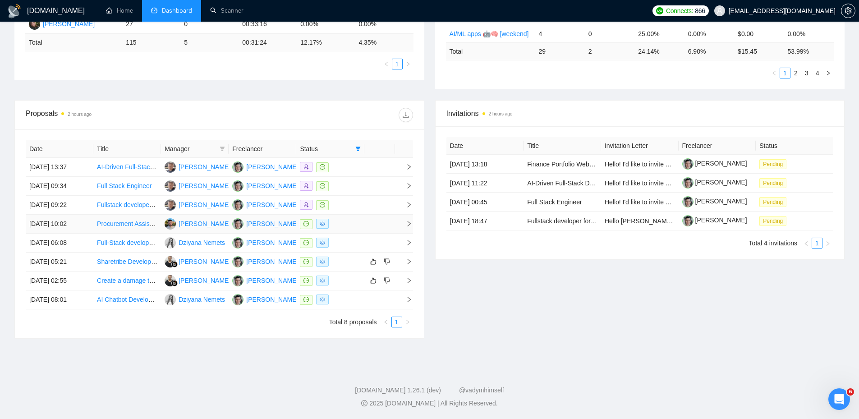
click at [356, 222] on div at bounding box center [330, 224] width 60 height 10
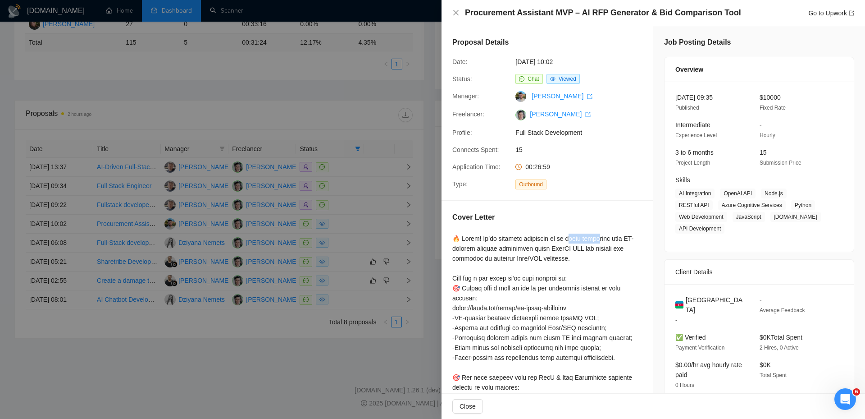
drag, startPoint x: 570, startPoint y: 236, endPoint x: 596, endPoint y: 236, distance: 25.7
click at [596, 236] on div at bounding box center [547, 372] width 190 height 278
click at [359, 201] on div at bounding box center [432, 209] width 865 height 419
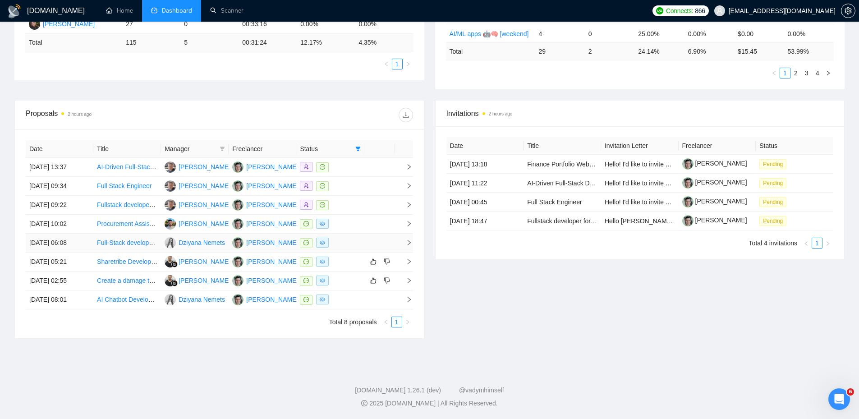
click at [356, 238] on div at bounding box center [330, 243] width 60 height 10
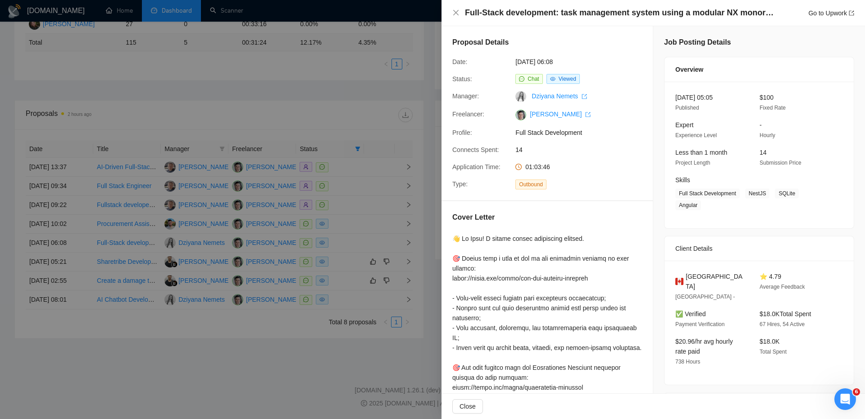
click at [203, 96] on div at bounding box center [432, 209] width 865 height 419
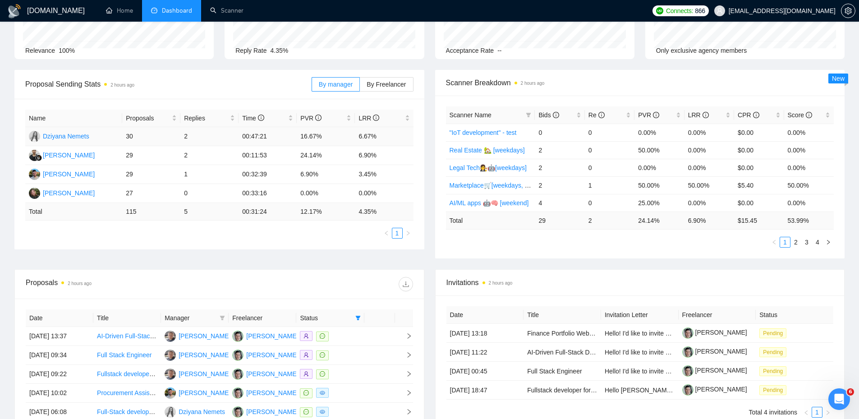
scroll to position [0, 0]
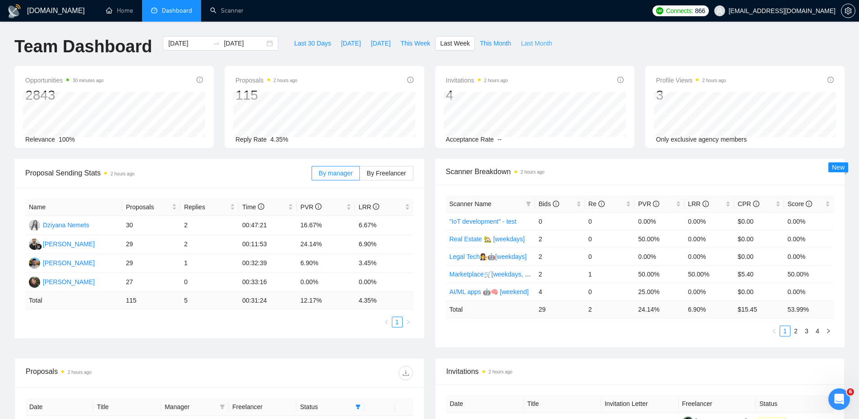
click at [521, 44] on span "Last Month" at bounding box center [536, 43] width 31 height 10
type input "[DATE]"
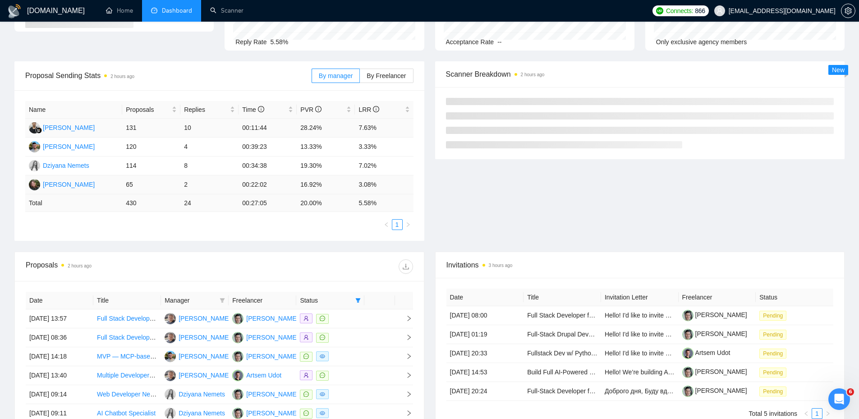
scroll to position [45, 0]
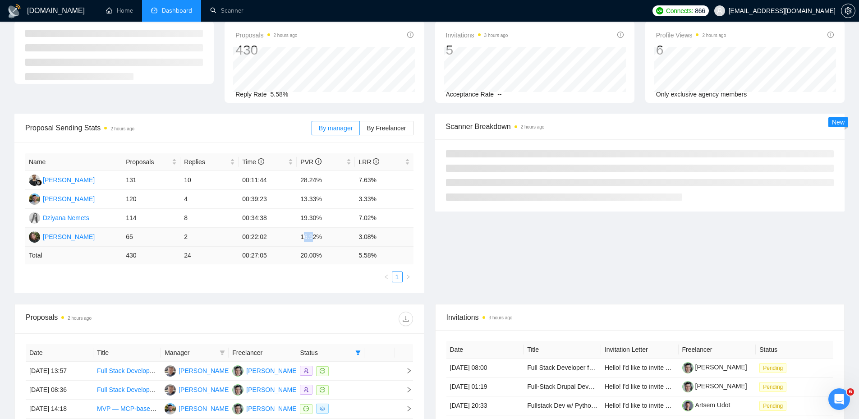
drag, startPoint x: 311, startPoint y: 239, endPoint x: 303, endPoint y: 239, distance: 8.1
click at [303, 239] on td "16.92%" at bounding box center [326, 237] width 58 height 19
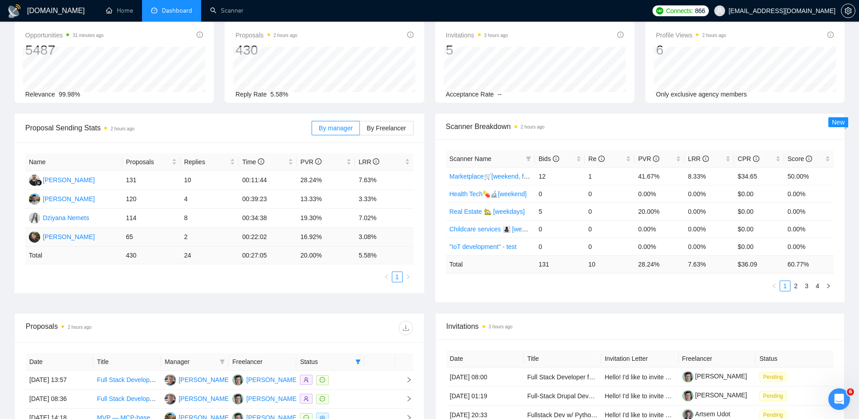
click at [299, 243] on td "16.92%" at bounding box center [326, 237] width 58 height 19
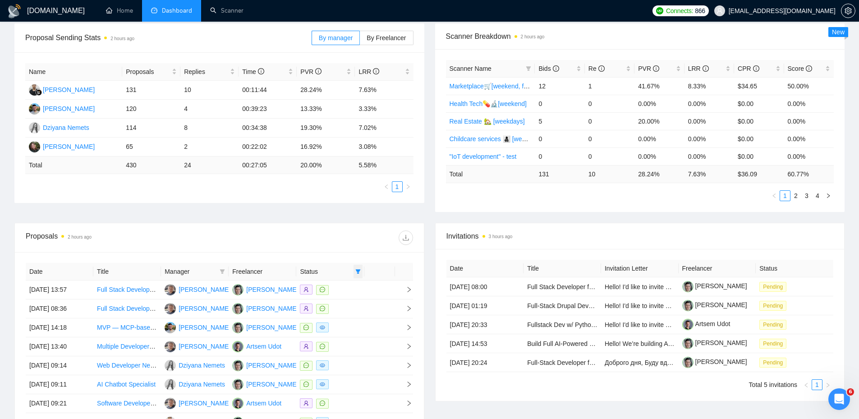
click at [359, 273] on icon "filter" at bounding box center [357, 271] width 5 height 5
click at [350, 251] on div "Proposals 2 hours ago" at bounding box center [219, 237] width 387 height 29
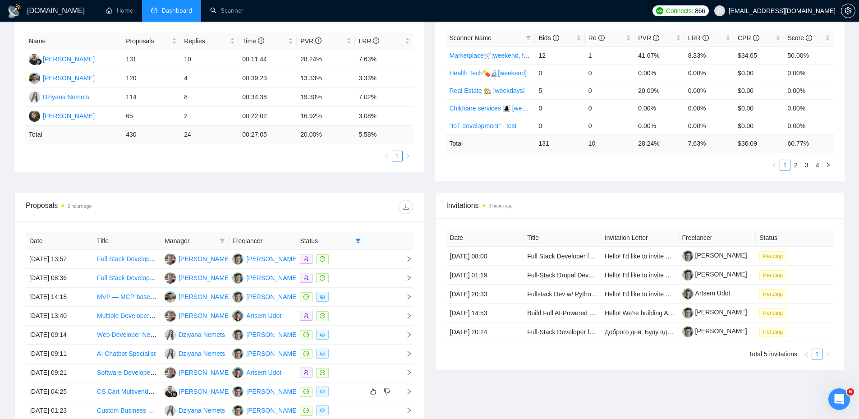
scroll to position [296, 0]
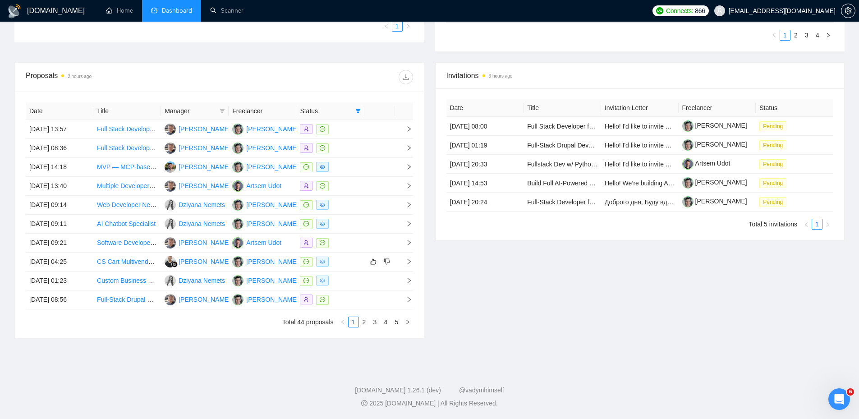
click at [274, 348] on div "Proposals 2 hours ago Date Title Manager Freelancer Status [DATE] 13:57 Full St…" at bounding box center [429, 205] width 841 height 287
drag, startPoint x: 18, startPoint y: 76, endPoint x: 108, endPoint y: 80, distance: 89.8
click at [108, 80] on div "Proposals 2 hours ago" at bounding box center [219, 77] width 409 height 29
click at [109, 80] on div "Proposals 2 hours ago" at bounding box center [122, 77] width 193 height 14
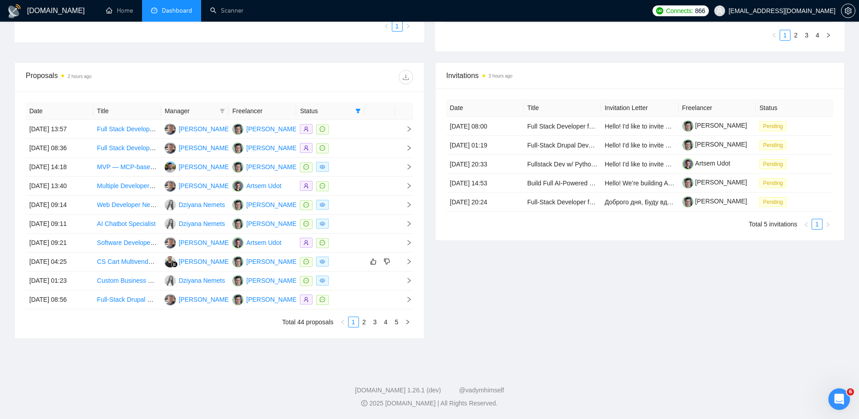
click at [170, 78] on div "Proposals 2 hours ago" at bounding box center [122, 77] width 193 height 14
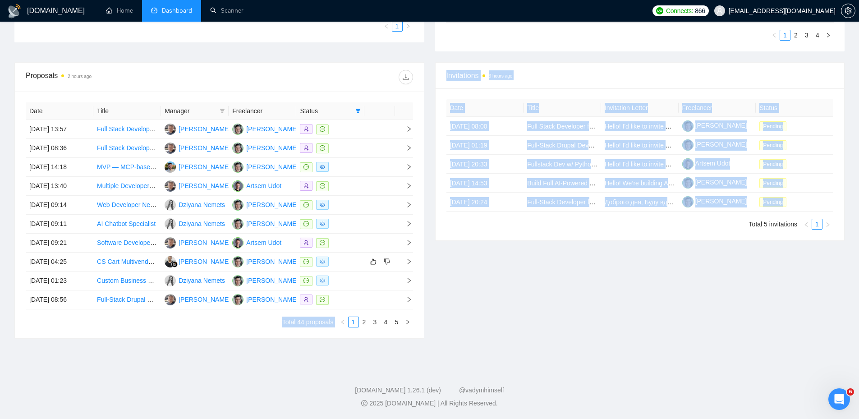
drag, startPoint x: 101, startPoint y: 329, endPoint x: 424, endPoint y: 334, distance: 322.7
click at [425, 334] on div "Proposals 2 hours ago Date Title Manager Freelancer Status [DATE] 13:57 Full St…" at bounding box center [219, 200] width 420 height 276
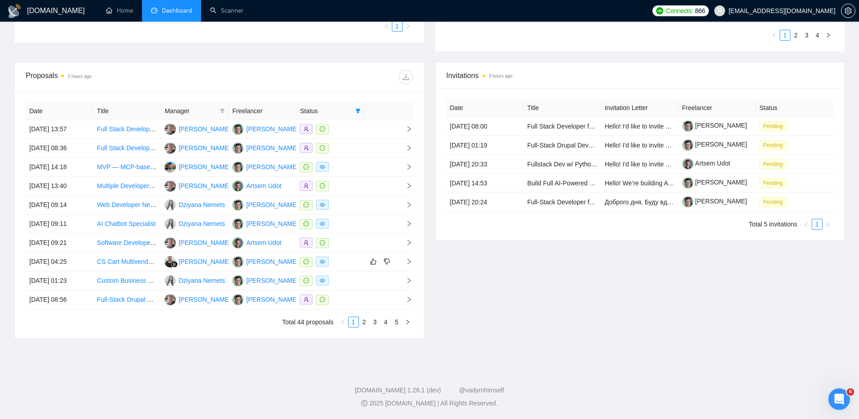
click at [464, 361] on div "[DOMAIN_NAME] Home Dashboard Scanner Connects: 866 [EMAIL_ADDRESS][DOMAIN_NAME]…" at bounding box center [429, 61] width 859 height 714
click at [704, 270] on div "Invitations 3 hours ago Date Title Invitation Letter Freelancer Status [DATE] 0…" at bounding box center [640, 200] width 420 height 276
